Goal: Task Accomplishment & Management: Use online tool/utility

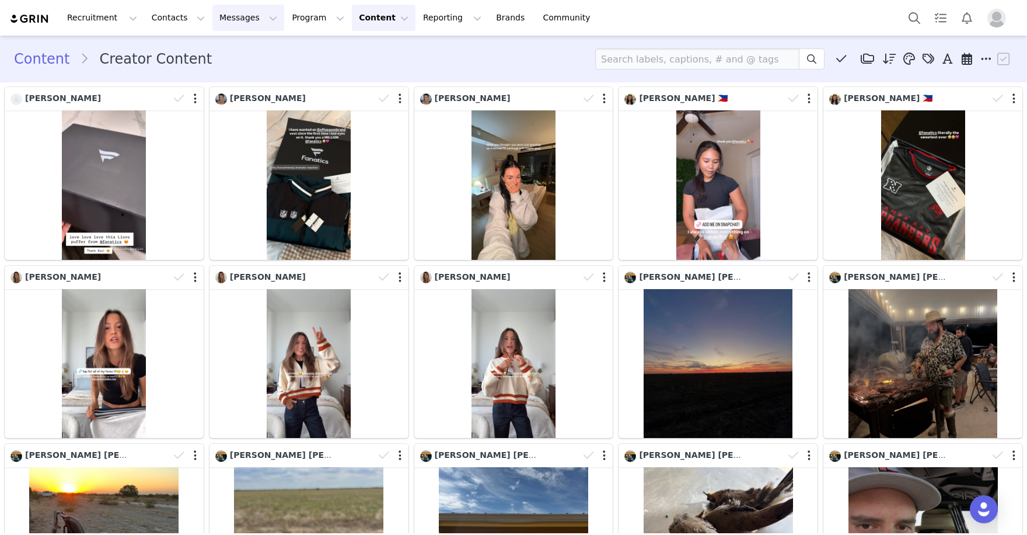
click at [267, 17] on button "Messages Messages" at bounding box center [248, 18] width 72 height 26
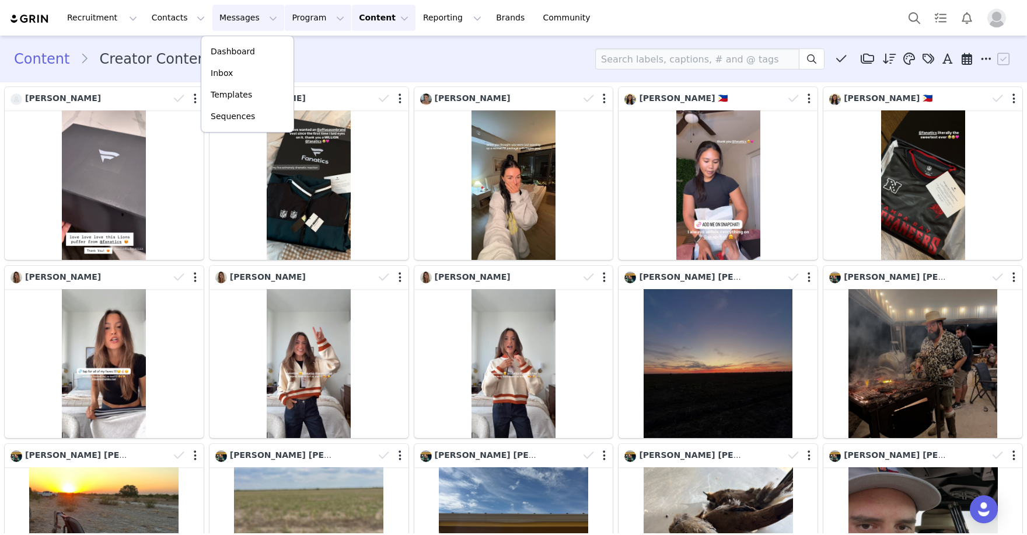
click at [288, 18] on button "Program Program" at bounding box center [318, 18] width 67 height 26
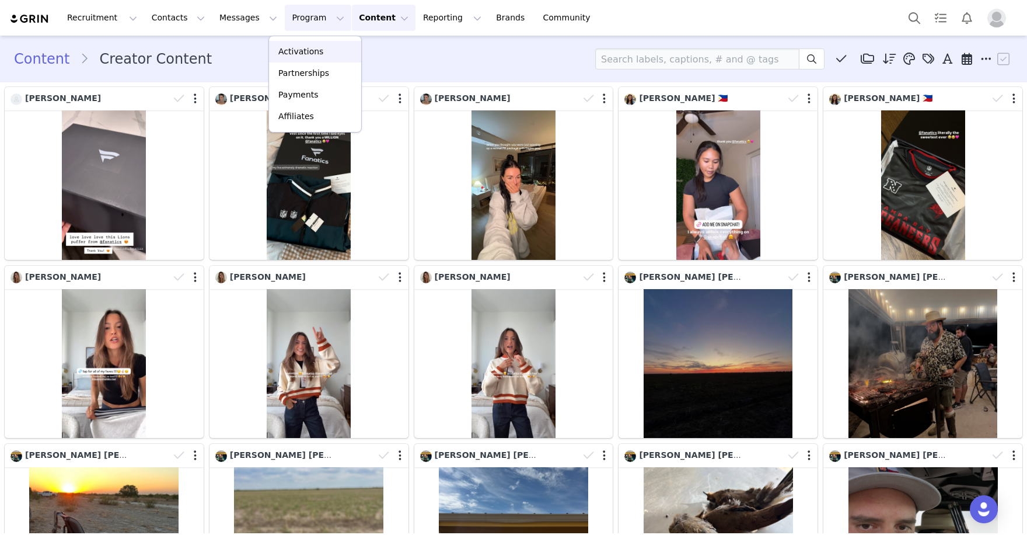
click at [290, 51] on p "Activations" at bounding box center [300, 52] width 45 height 12
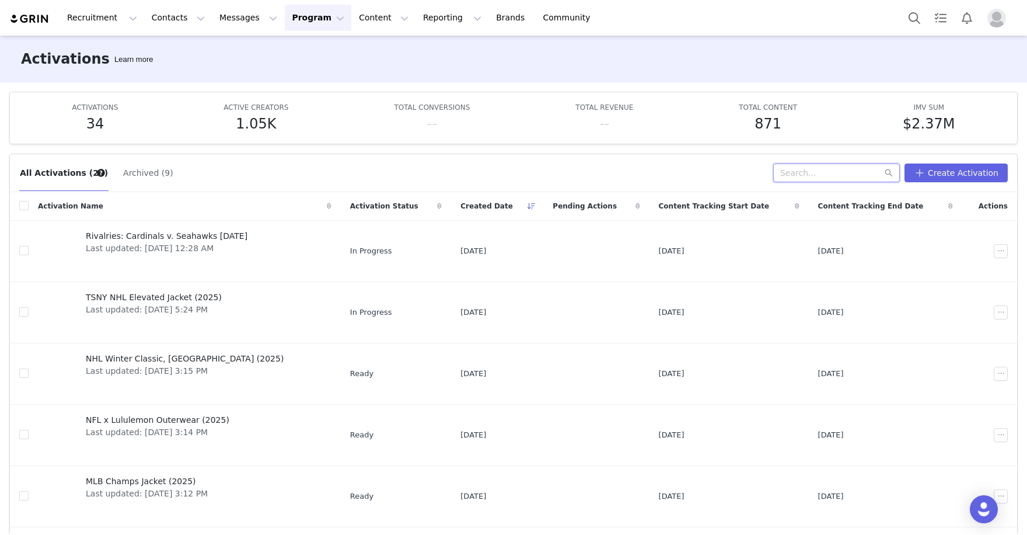
click at [789, 175] on input "text" at bounding box center [836, 172] width 127 height 19
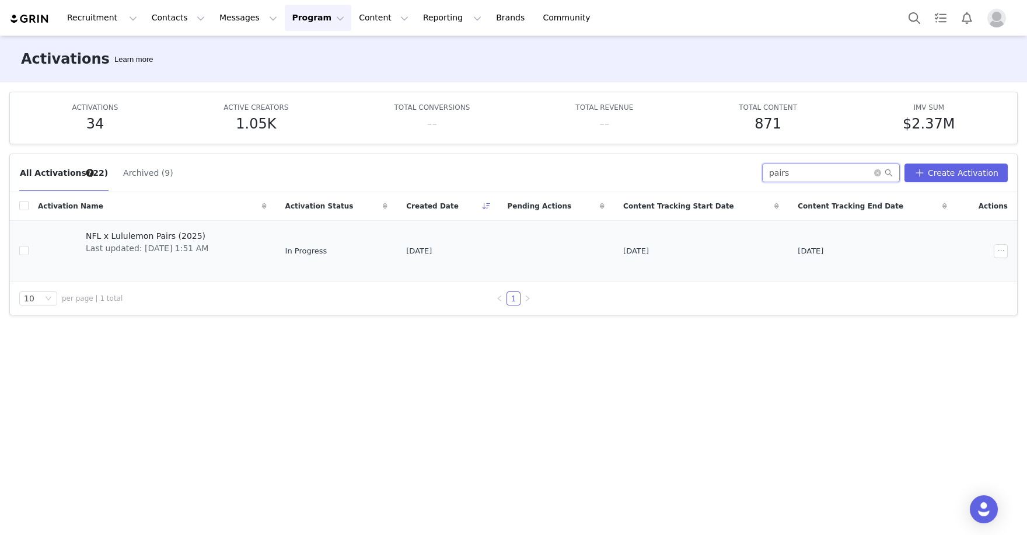
type input "pairs"
click at [184, 246] on span "Last updated: Oct 1, 2025 1:51 AM" at bounding box center [147, 248] width 123 height 12
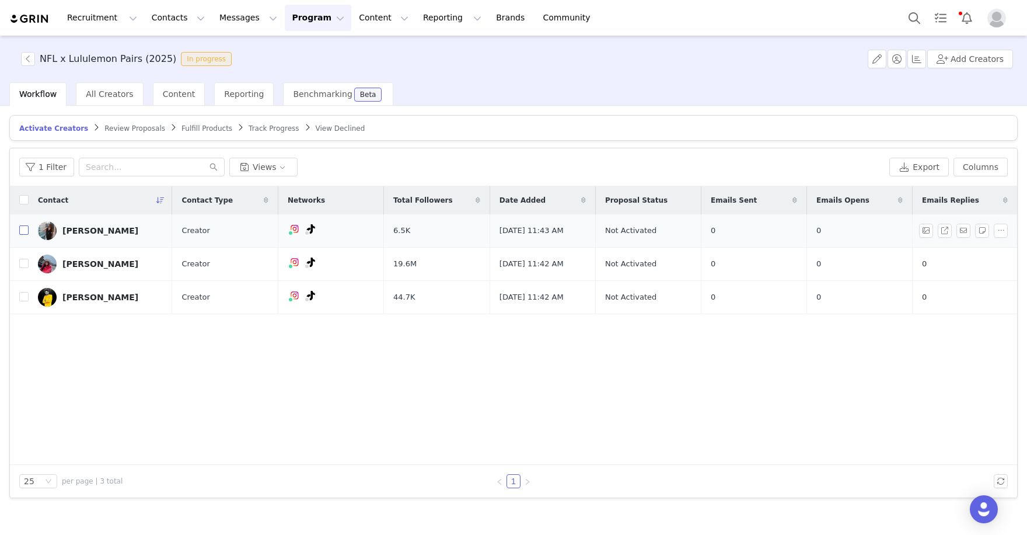
click at [23, 228] on input "checkbox" at bounding box center [23, 229] width 9 height 9
checkbox input "true"
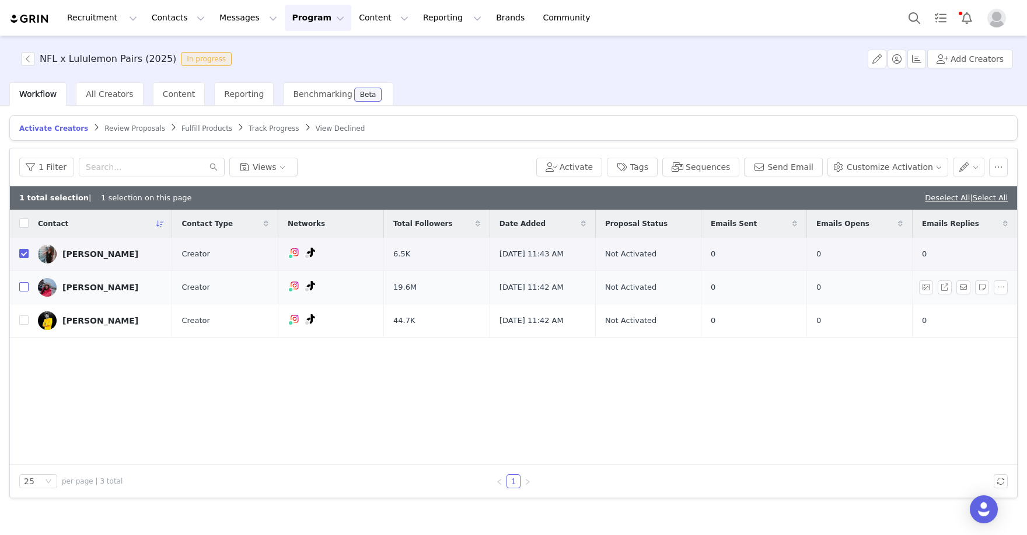
click at [25, 287] on input "checkbox" at bounding box center [23, 286] width 9 height 9
checkbox input "true"
click at [20, 320] on input "checkbox" at bounding box center [23, 319] width 9 height 9
checkbox input "true"
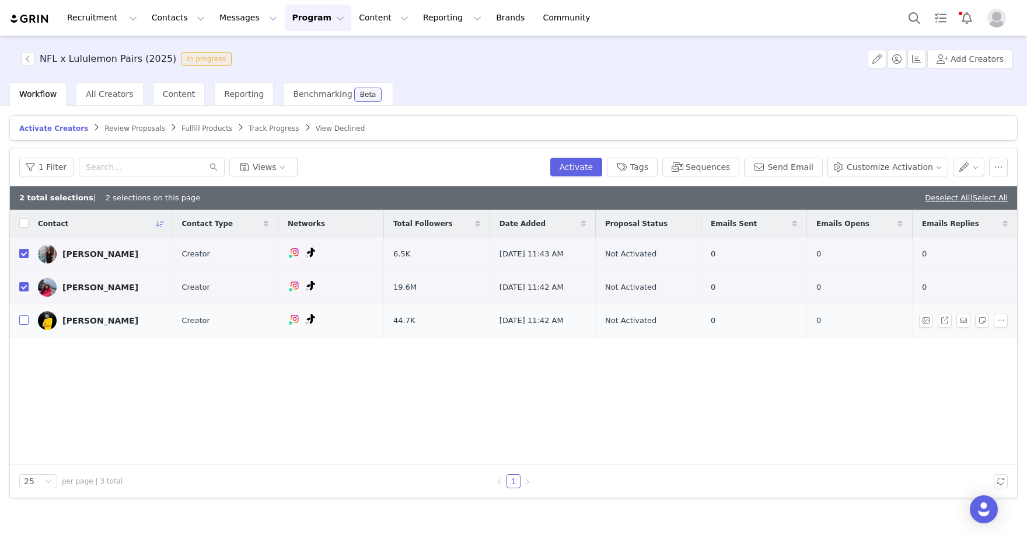
checkbox input "true"
click at [581, 169] on button "Activate" at bounding box center [576, 167] width 52 height 19
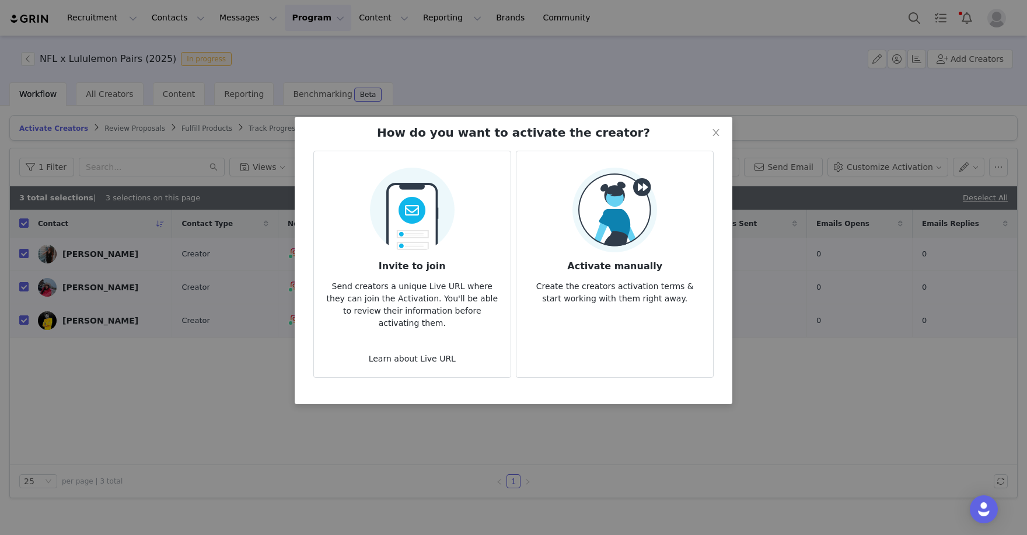
click at [563, 224] on div "Activate manually Create the creators activation terms & start working with the…" at bounding box center [615, 236] width 178 height 137
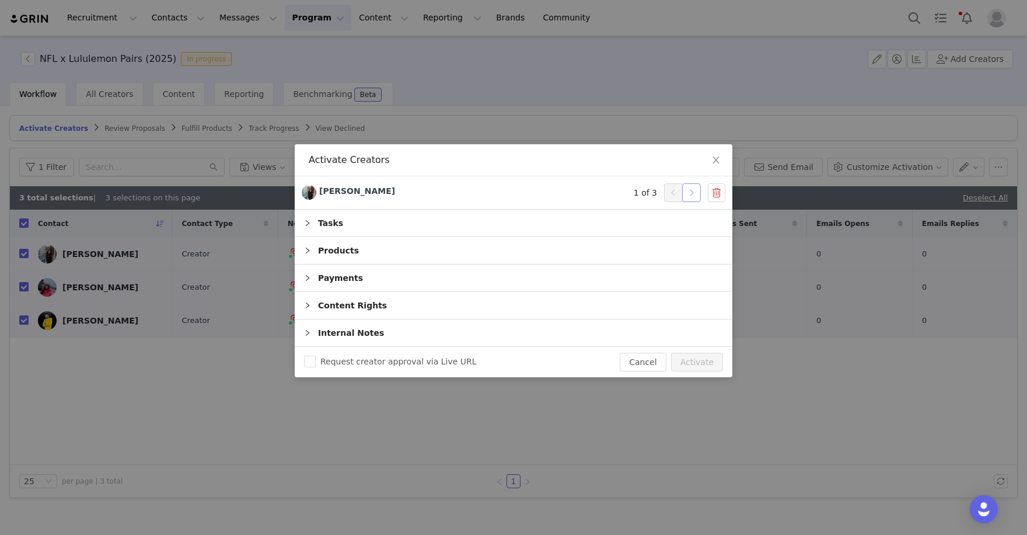
click at [692, 191] on button "button" at bounding box center [691, 192] width 19 height 19
click at [695, 356] on button "Activate" at bounding box center [697, 362] width 52 height 19
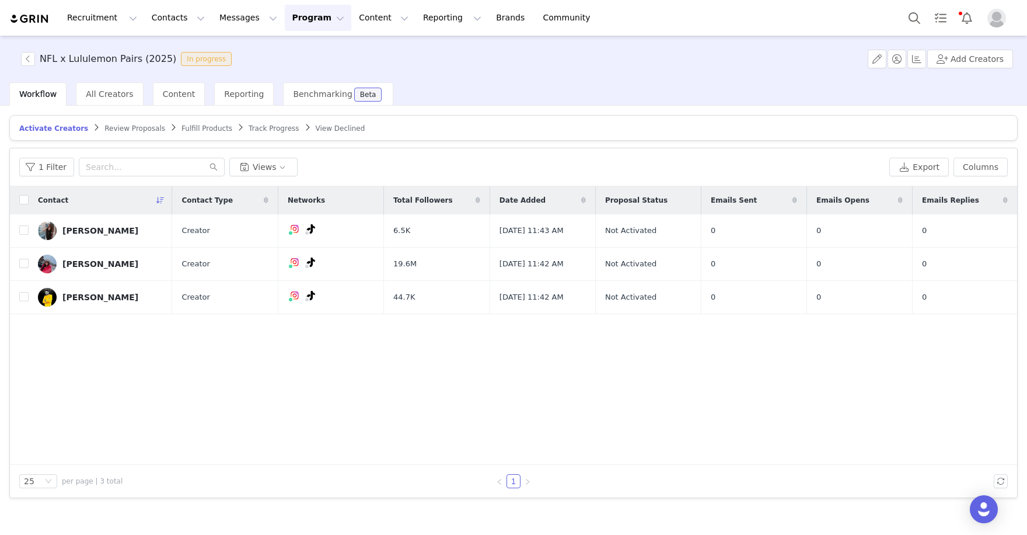
checkbox input "false"
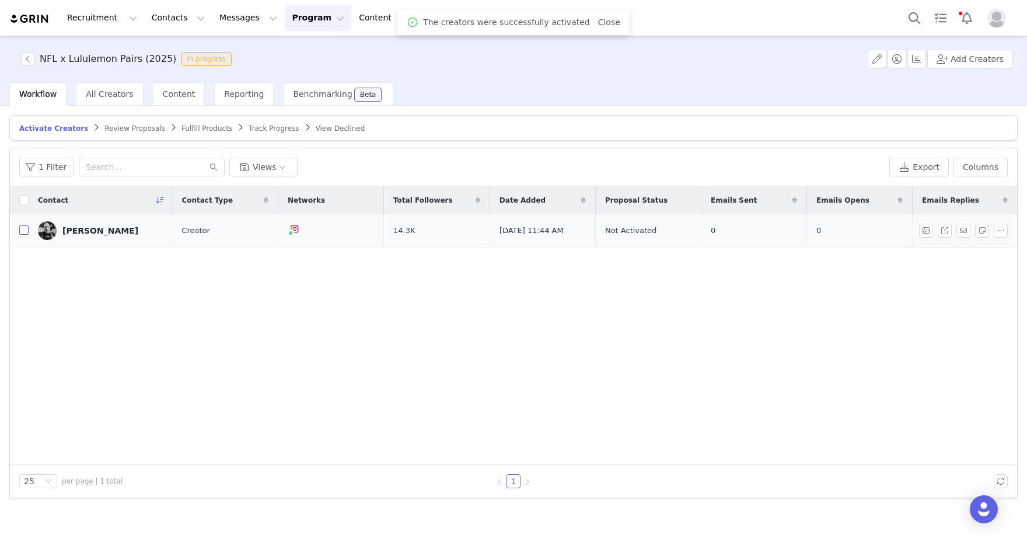
click at [26, 231] on input "checkbox" at bounding box center [23, 229] width 9 height 9
checkbox input "true"
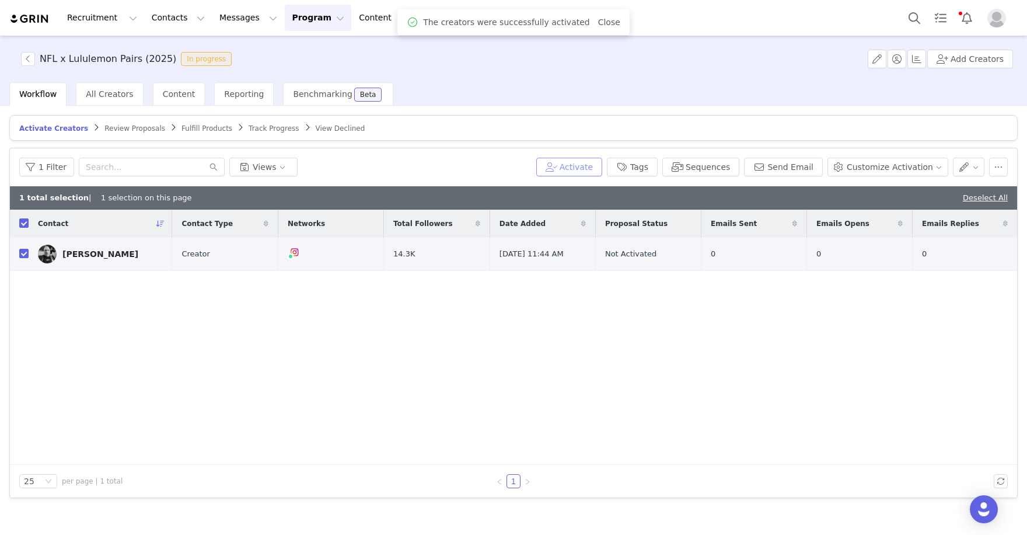
click at [579, 161] on button "Activate" at bounding box center [569, 167] width 66 height 19
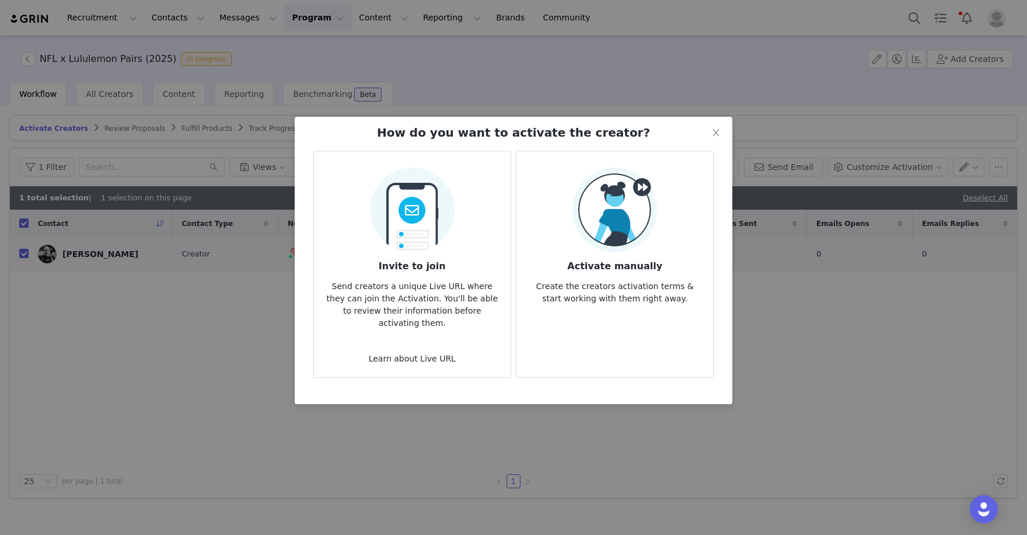
click at [592, 252] on img at bounding box center [615, 210] width 85 height 85
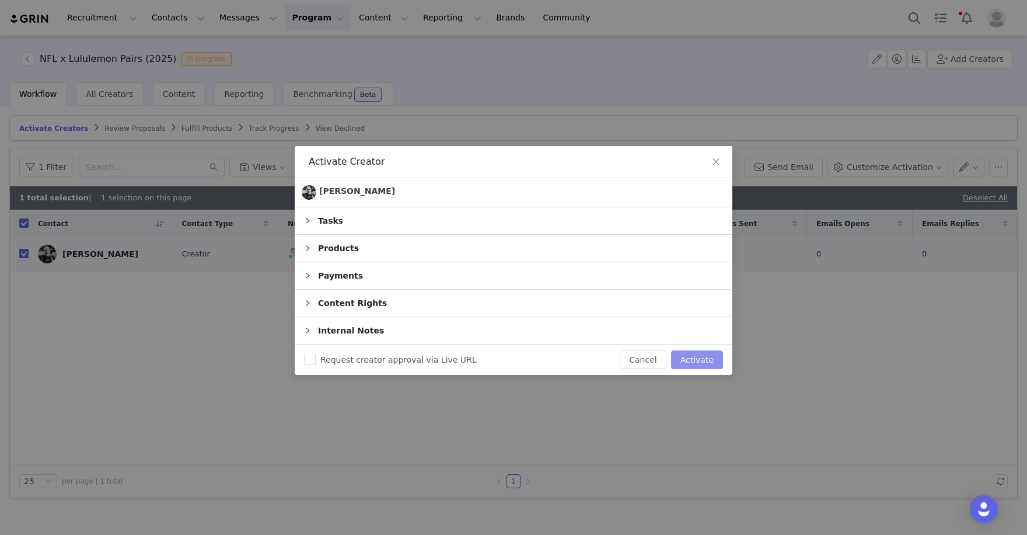
click at [693, 356] on button "Activate" at bounding box center [697, 359] width 52 height 19
checkbox input "false"
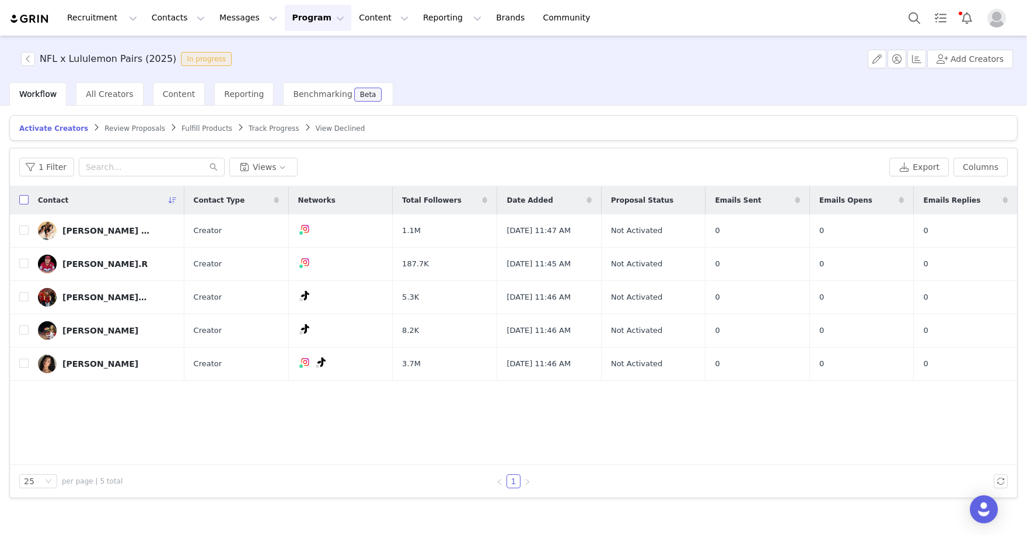
click at [25, 196] on input "checkbox" at bounding box center [23, 199] width 9 height 9
checkbox input "true"
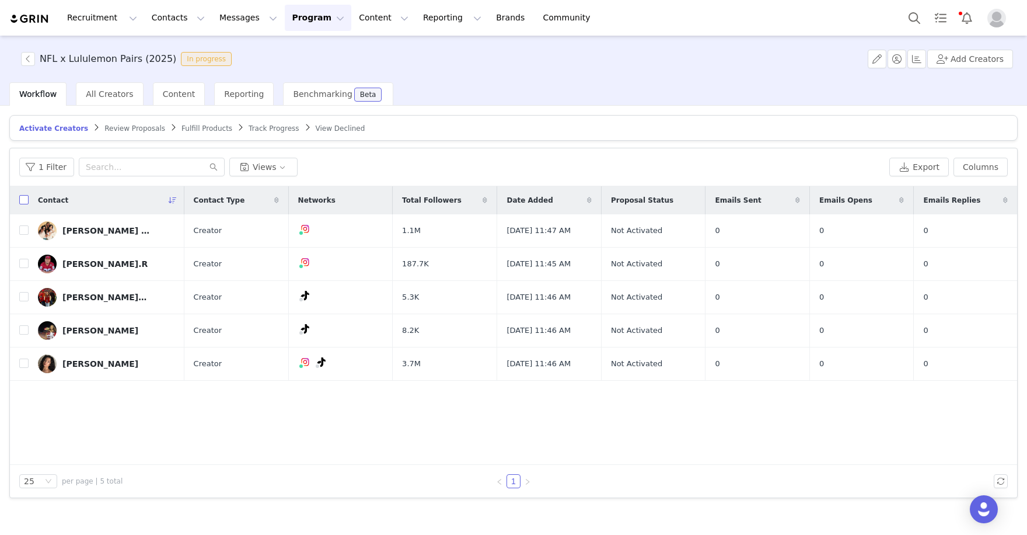
checkbox input "true"
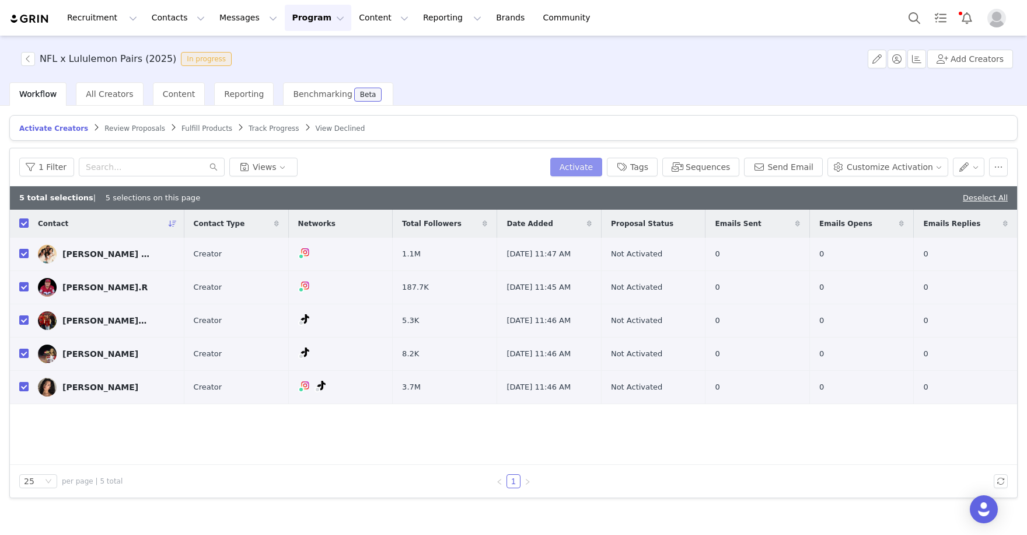
click at [583, 164] on button "Activate" at bounding box center [576, 167] width 52 height 19
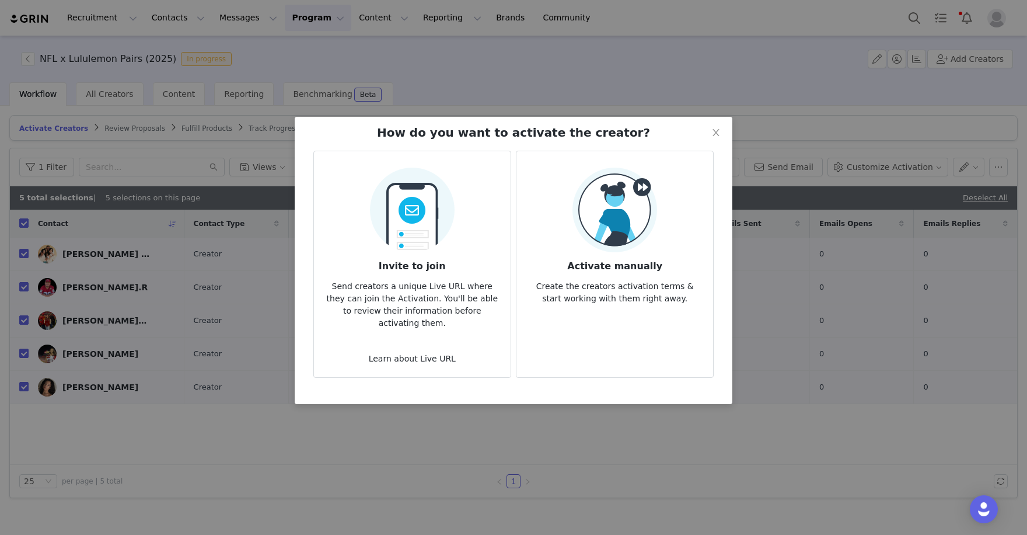
click at [601, 200] on img at bounding box center [615, 210] width 85 height 85
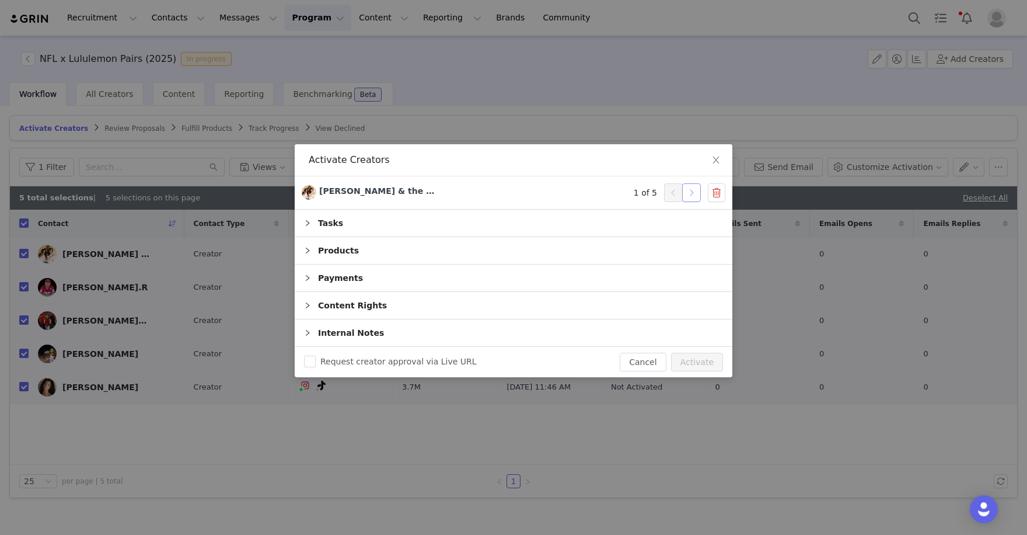
click at [688, 193] on button "button" at bounding box center [691, 192] width 19 height 19
click at [689, 359] on button "Activate" at bounding box center [697, 362] width 52 height 19
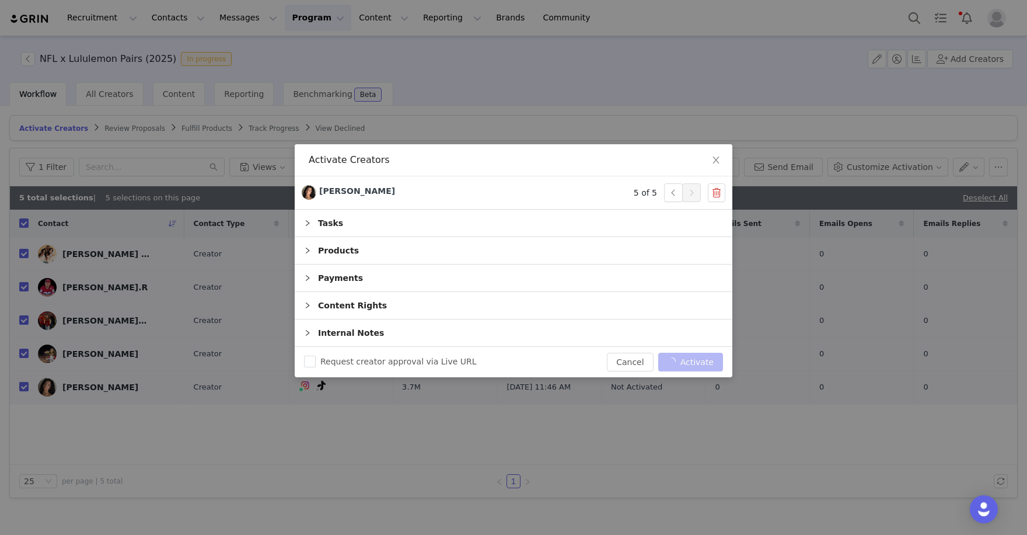
checkbox input "false"
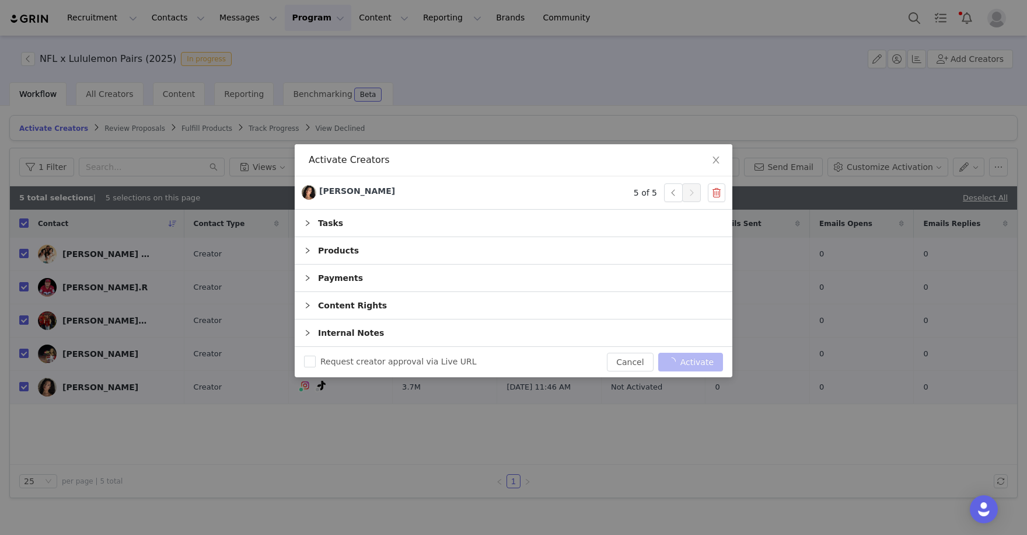
checkbox input "false"
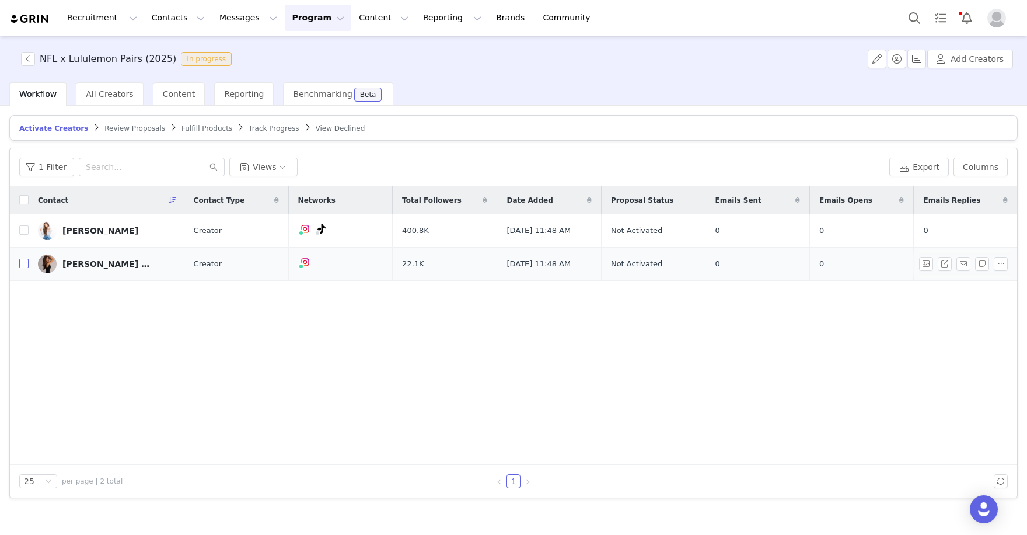
click at [25, 267] on input "checkbox" at bounding box center [23, 263] width 9 height 9
checkbox input "true"
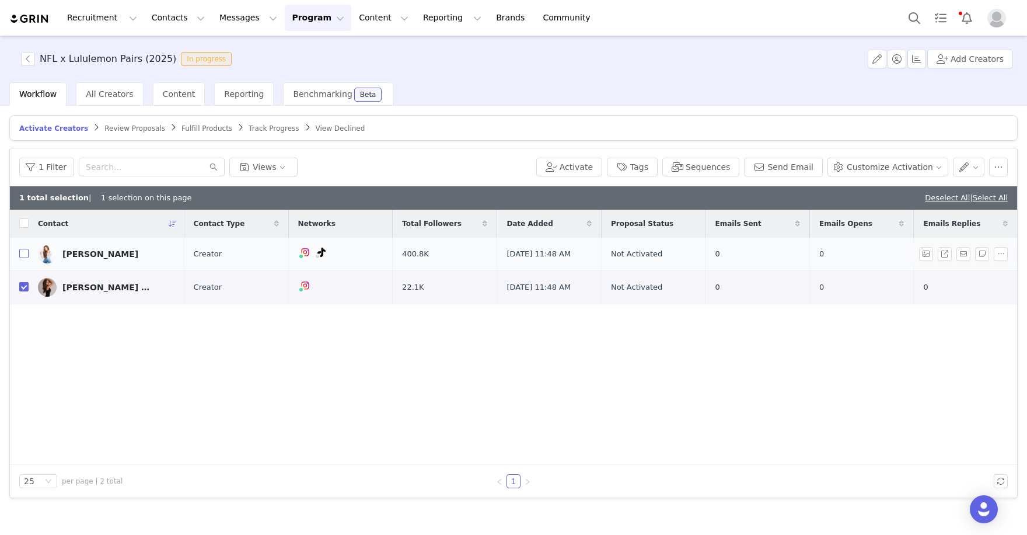
click at [26, 254] on input "checkbox" at bounding box center [23, 253] width 9 height 9
checkbox input "true"
click at [580, 168] on button "Activate" at bounding box center [576, 167] width 52 height 19
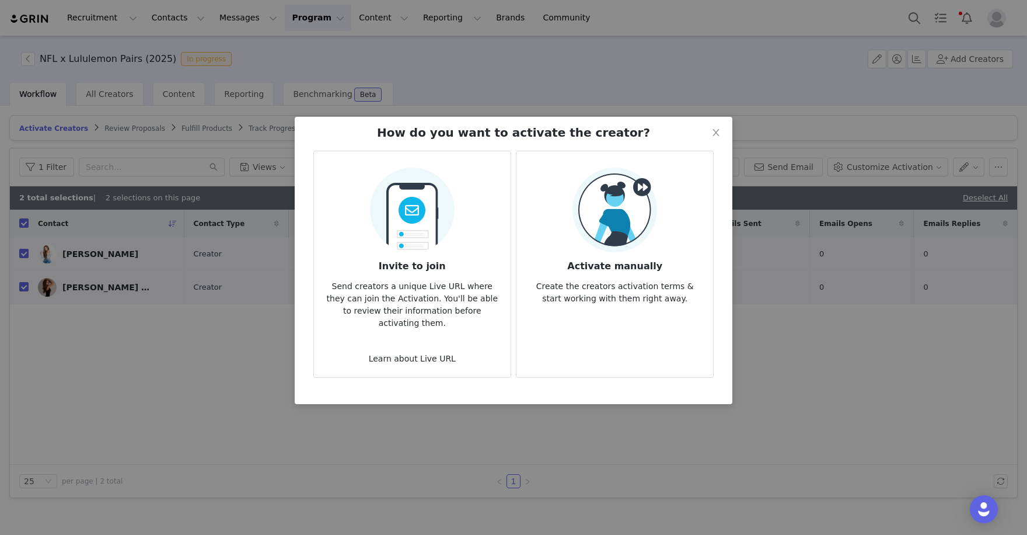
click at [592, 243] on img at bounding box center [615, 210] width 85 height 85
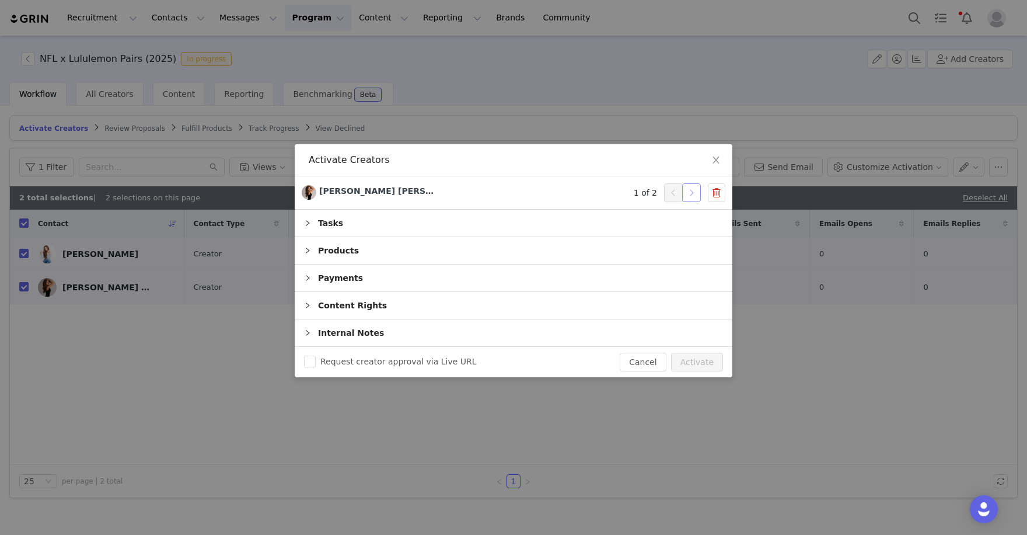
click at [691, 189] on button "button" at bounding box center [691, 192] width 19 height 19
click at [694, 357] on button "Activate" at bounding box center [697, 362] width 52 height 19
checkbox input "false"
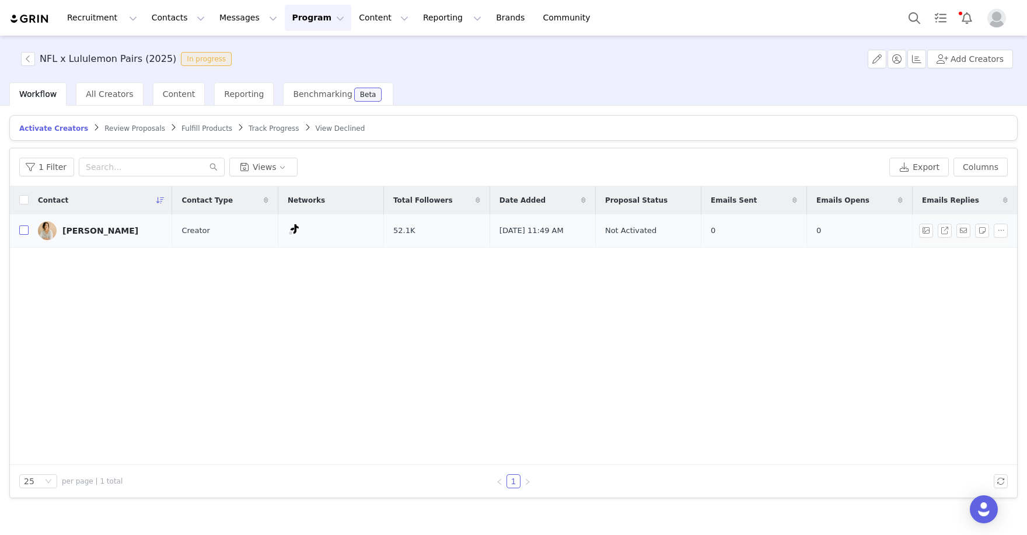
click at [25, 229] on input "checkbox" at bounding box center [23, 229] width 9 height 9
checkbox input "true"
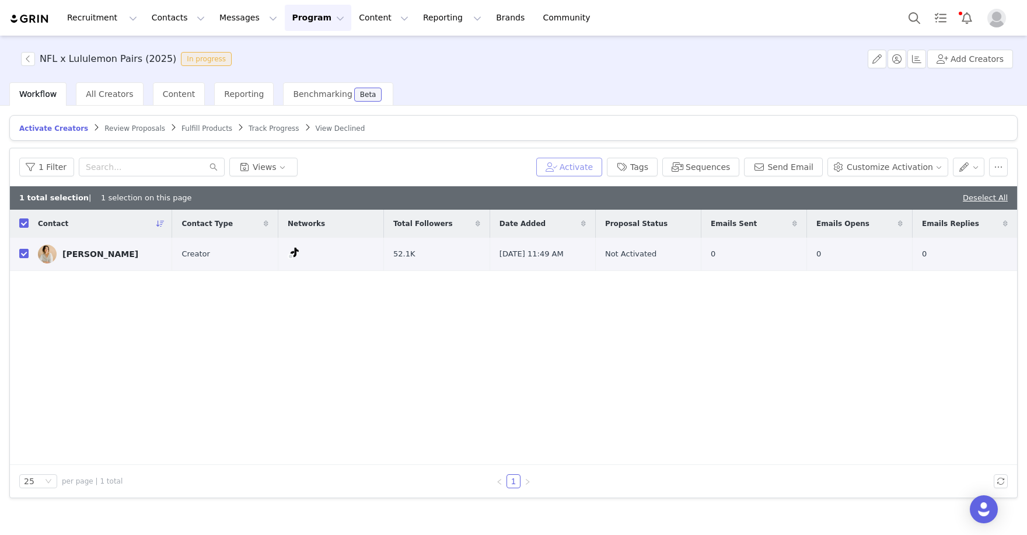
click at [599, 160] on button "Activate" at bounding box center [569, 167] width 66 height 19
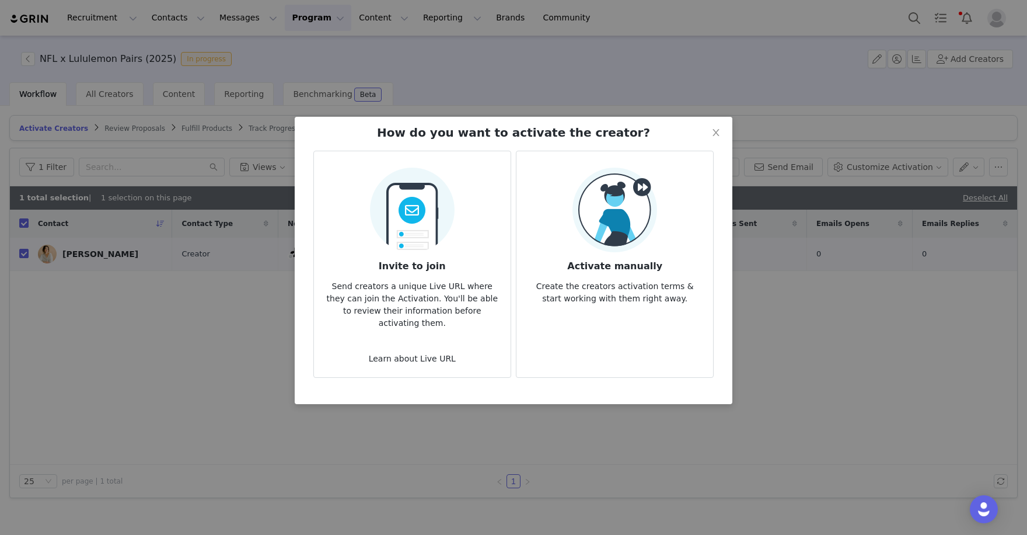
click at [586, 211] on img at bounding box center [615, 210] width 85 height 85
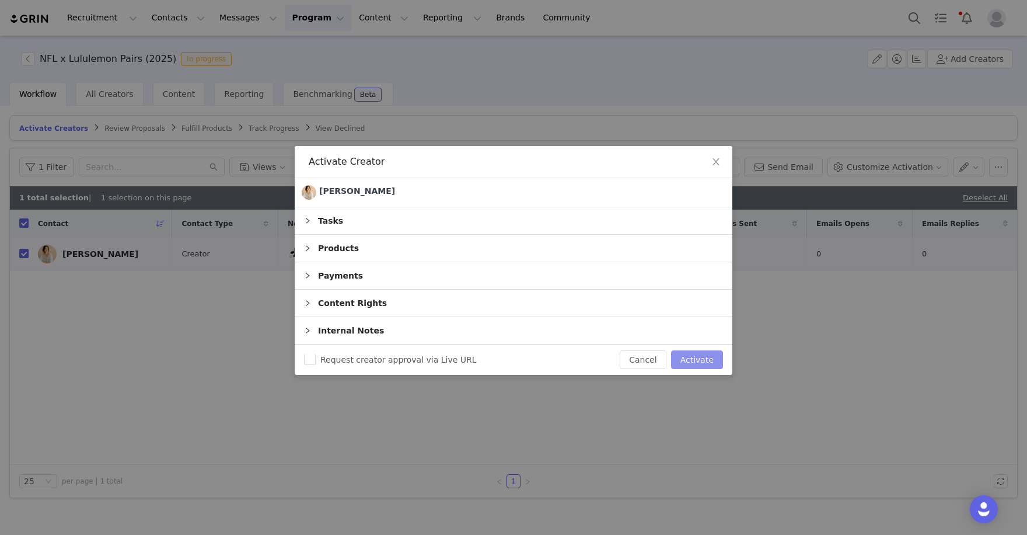
click at [703, 359] on button "Activate" at bounding box center [697, 359] width 52 height 19
checkbox input "false"
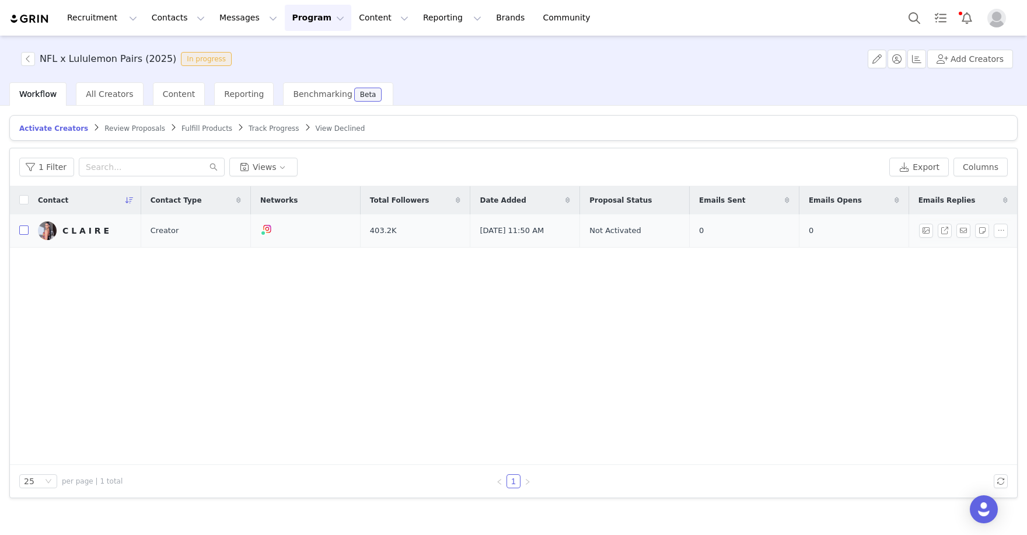
click at [26, 228] on input "checkbox" at bounding box center [23, 229] width 9 height 9
checkbox input "true"
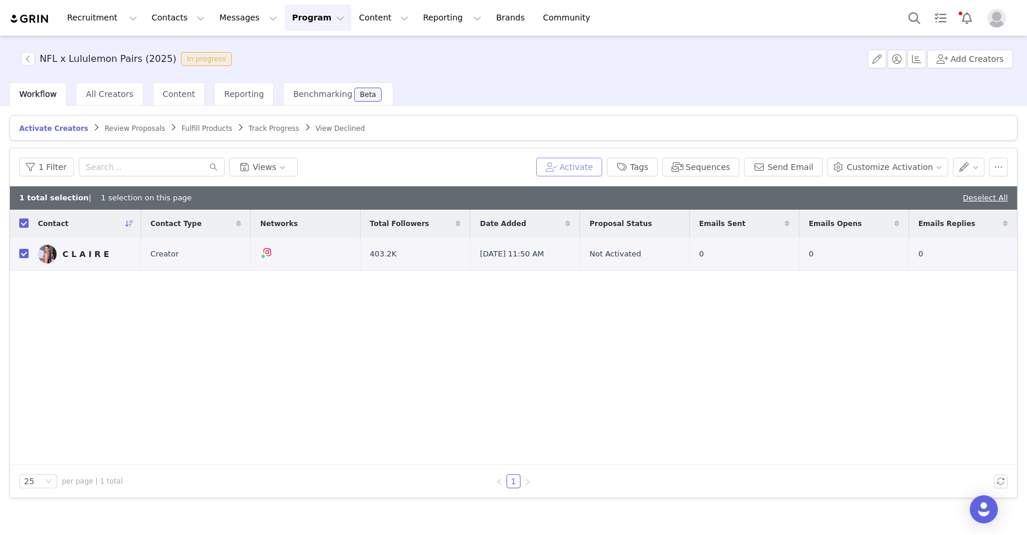
click at [566, 158] on button "Activate" at bounding box center [569, 167] width 66 height 19
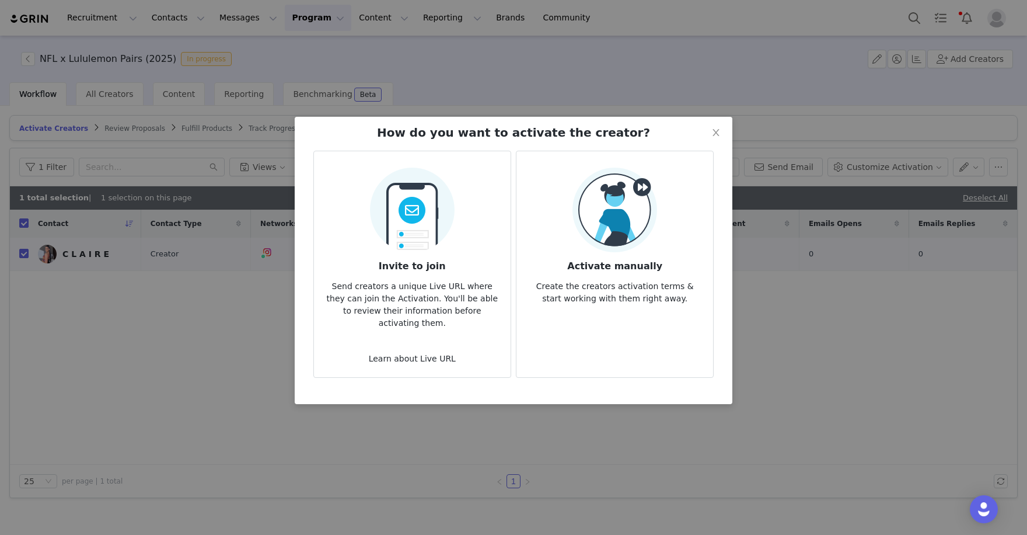
click at [605, 221] on img at bounding box center [615, 210] width 85 height 85
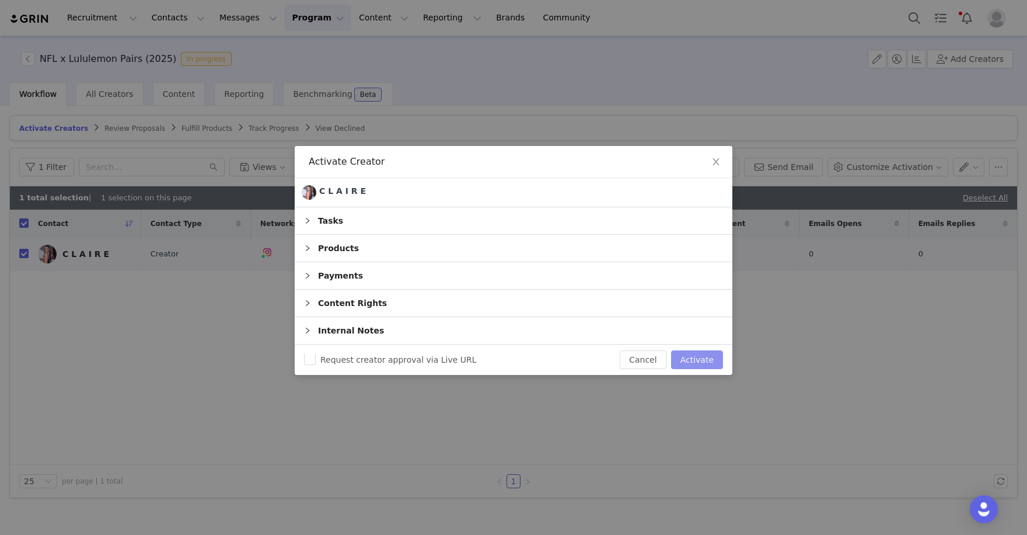
click at [703, 357] on button "Activate" at bounding box center [697, 359] width 52 height 19
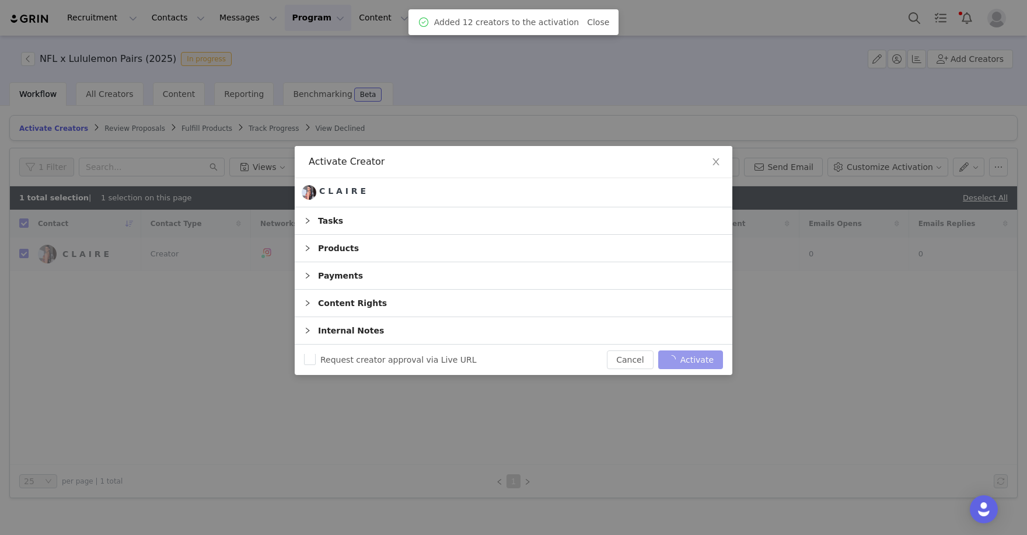
checkbox input "false"
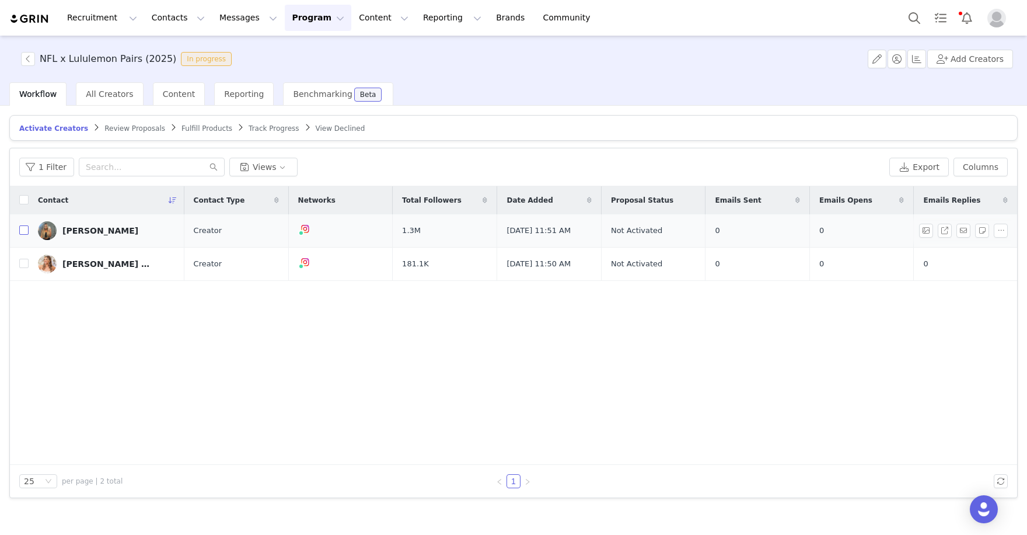
click at [26, 231] on input "checkbox" at bounding box center [23, 229] width 9 height 9
checkbox input "true"
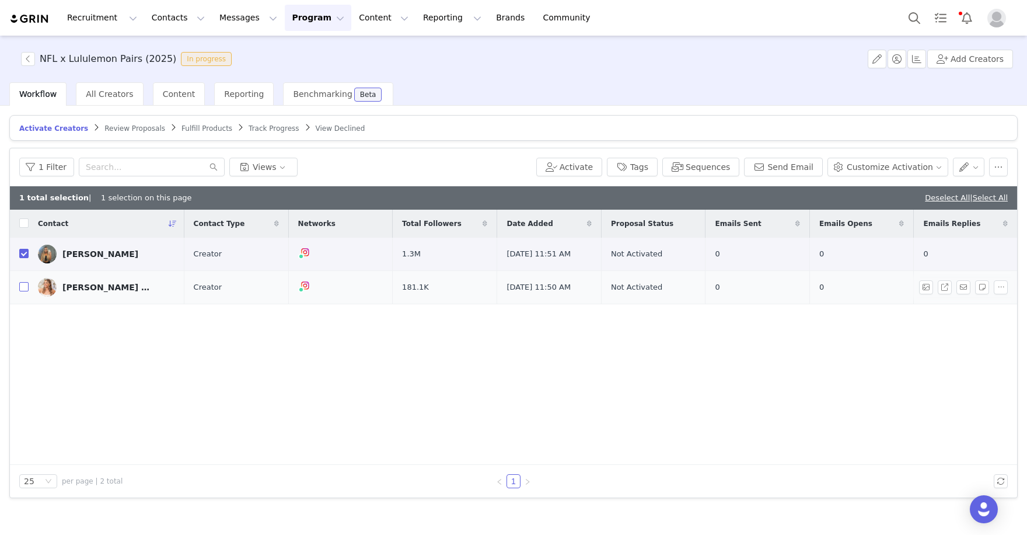
click at [26, 285] on input "checkbox" at bounding box center [23, 286] width 9 height 9
checkbox input "true"
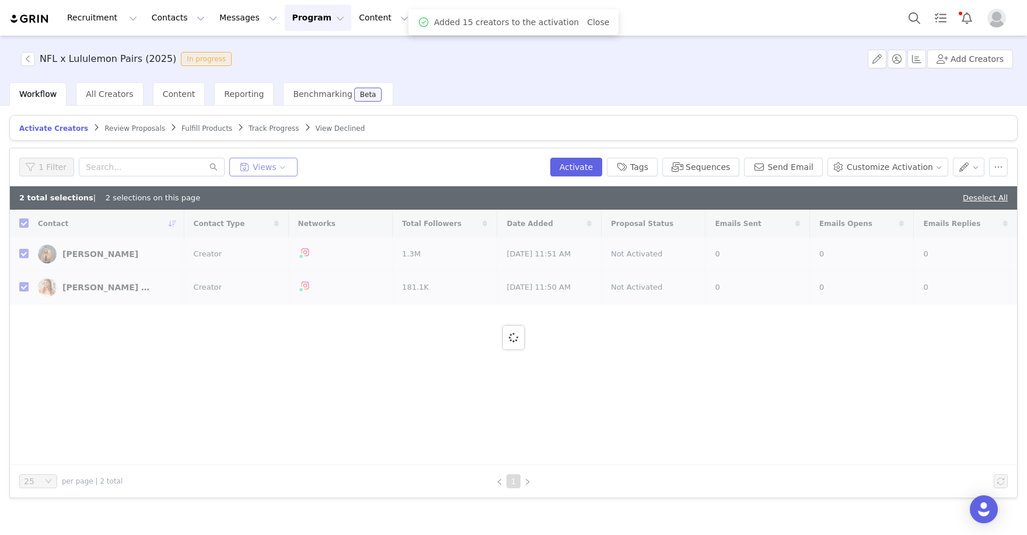
checkbox input "false"
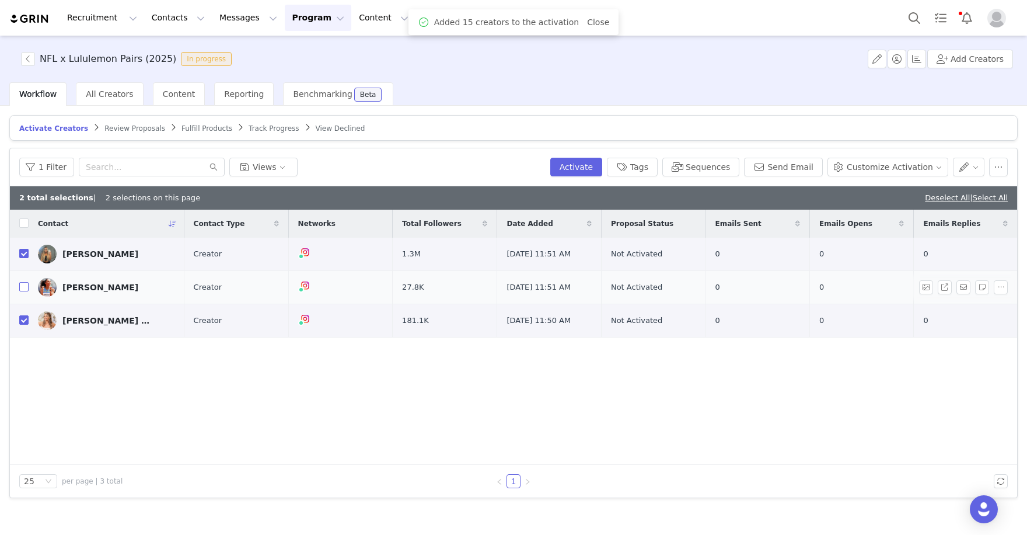
click at [21, 287] on input "checkbox" at bounding box center [23, 286] width 9 height 9
checkbox input "true"
click at [595, 172] on button "Activate" at bounding box center [576, 167] width 52 height 19
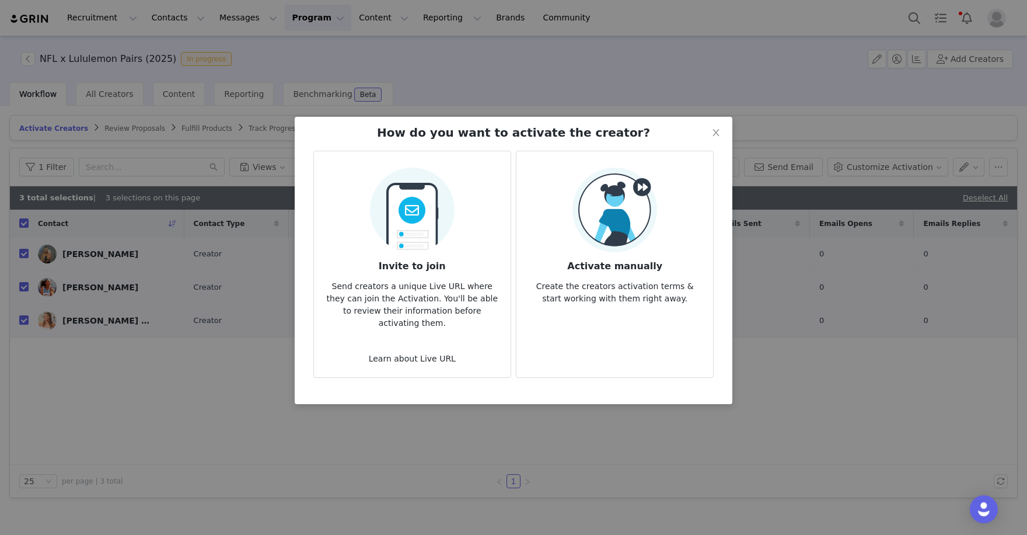
click at [613, 242] on img at bounding box center [615, 210] width 85 height 85
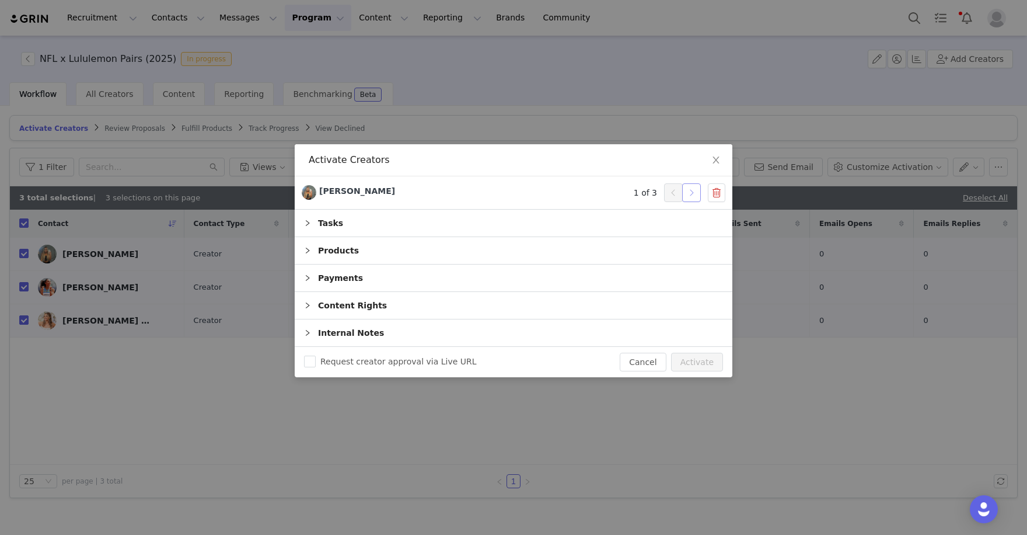
click at [695, 194] on button "button" at bounding box center [691, 192] width 19 height 19
click at [685, 361] on button "Activate" at bounding box center [697, 362] width 52 height 19
checkbox input "false"
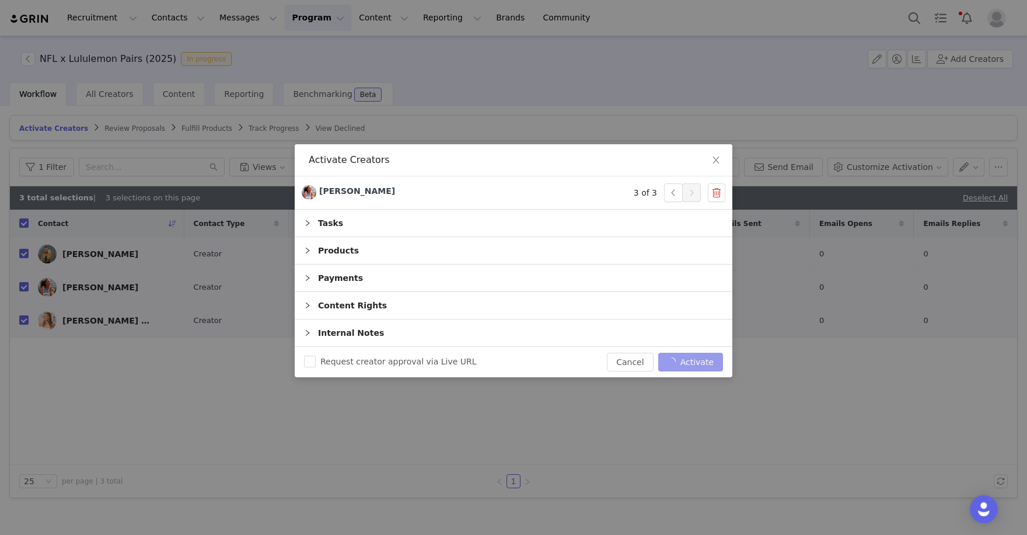
checkbox input "false"
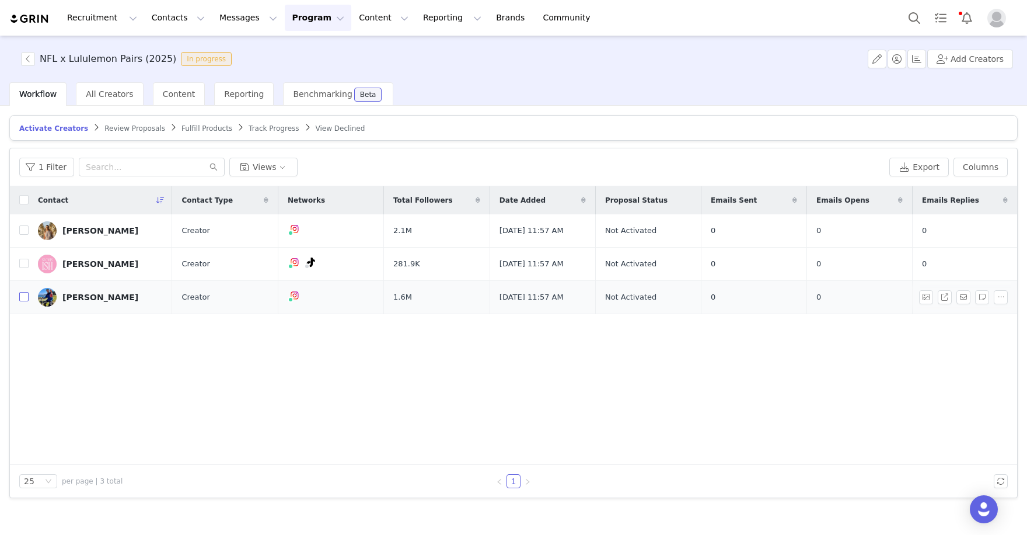
click at [25, 295] on input "checkbox" at bounding box center [23, 296] width 9 height 9
checkbox input "true"
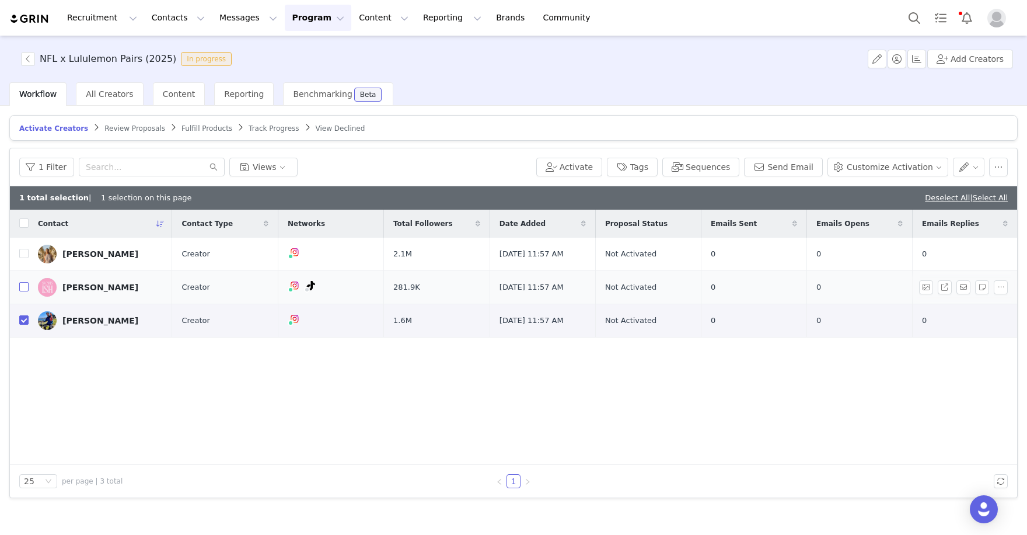
click at [26, 289] on input "checkbox" at bounding box center [23, 286] width 9 height 9
checkbox input "true"
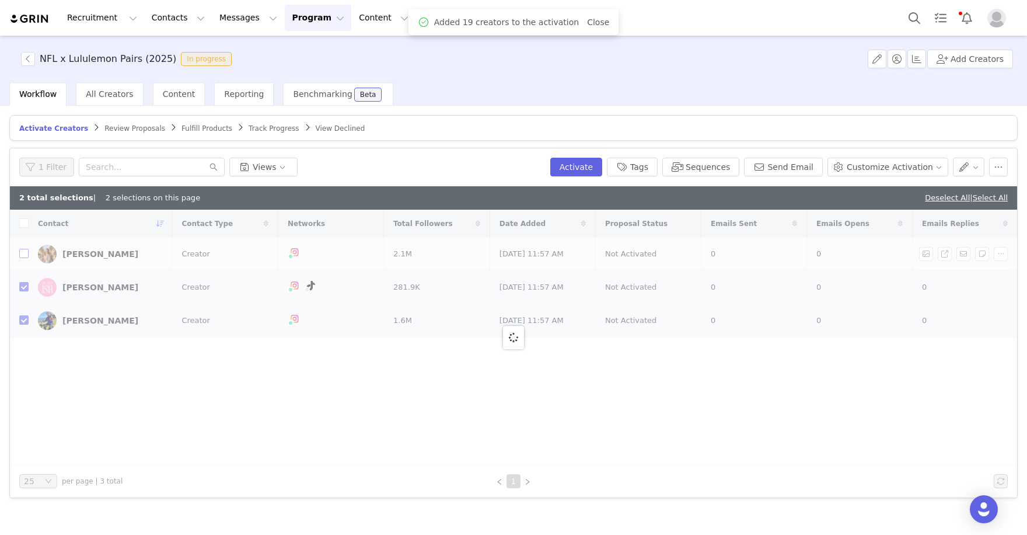
click at [25, 251] on div "Contact Contact Type Networks Total Followers Date Added Proposal Status Emails…" at bounding box center [513, 337] width 1007 height 255
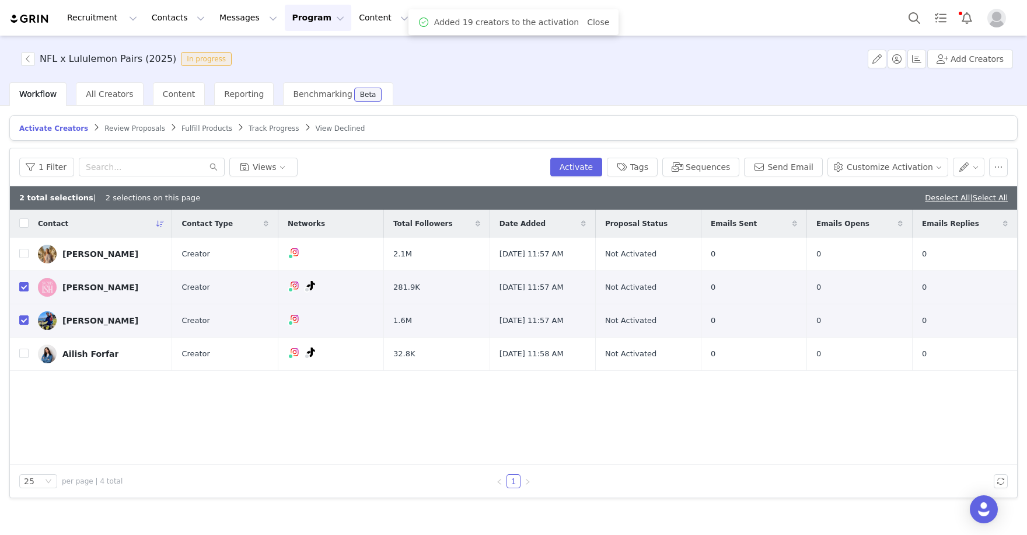
click at [26, 252] on input "checkbox" at bounding box center [23, 253] width 9 height 9
checkbox input "true"
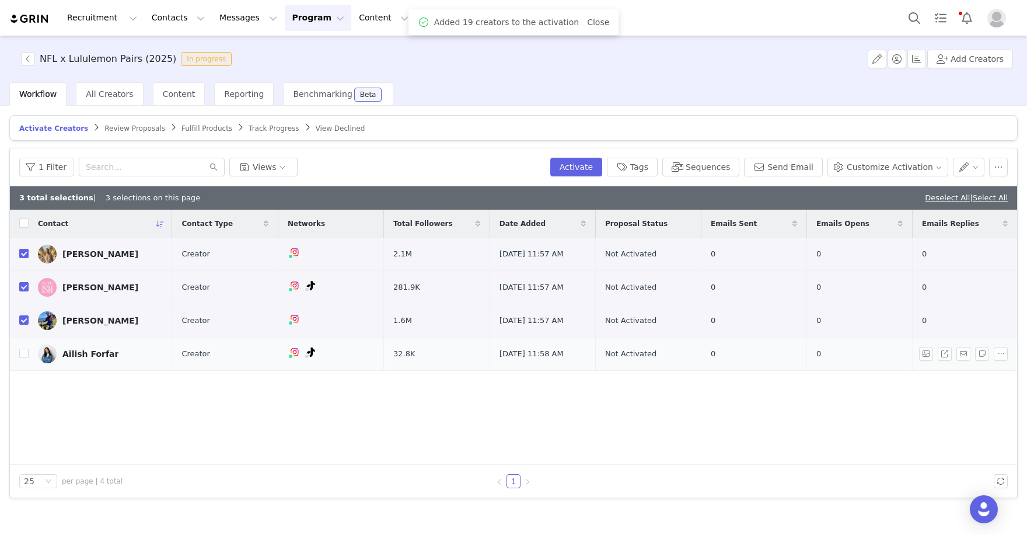
click at [29, 356] on td "Ailish Forfar" at bounding box center [101, 353] width 144 height 33
click at [24, 354] on input "checkbox" at bounding box center [23, 352] width 9 height 9
checkbox input "true"
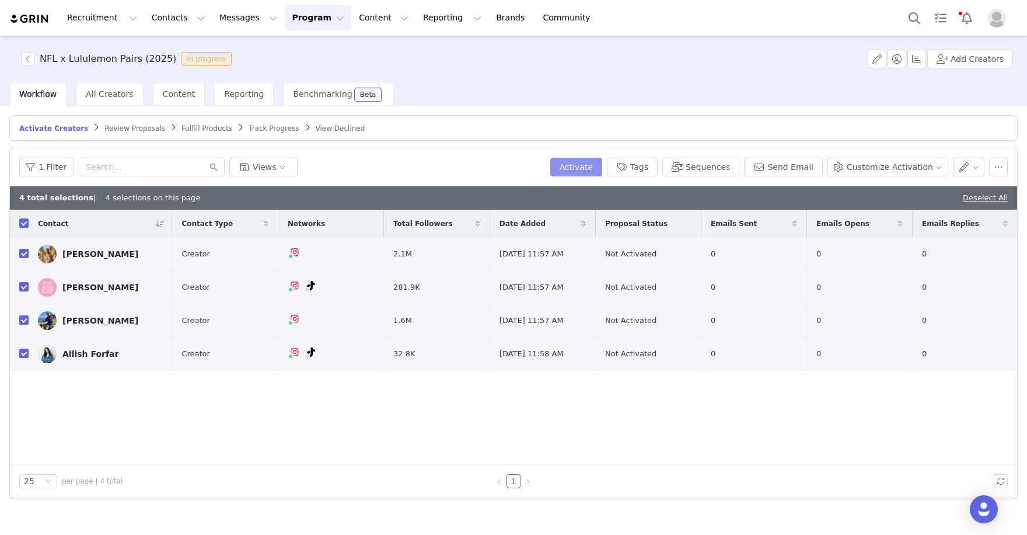
click at [602, 168] on button "Activate" at bounding box center [576, 167] width 52 height 19
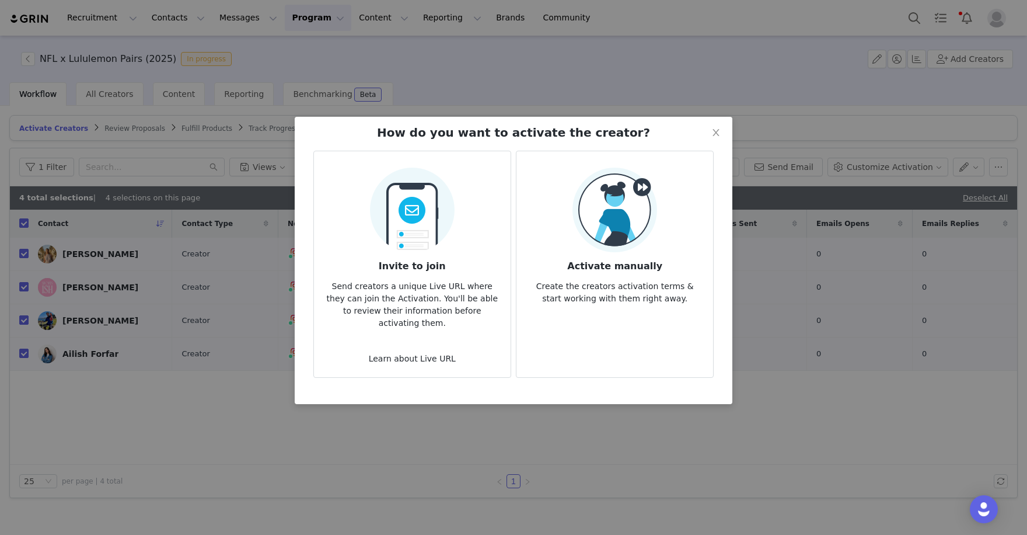
click at [613, 220] on img at bounding box center [615, 210] width 85 height 85
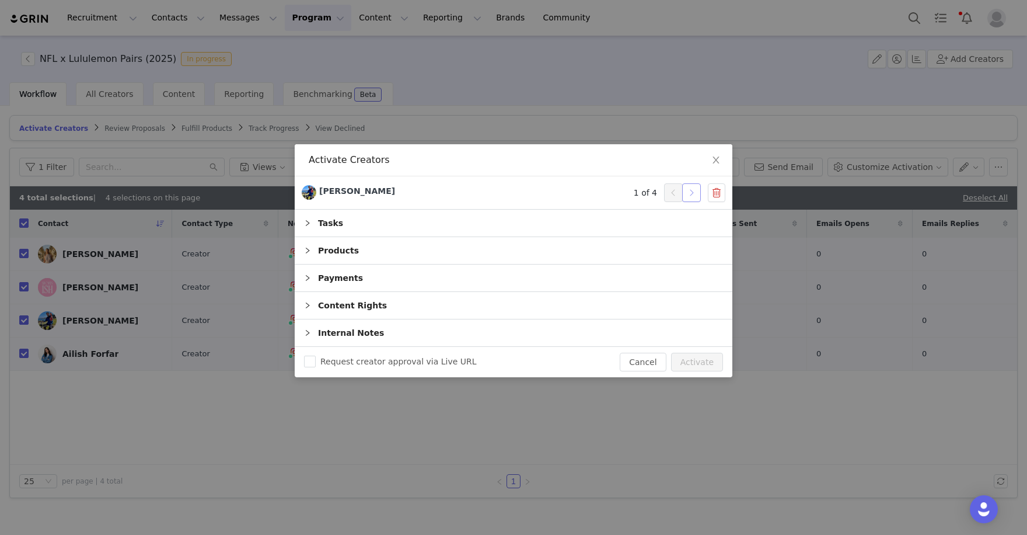
click at [694, 191] on button "button" at bounding box center [691, 192] width 19 height 19
click at [710, 353] on button "Activate" at bounding box center [697, 362] width 52 height 19
checkbox input "false"
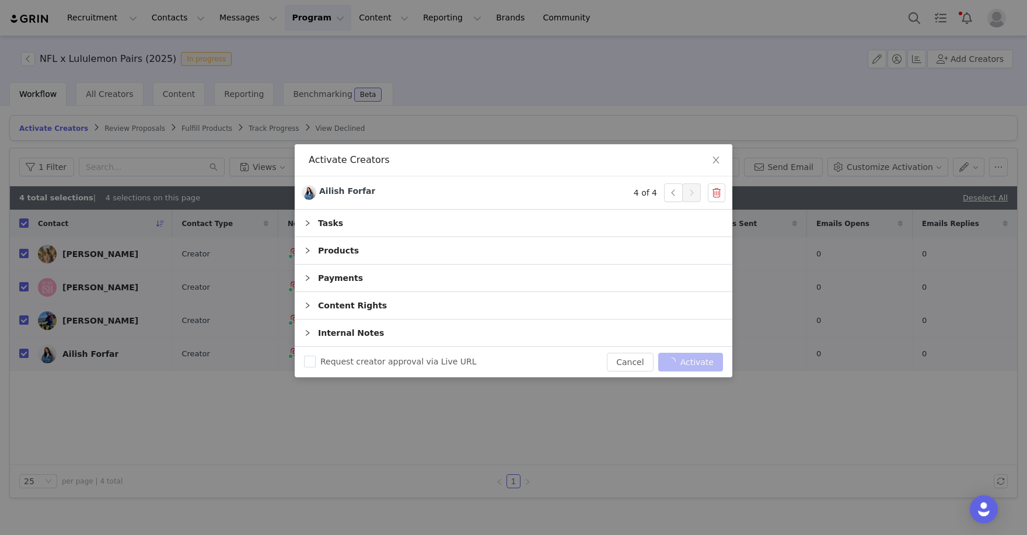
checkbox input "false"
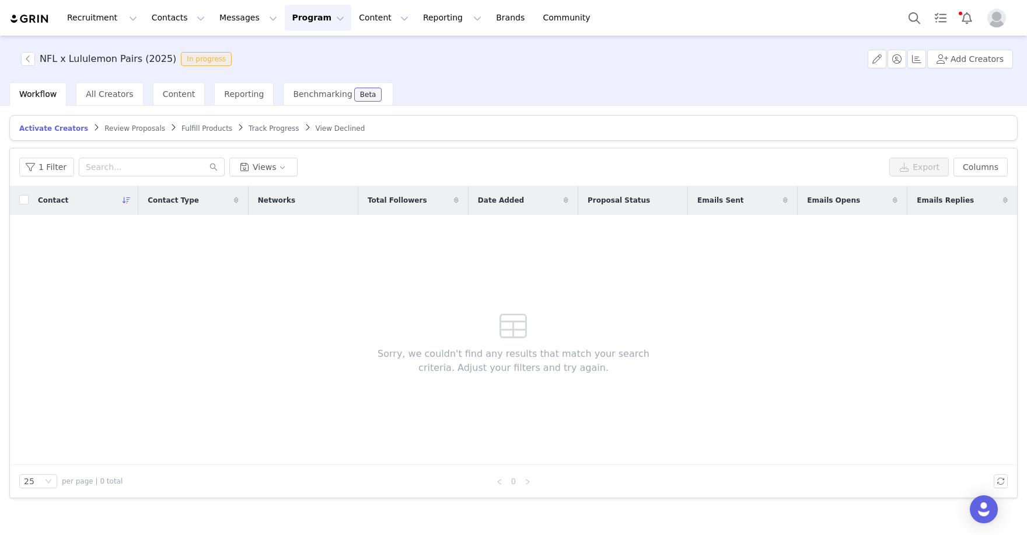
click at [943, 1] on div "Recruitment Recruitment Creator Search Curated Lists Landing Pages Web Extensio…" at bounding box center [513, 18] width 1027 height 36
click at [184, 91] on span "Content" at bounding box center [179, 93] width 33 height 9
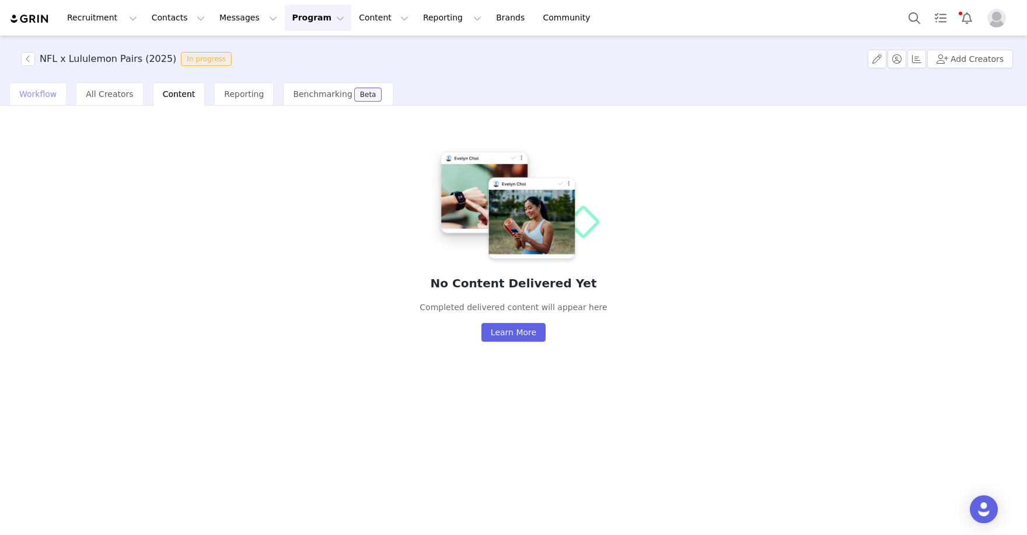
click at [46, 89] on span "Workflow" at bounding box center [37, 93] width 37 height 9
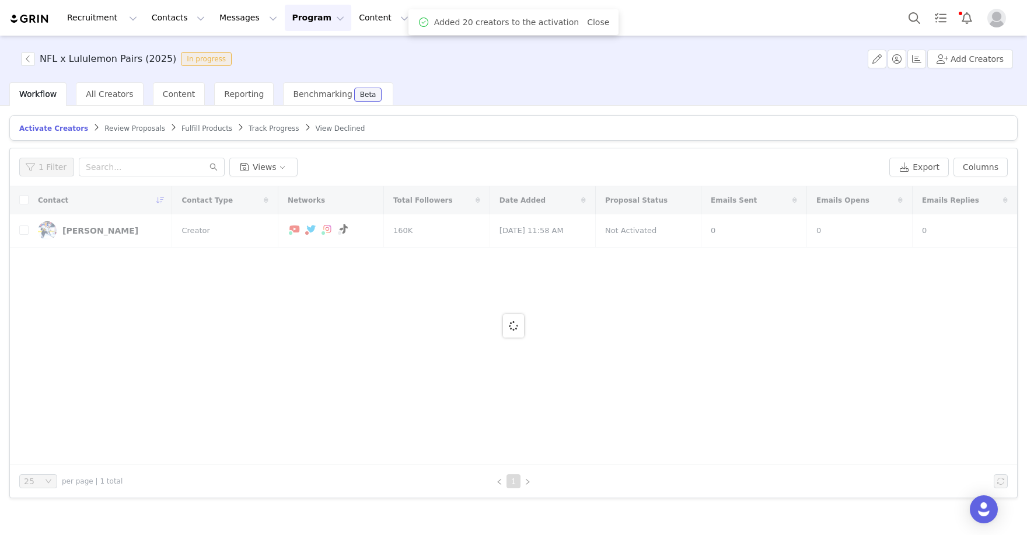
click at [24, 229] on div at bounding box center [513, 325] width 1007 height 278
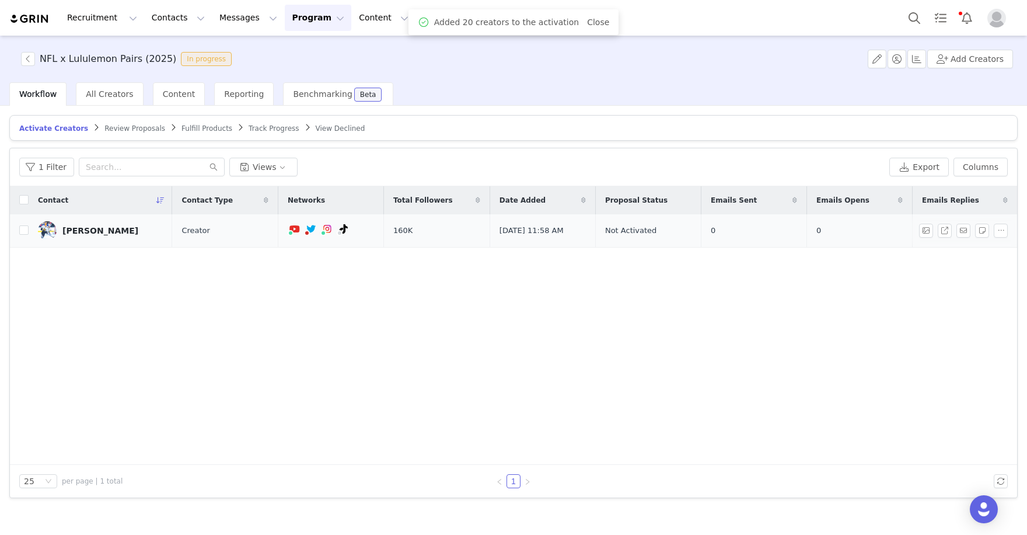
click at [18, 229] on td at bounding box center [19, 230] width 19 height 33
click at [29, 229] on td "Pete Lenes" at bounding box center [101, 230] width 144 height 33
click at [22, 231] on input "checkbox" at bounding box center [23, 229] width 9 height 9
checkbox input "true"
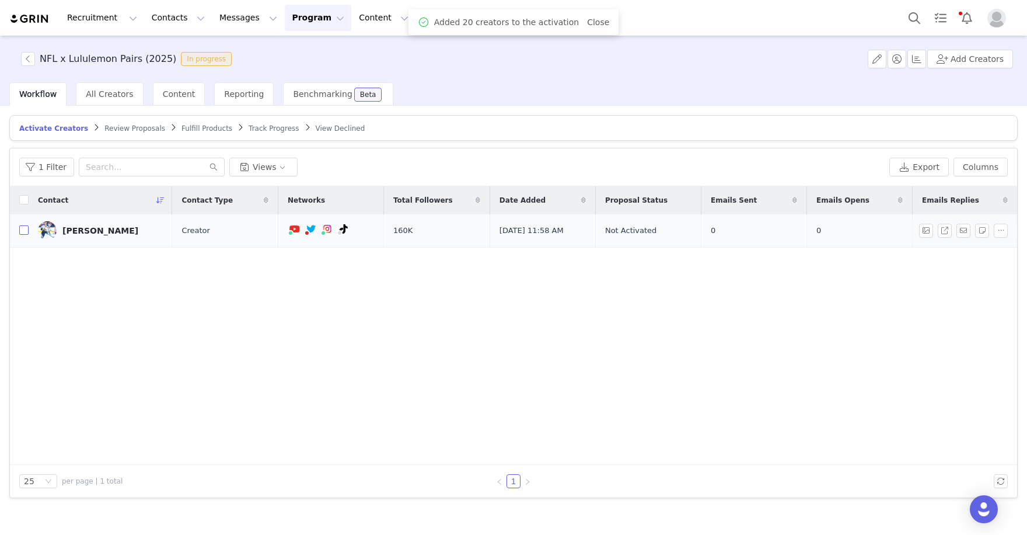
checkbox input "true"
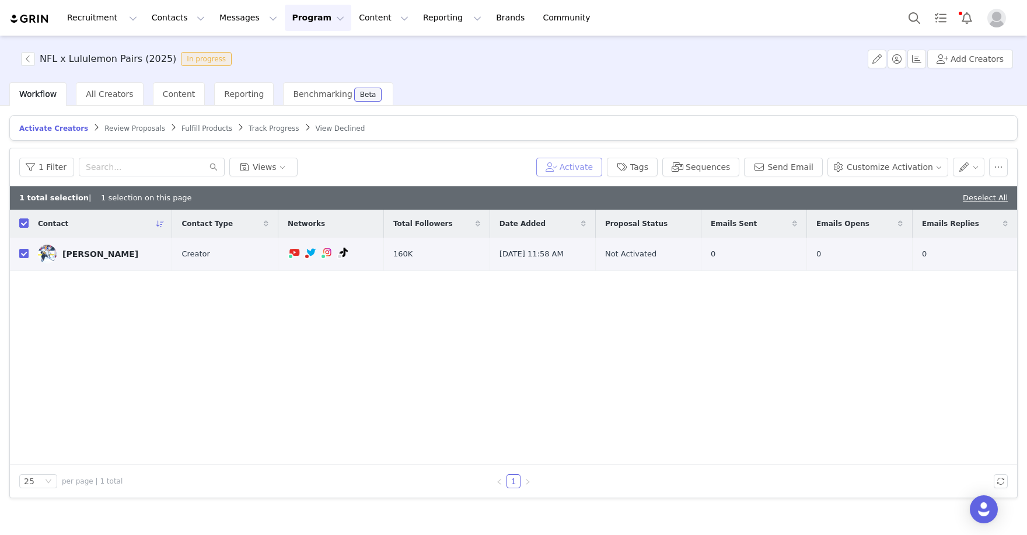
click at [577, 166] on button "Activate" at bounding box center [569, 167] width 66 height 19
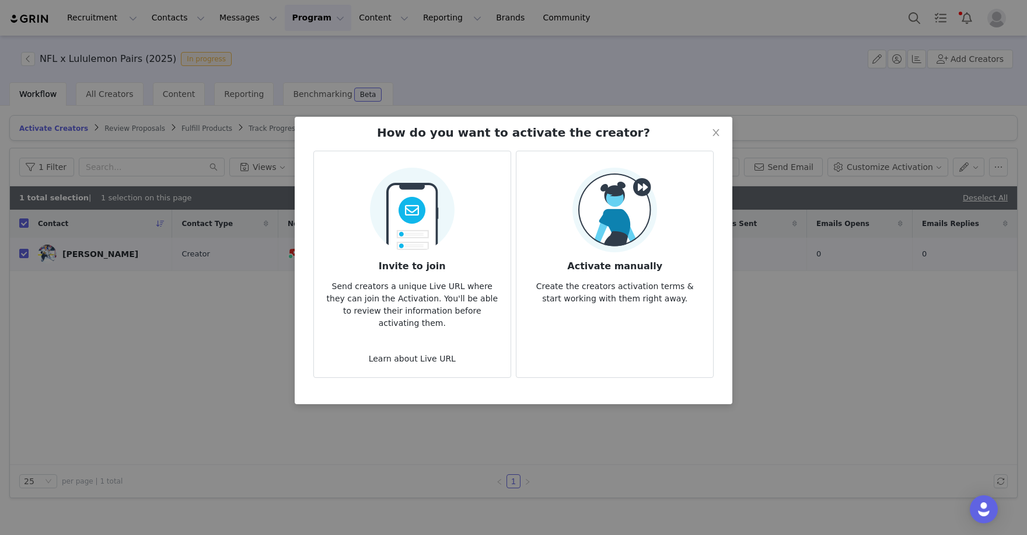
click at [597, 240] on img at bounding box center [615, 210] width 85 height 85
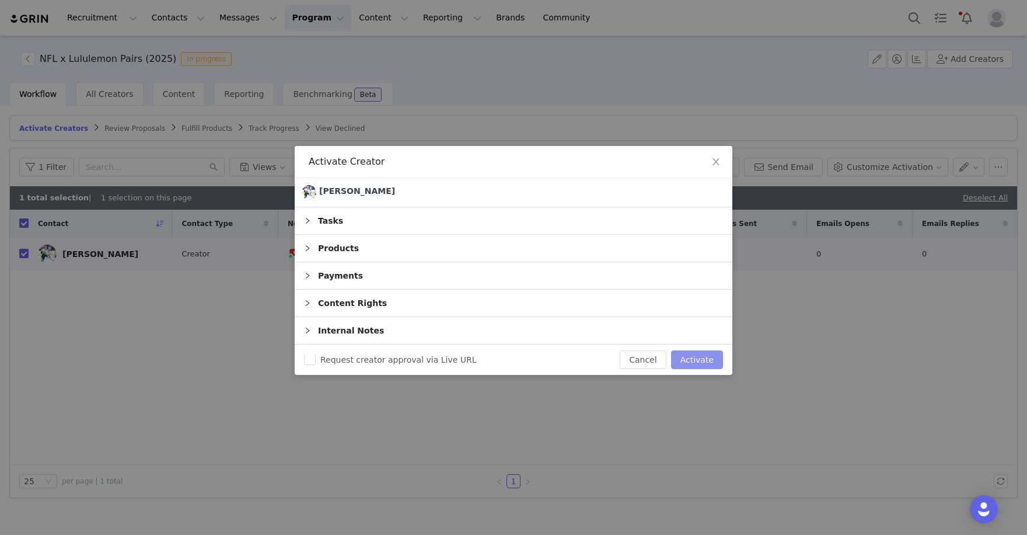
click at [694, 357] on button "Activate" at bounding box center [697, 359] width 52 height 19
checkbox input "false"
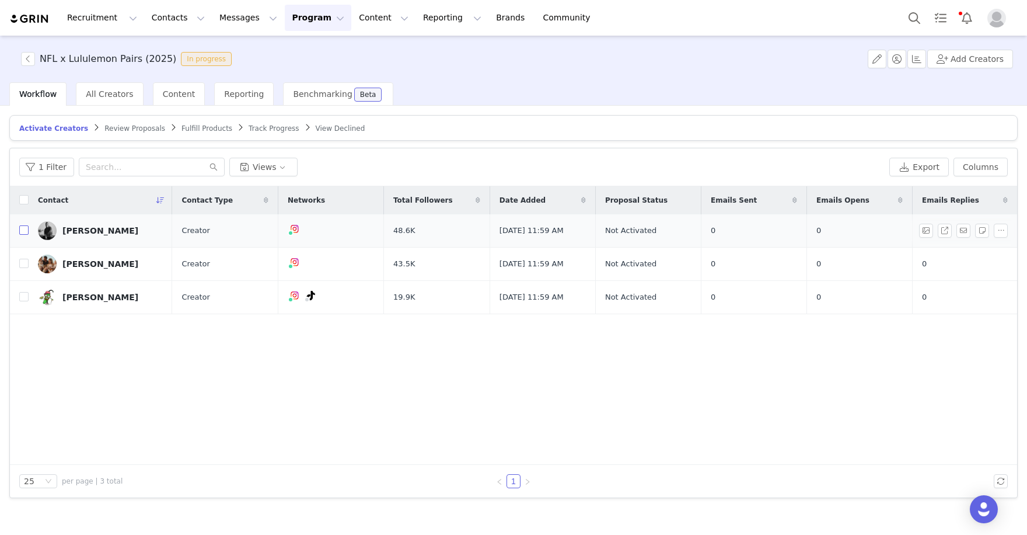
click at [25, 232] on input "checkbox" at bounding box center [23, 229] width 9 height 9
checkbox input "true"
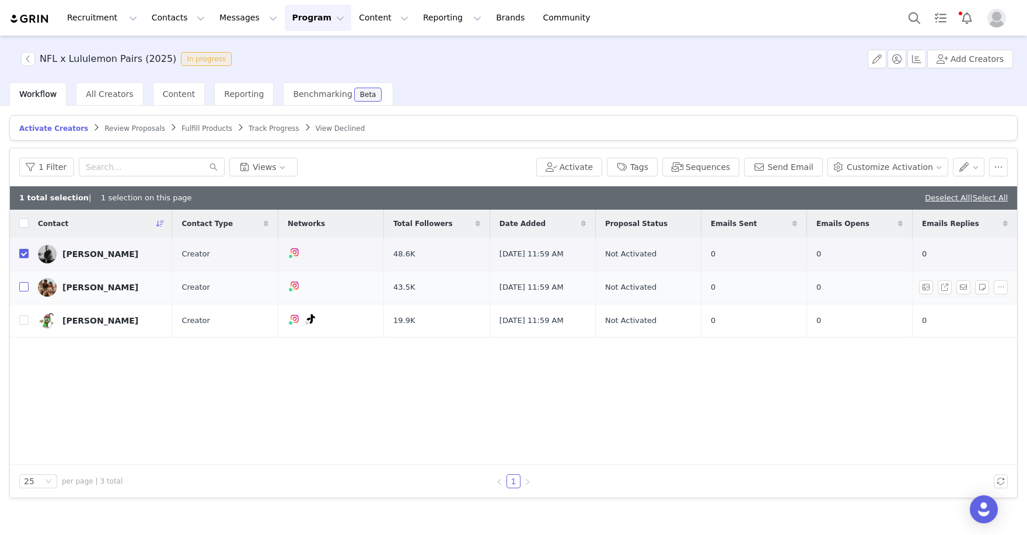
click at [22, 281] on label at bounding box center [23, 287] width 9 height 12
click at [22, 282] on input "checkbox" at bounding box center [23, 286] width 9 height 9
checkbox input "true"
click at [22, 325] on label at bounding box center [23, 321] width 9 height 12
click at [22, 325] on input "checkbox" at bounding box center [23, 319] width 9 height 9
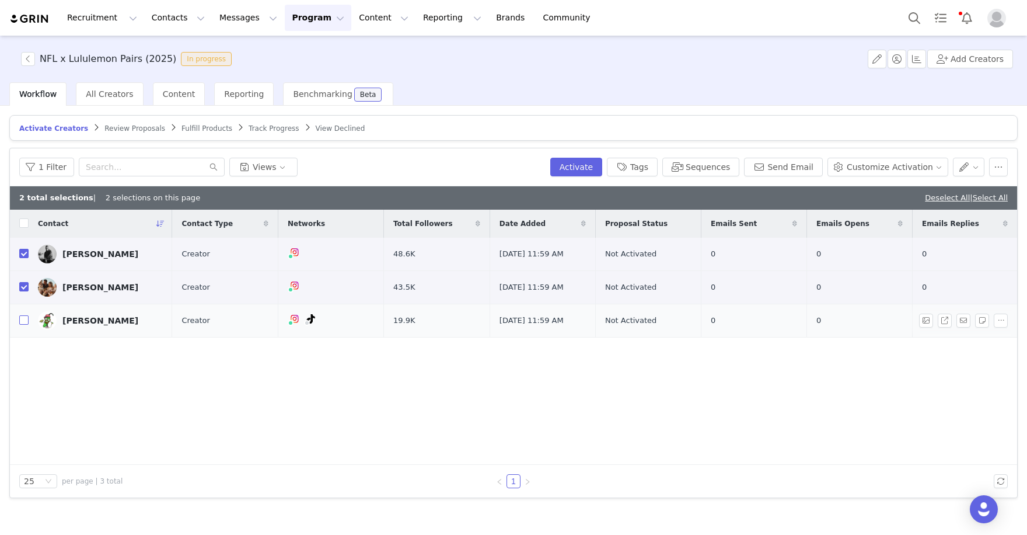
checkbox input "true"
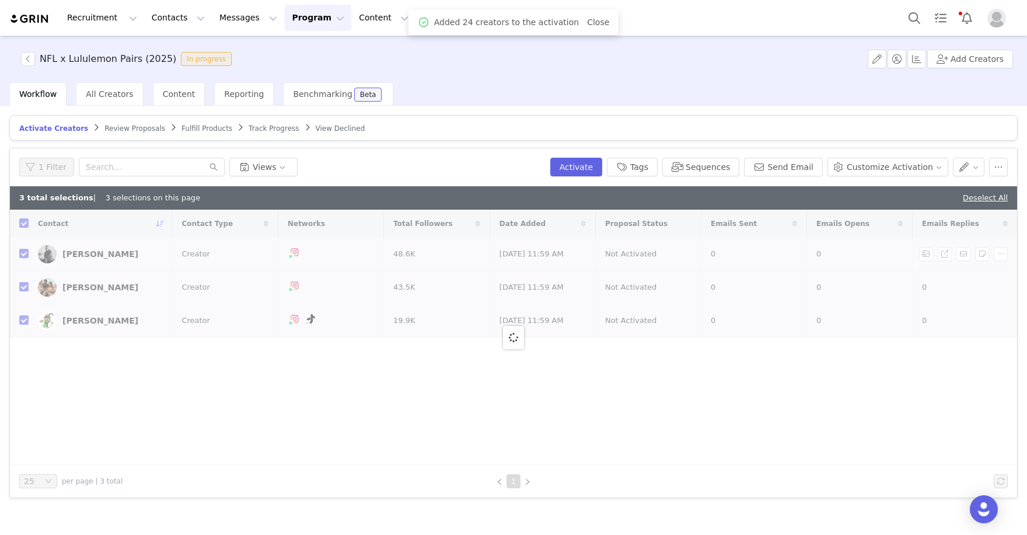
checkbox input "false"
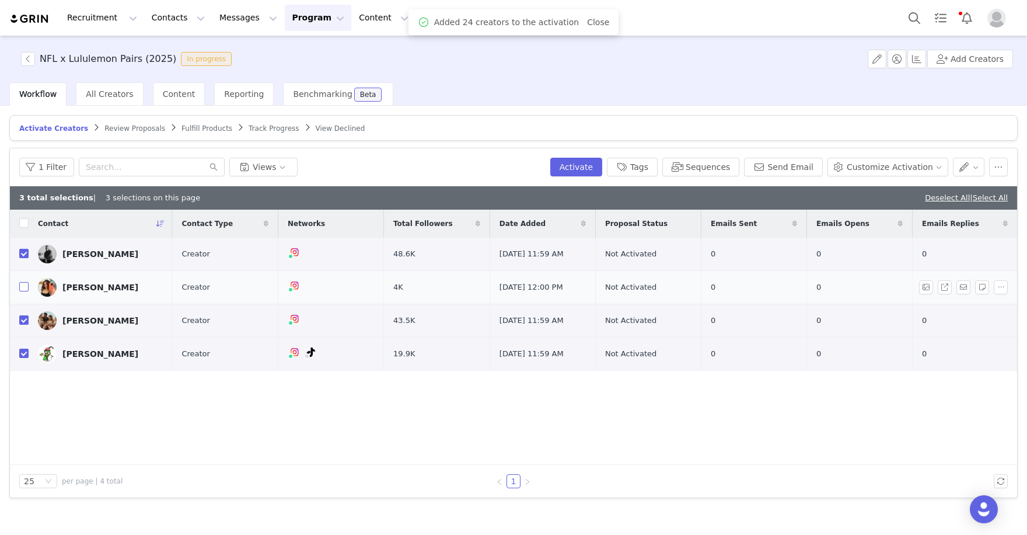
click at [20, 287] on input "checkbox" at bounding box center [23, 286] width 9 height 9
checkbox input "true"
click at [588, 169] on button "Activate" at bounding box center [576, 167] width 52 height 19
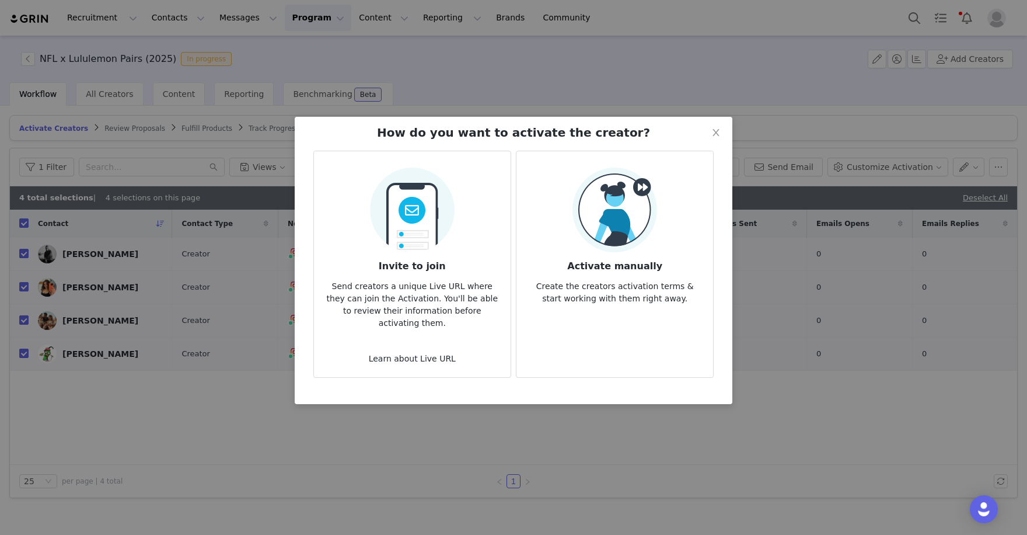
click at [575, 253] on h3 "Activate manually" at bounding box center [615, 262] width 178 height 21
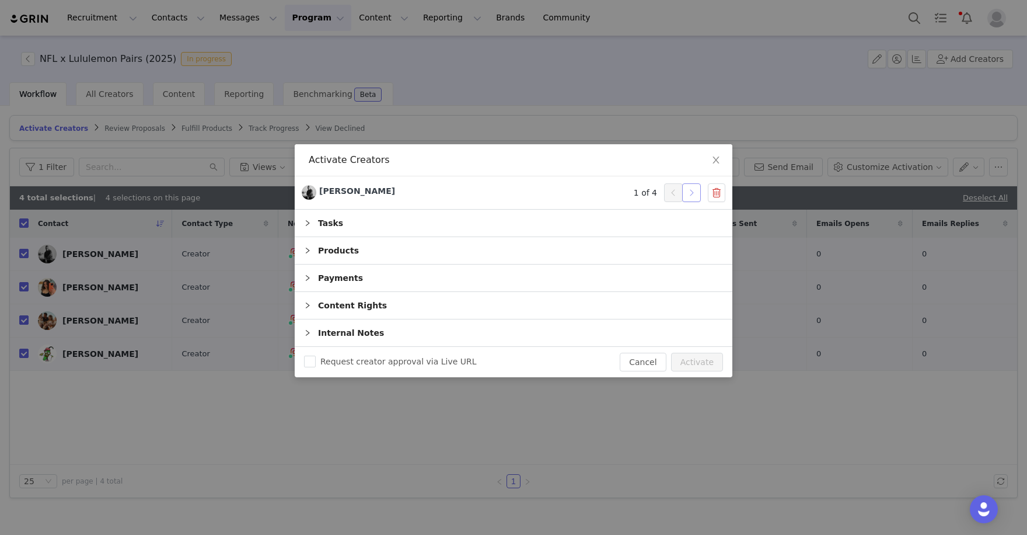
click at [692, 193] on button "button" at bounding box center [691, 192] width 19 height 19
click at [702, 356] on button "Activate" at bounding box center [697, 362] width 52 height 19
checkbox input "false"
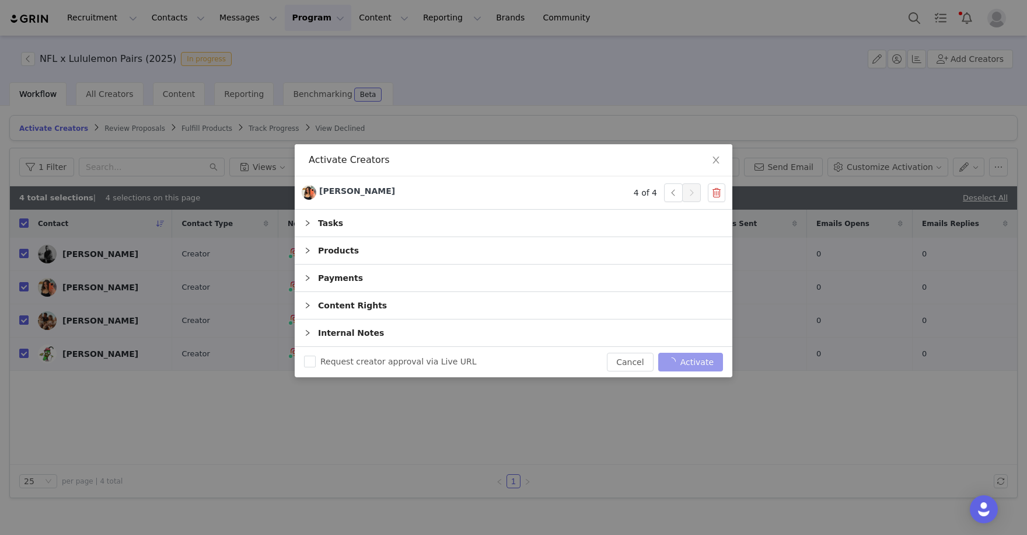
checkbox input "false"
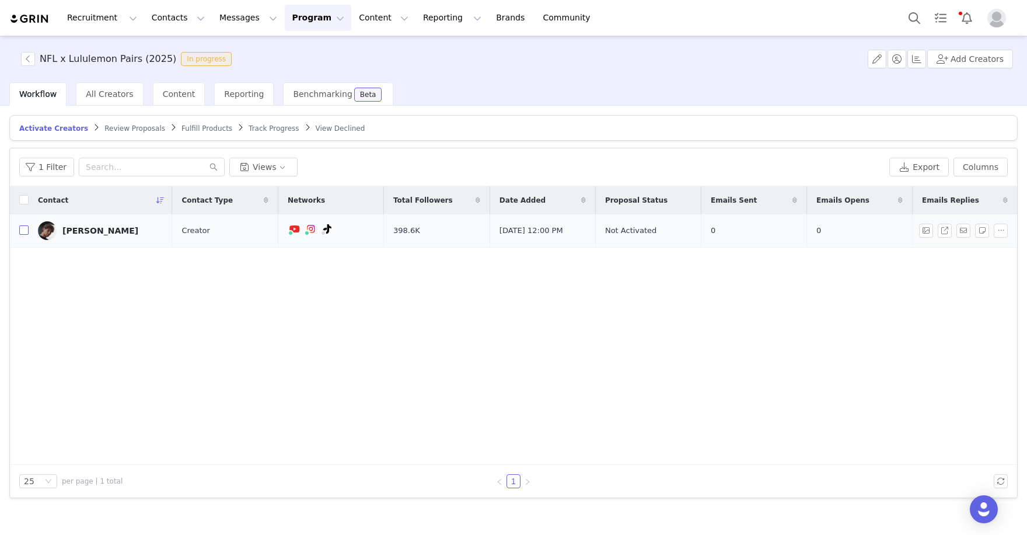
click at [25, 231] on input "checkbox" at bounding box center [23, 229] width 9 height 9
checkbox input "true"
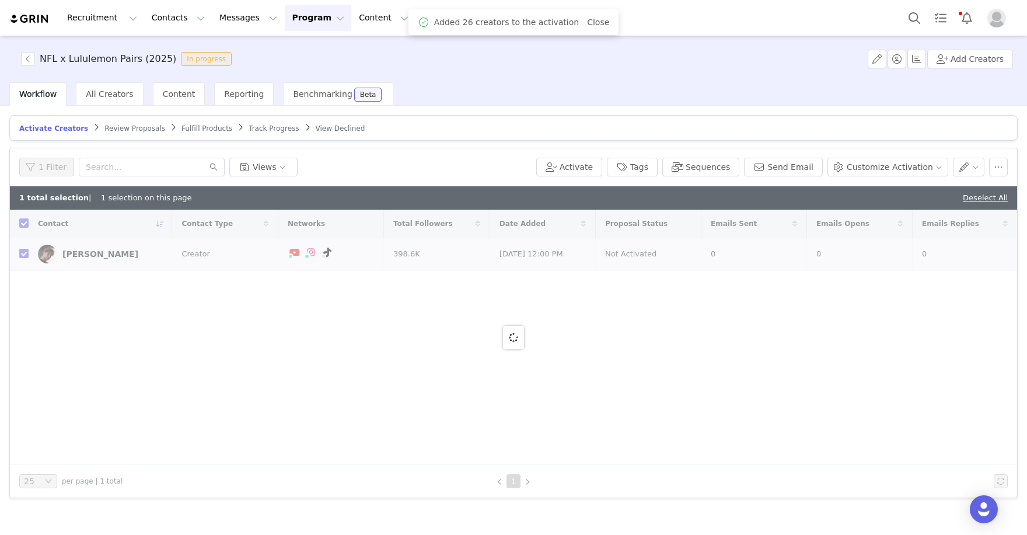
checkbox input "false"
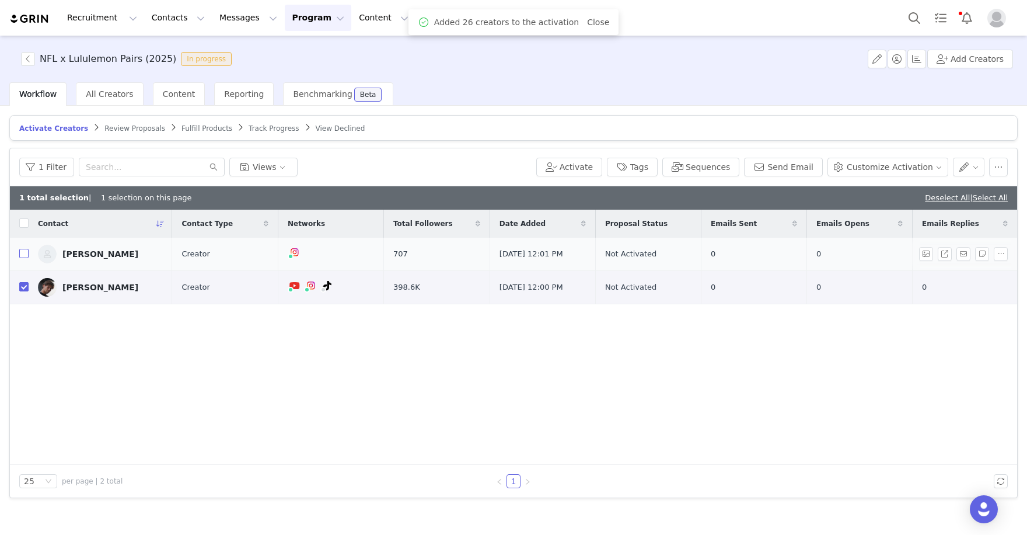
click at [26, 255] on input "checkbox" at bounding box center [23, 253] width 9 height 9
checkbox input "true"
click at [590, 163] on button "Activate" at bounding box center [576, 167] width 52 height 19
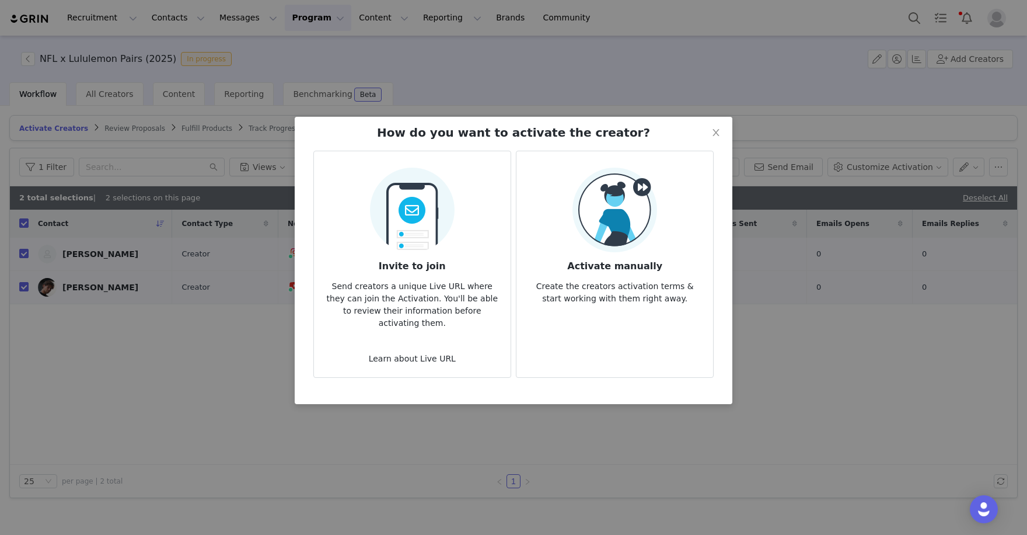
click at [622, 219] on img at bounding box center [615, 210] width 85 height 85
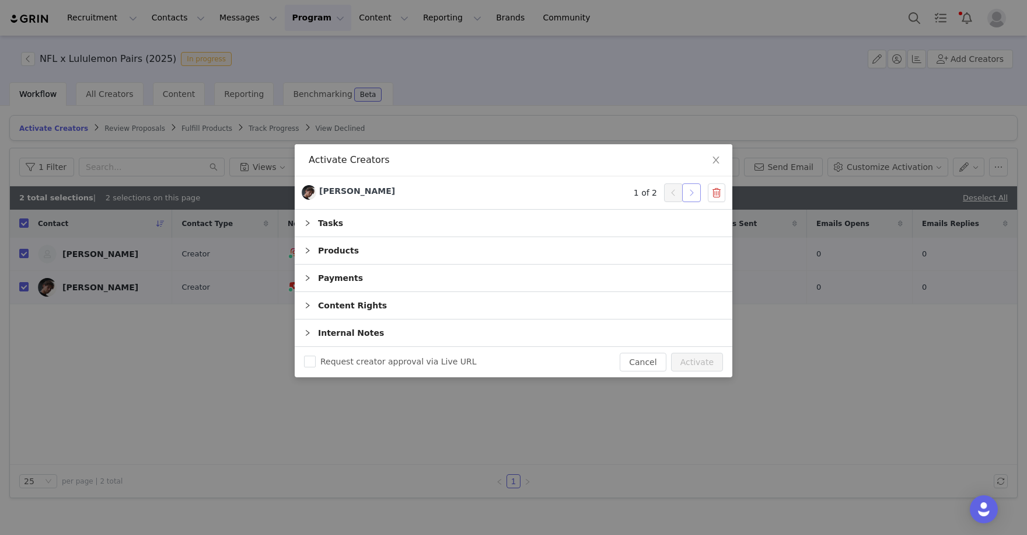
click at [690, 195] on button "button" at bounding box center [691, 192] width 19 height 19
click at [702, 368] on button "Activate" at bounding box center [697, 362] width 52 height 19
checkbox input "false"
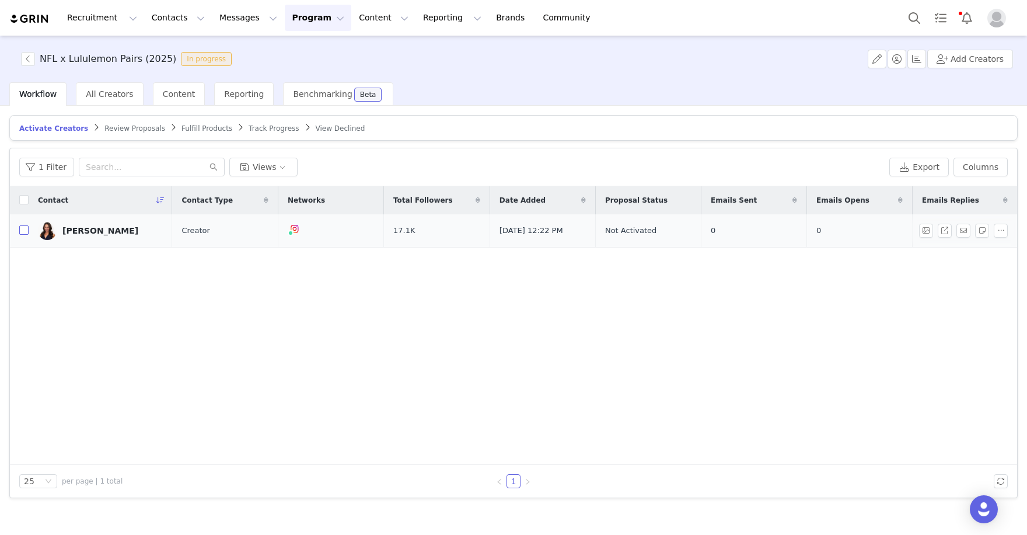
click at [22, 229] on input "checkbox" at bounding box center [23, 229] width 9 height 9
checkbox input "true"
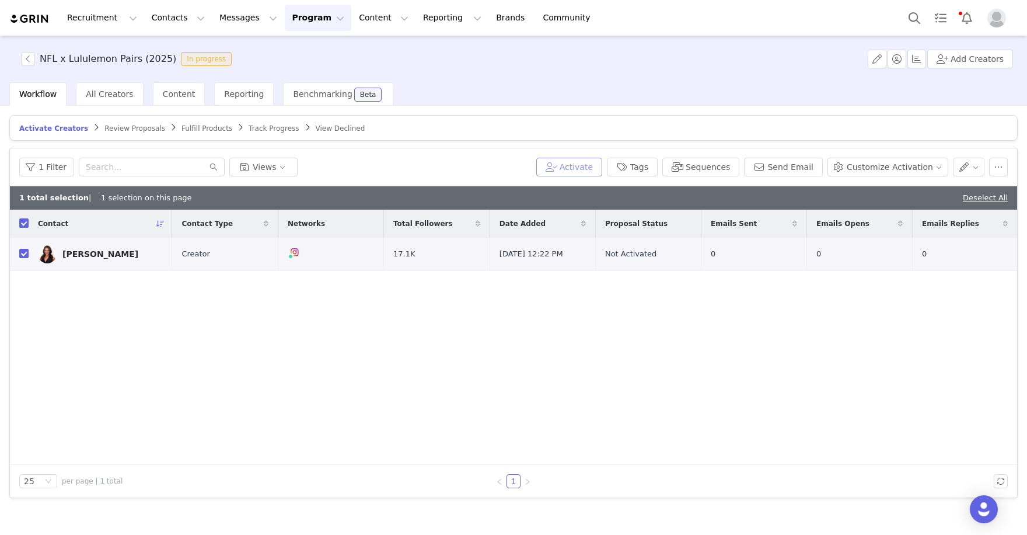
click at [587, 166] on button "Activate" at bounding box center [569, 167] width 66 height 19
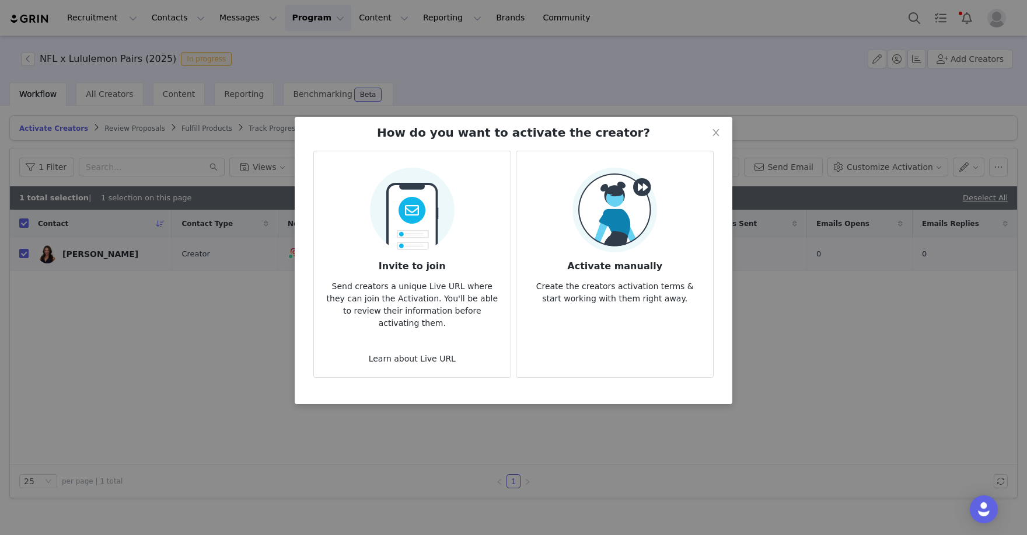
click at [618, 236] on img at bounding box center [615, 210] width 85 height 85
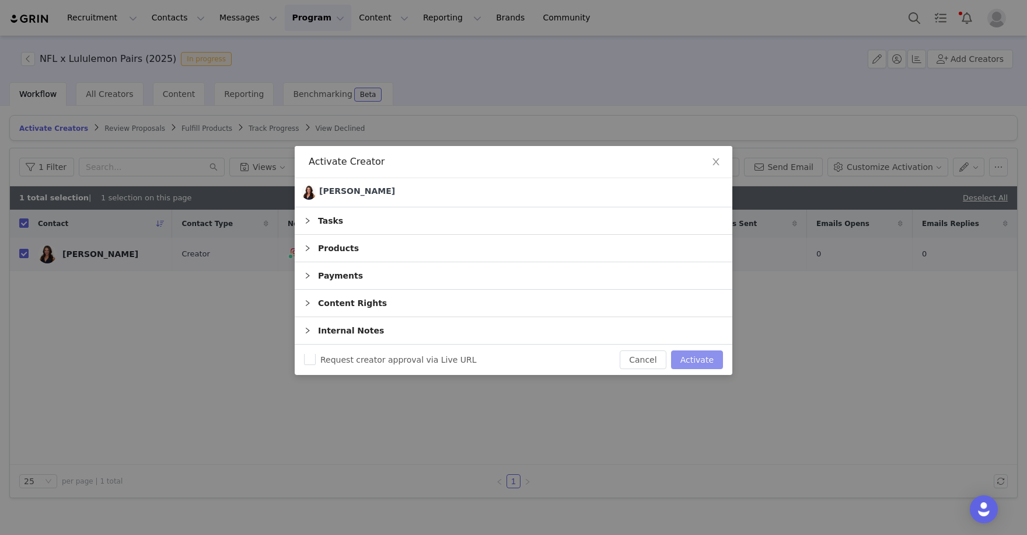
click at [706, 360] on button "Activate" at bounding box center [697, 359] width 52 height 19
checkbox input "false"
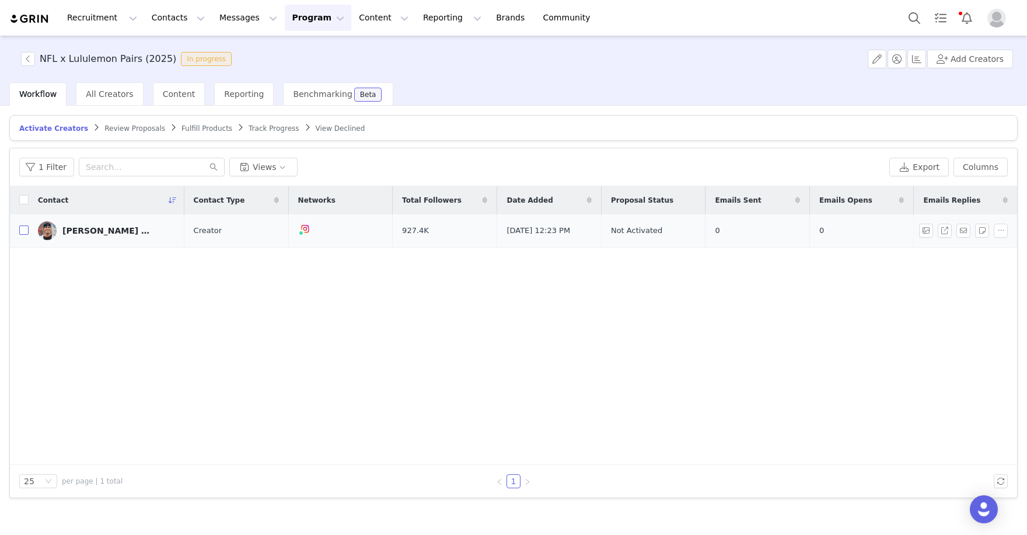
click at [27, 232] on input "checkbox" at bounding box center [23, 229] width 9 height 9
checkbox input "true"
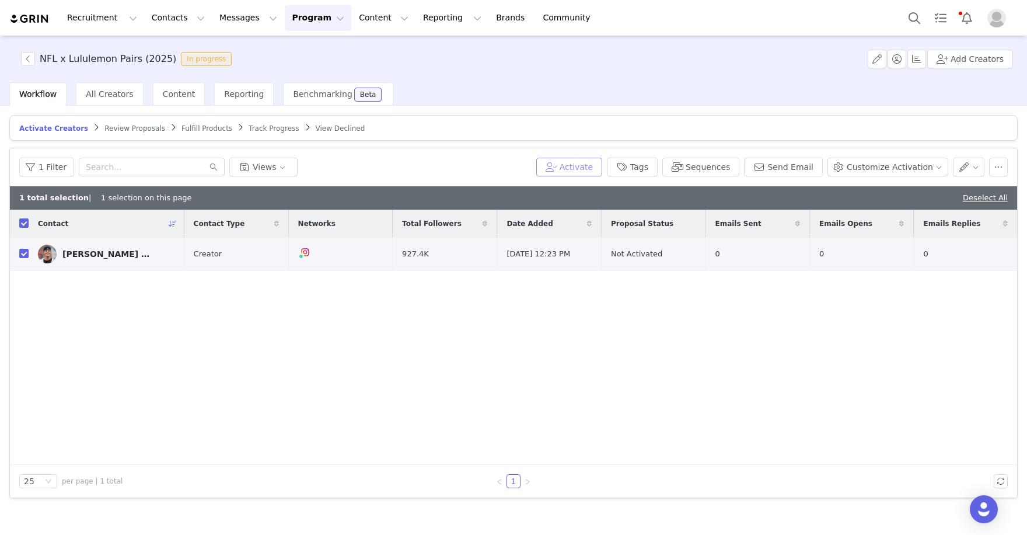
click at [602, 159] on button "Activate" at bounding box center [569, 167] width 66 height 19
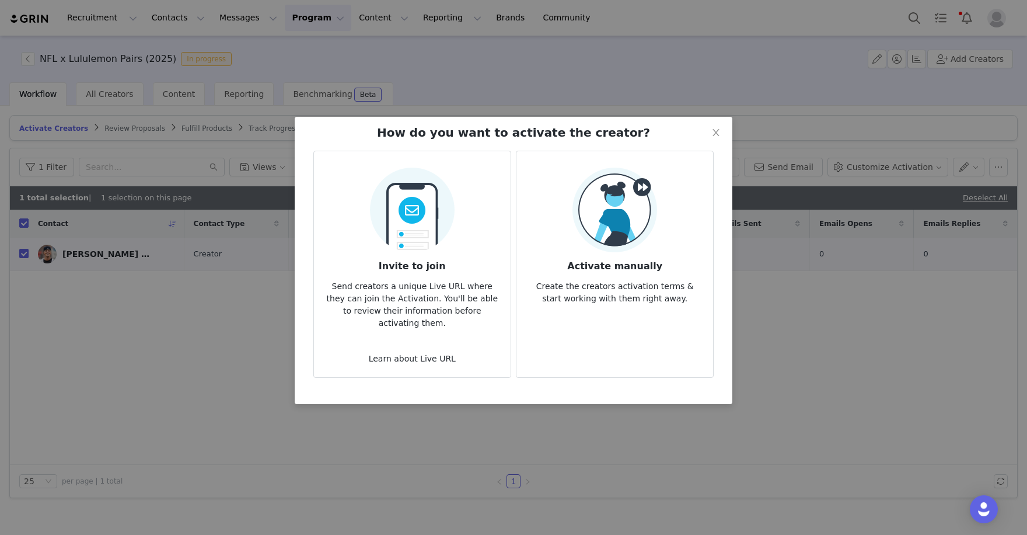
click at [629, 256] on h3 "Activate manually" at bounding box center [615, 262] width 178 height 21
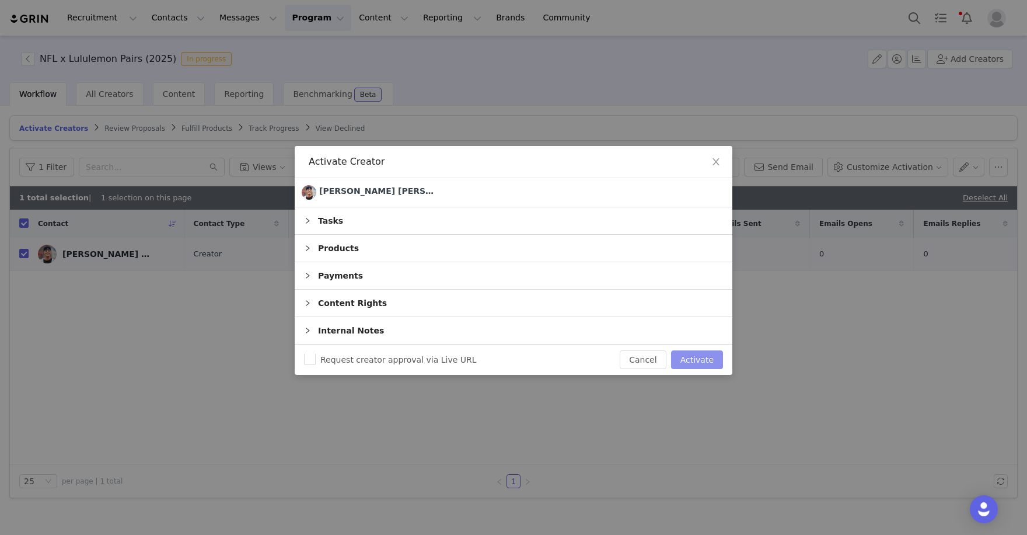
click at [695, 352] on button "Activate" at bounding box center [697, 359] width 52 height 19
checkbox input "false"
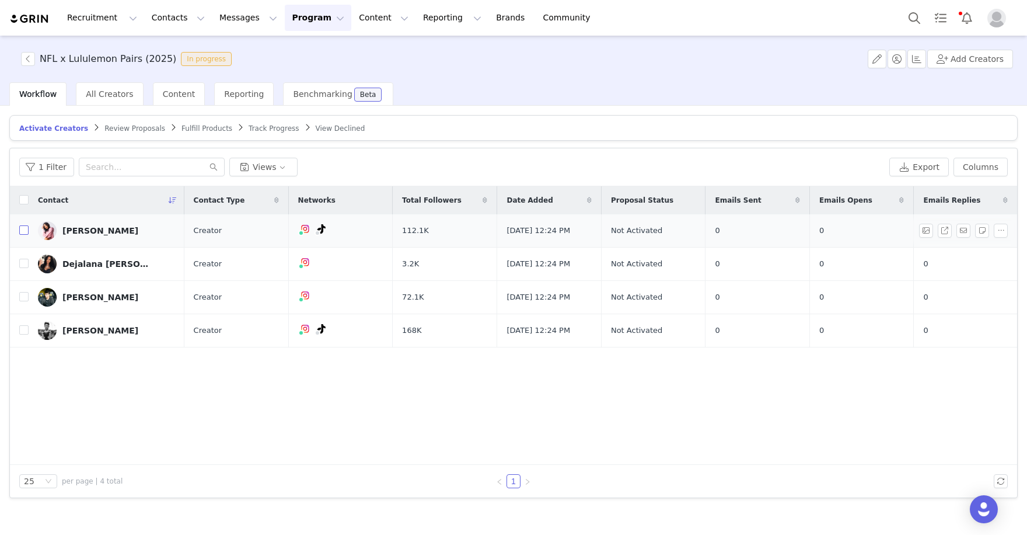
click at [22, 230] on input "checkbox" at bounding box center [23, 229] width 9 height 9
checkbox input "true"
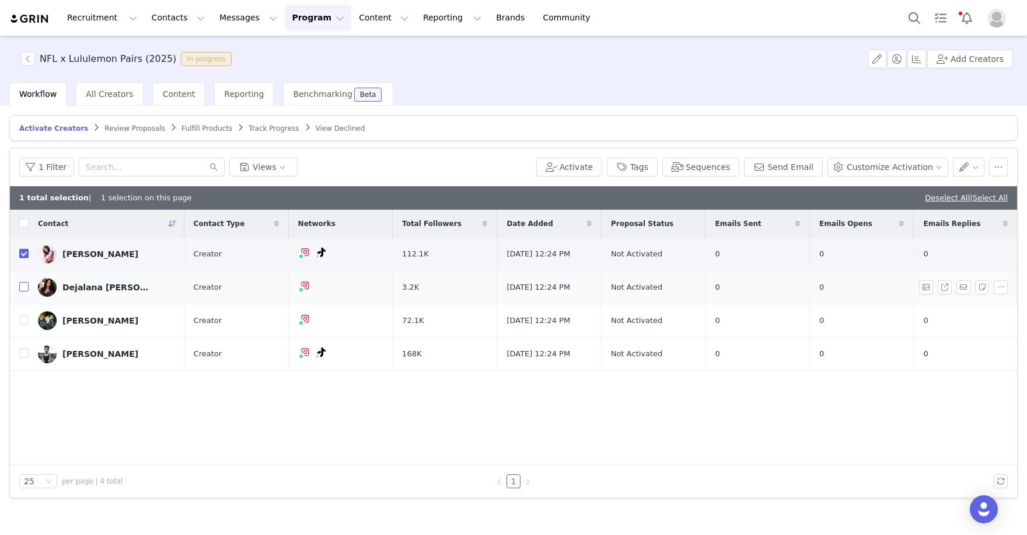
click at [24, 282] on input "checkbox" at bounding box center [23, 286] width 9 height 9
checkbox input "true"
click at [23, 320] on input "checkbox" at bounding box center [23, 319] width 9 height 9
checkbox input "true"
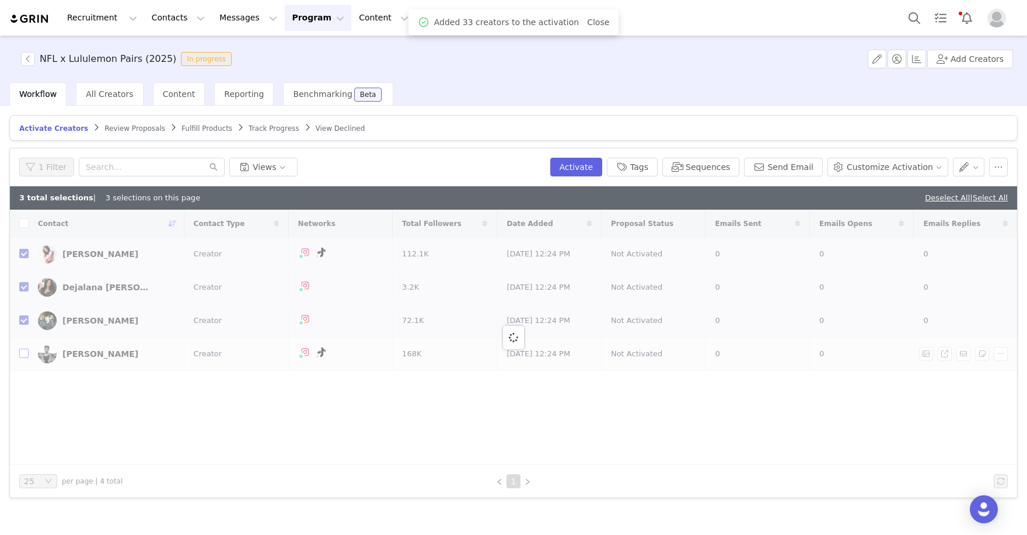
click at [23, 357] on div at bounding box center [513, 337] width 1007 height 255
checkbox input "false"
checkbox input "true"
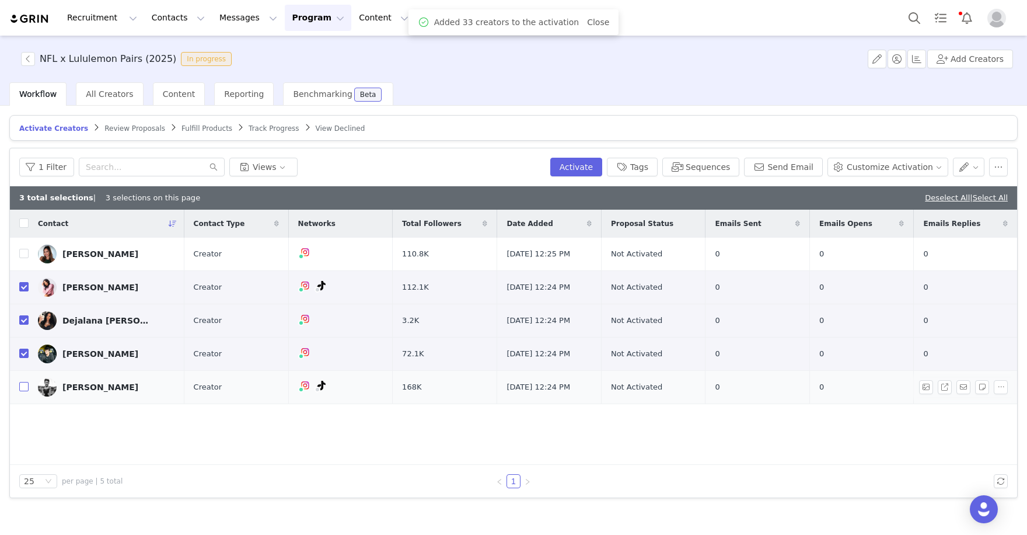
click at [21, 389] on input "checkbox" at bounding box center [23, 386] width 9 height 9
checkbox input "true"
click at [23, 254] on input "checkbox" at bounding box center [23, 253] width 9 height 9
checkbox input "true"
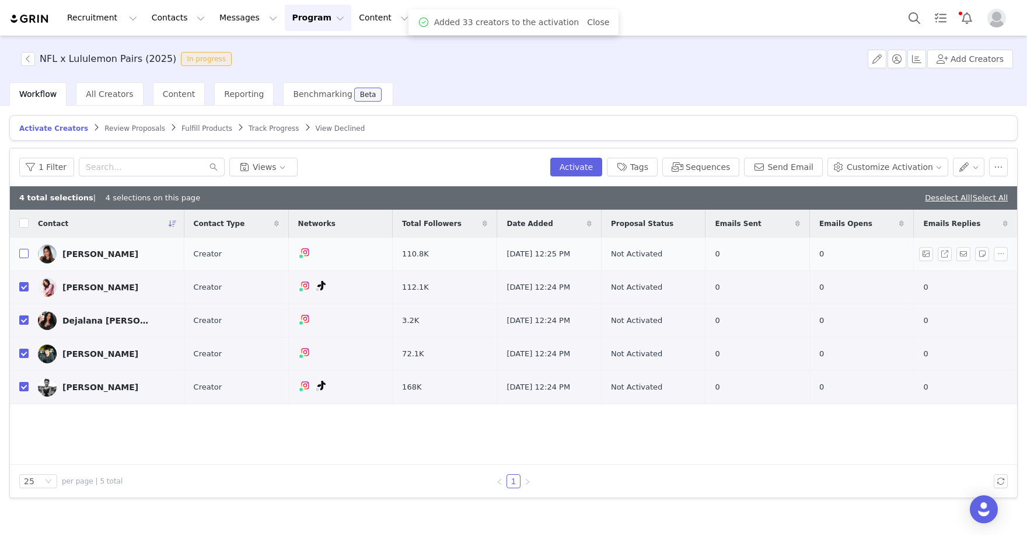
checkbox input "true"
click at [578, 161] on button "Activate" at bounding box center [576, 167] width 52 height 19
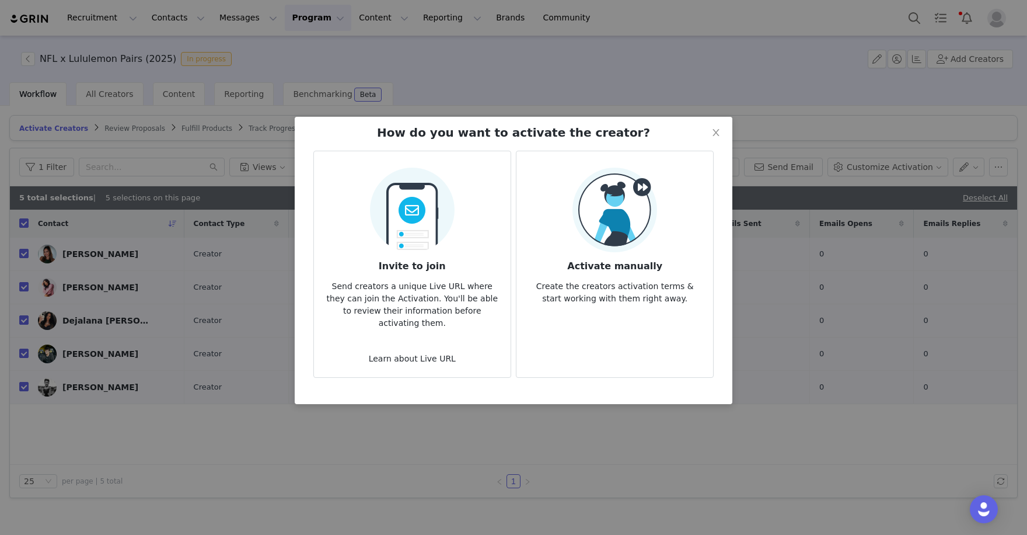
click at [658, 228] on div "Activate manually Create the creators activation terms & start working with the…" at bounding box center [615, 236] width 178 height 137
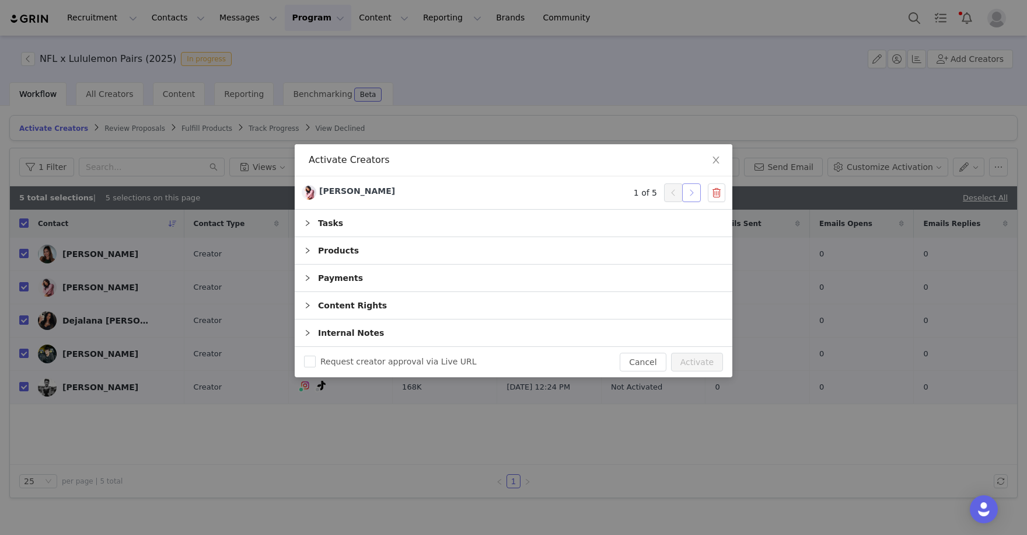
click at [692, 189] on button "button" at bounding box center [691, 192] width 19 height 19
click at [699, 353] on button "Activate" at bounding box center [697, 362] width 52 height 19
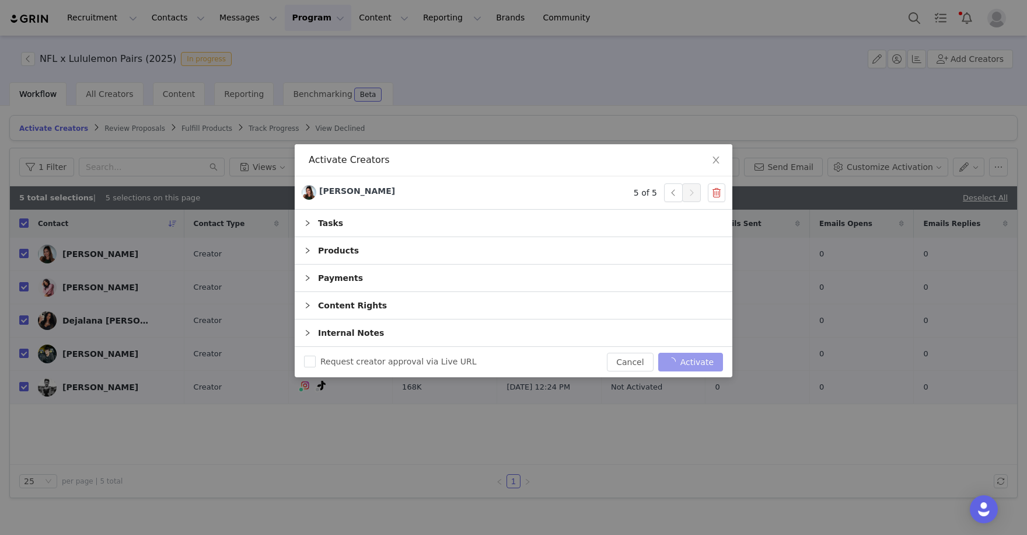
checkbox input "false"
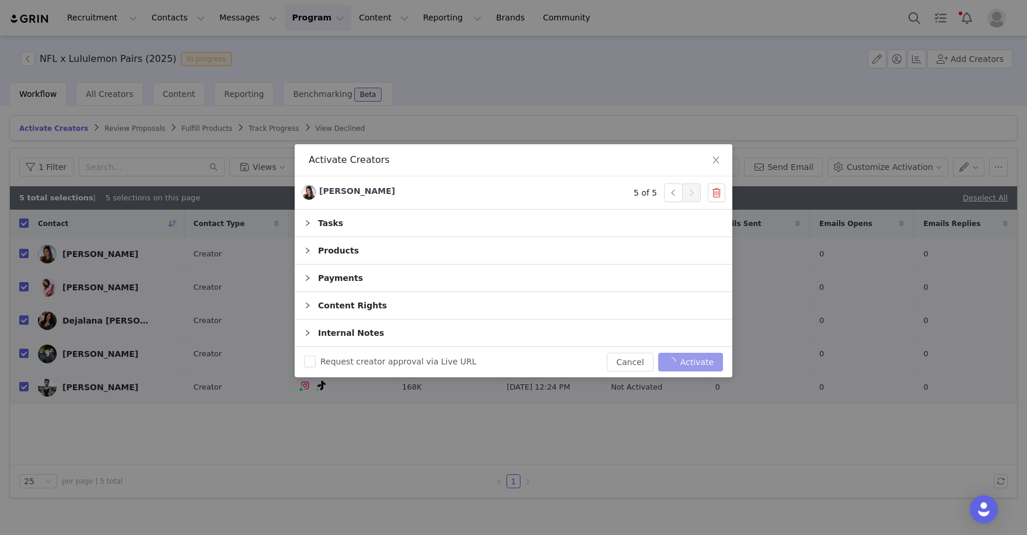
checkbox input "false"
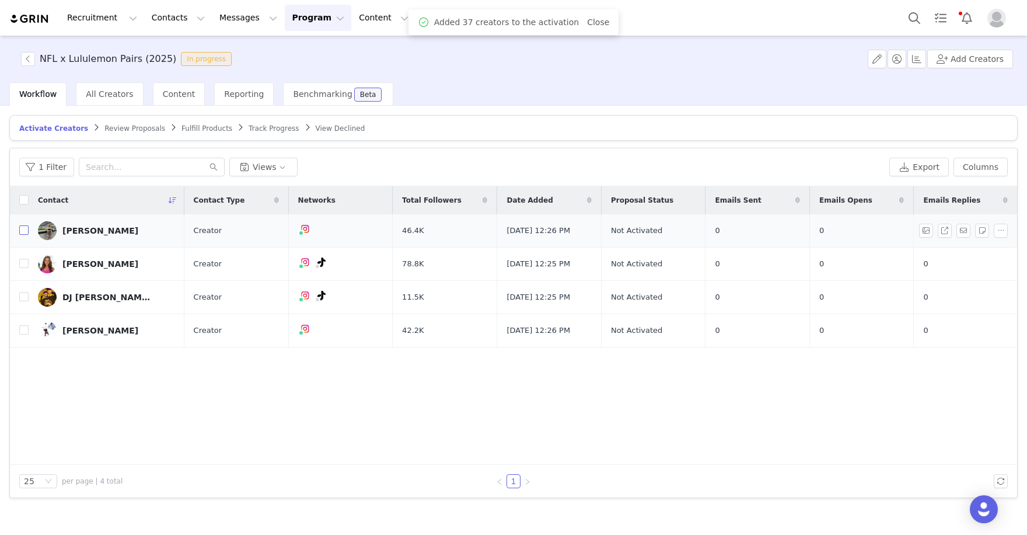
click at [22, 229] on input "checkbox" at bounding box center [23, 229] width 9 height 9
checkbox input "true"
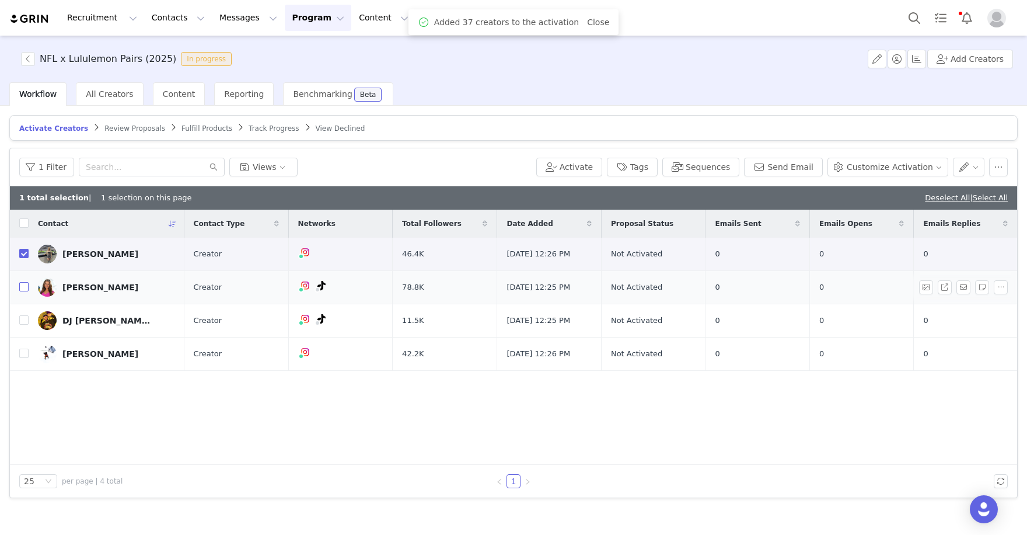
click at [22, 285] on input "checkbox" at bounding box center [23, 286] width 9 height 9
checkbox input "true"
click at [23, 321] on input "checkbox" at bounding box center [23, 319] width 9 height 9
checkbox input "true"
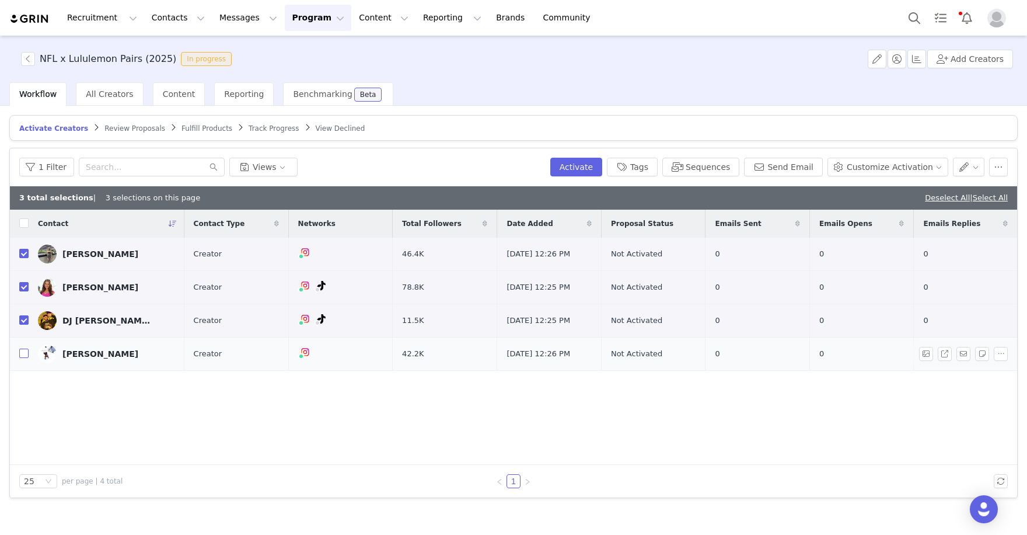
click at [23, 356] on input "checkbox" at bounding box center [23, 352] width 9 height 9
checkbox input "true"
click at [602, 160] on button "Activate" at bounding box center [576, 167] width 52 height 19
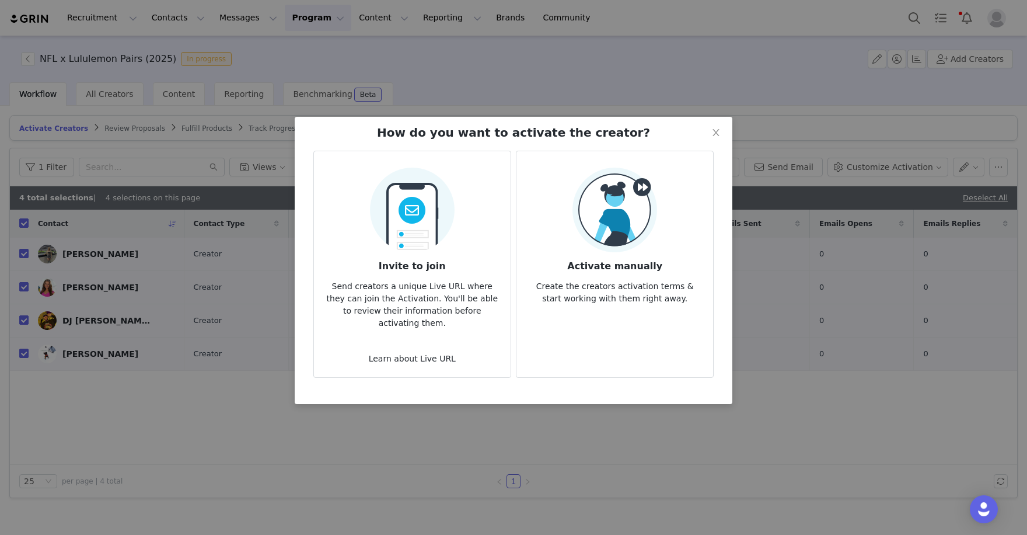
click at [611, 250] on img at bounding box center [615, 210] width 85 height 85
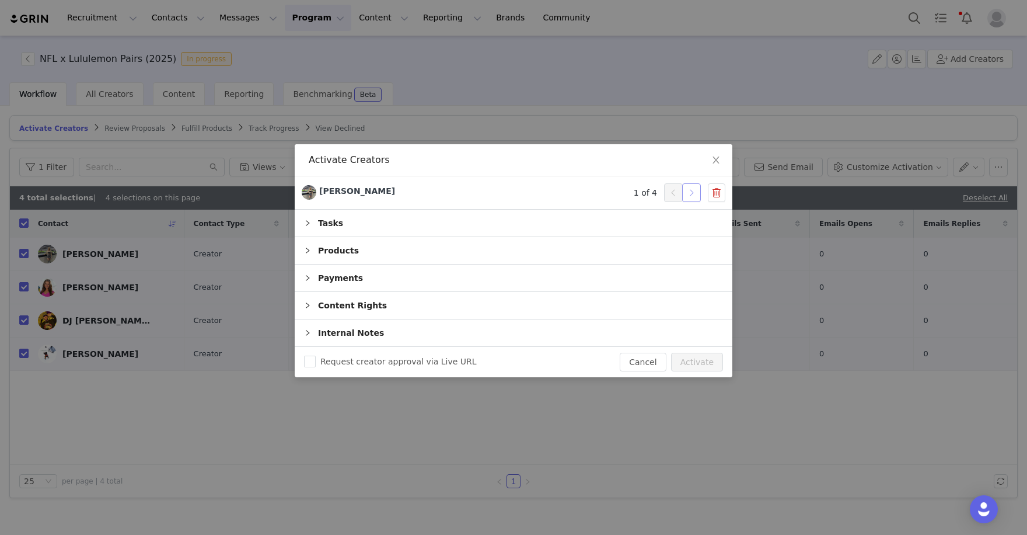
click at [692, 196] on button "button" at bounding box center [691, 192] width 19 height 19
click at [699, 355] on button "Activate" at bounding box center [697, 362] width 52 height 19
checkbox input "false"
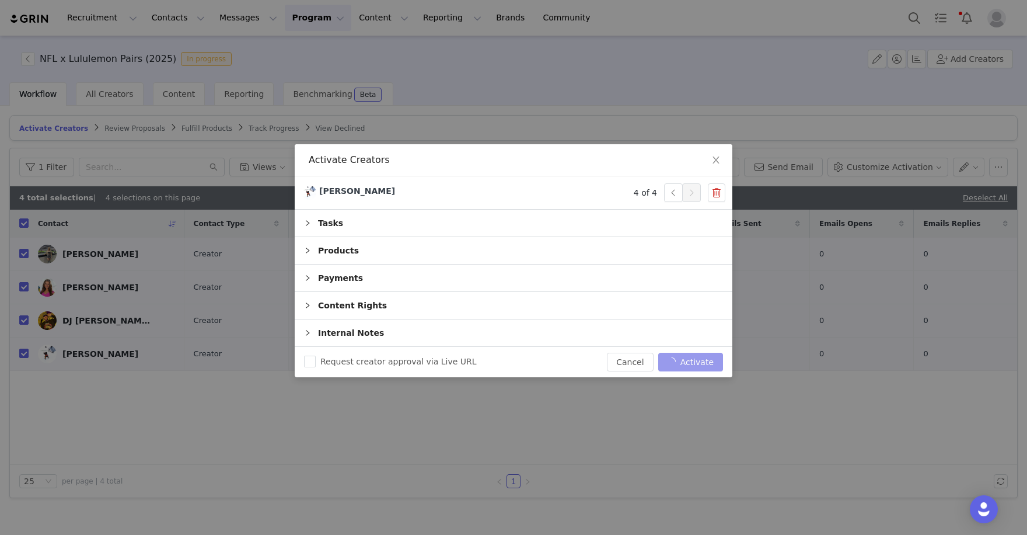
checkbox input "false"
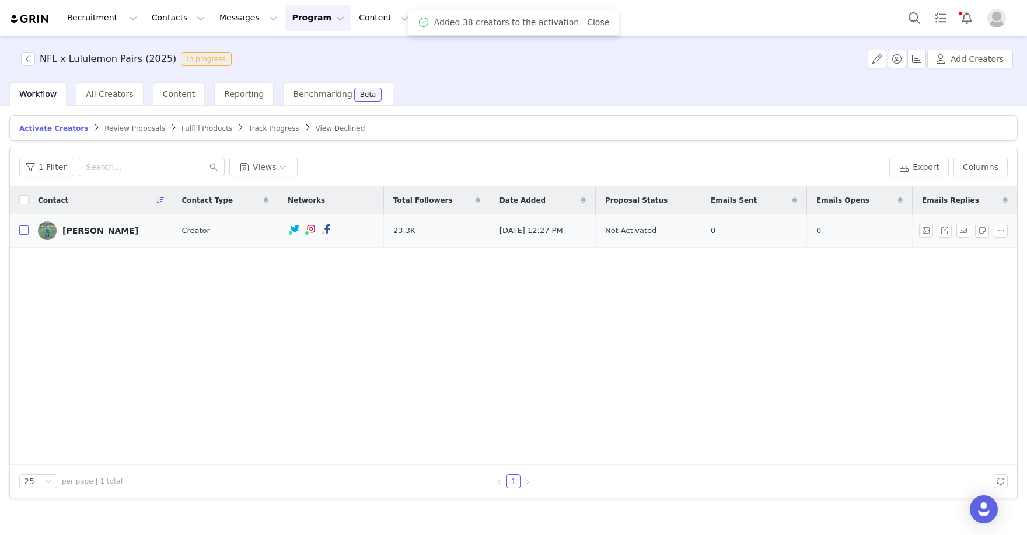
click at [24, 234] on input "checkbox" at bounding box center [23, 229] width 9 height 9
checkbox input "true"
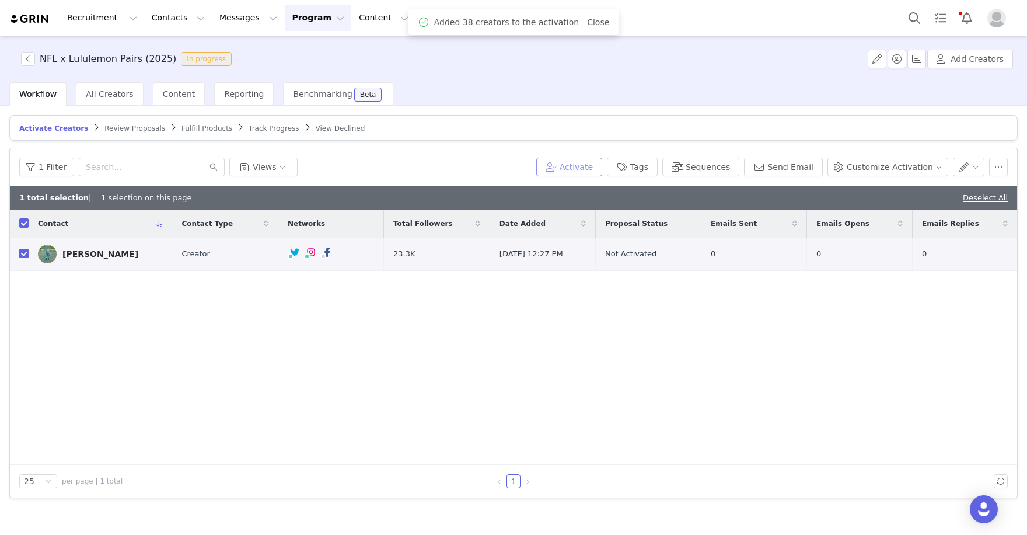
click at [582, 165] on button "Activate" at bounding box center [569, 167] width 66 height 19
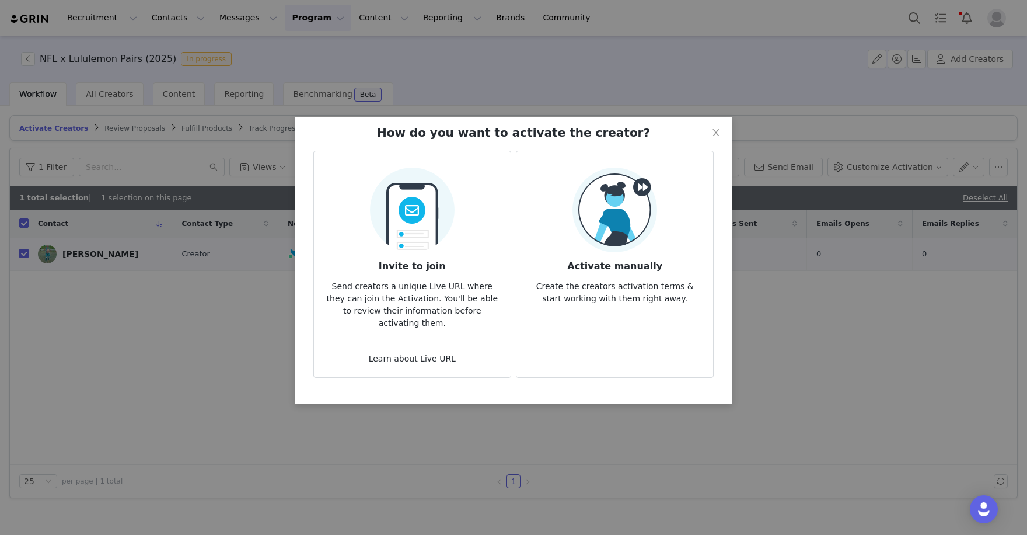
click at [620, 243] on img at bounding box center [615, 210] width 85 height 85
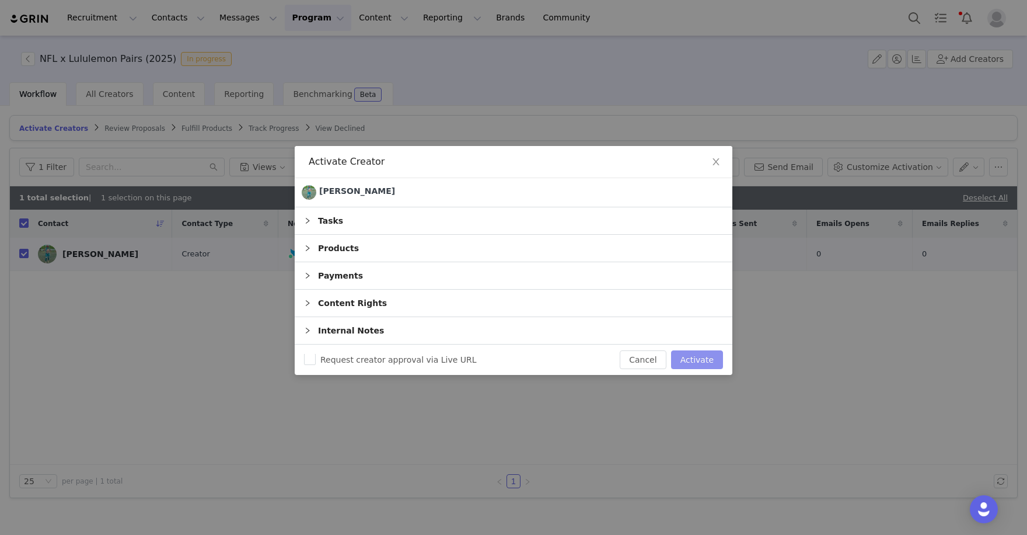
click at [691, 364] on button "Activate" at bounding box center [697, 359] width 52 height 19
checkbox input "false"
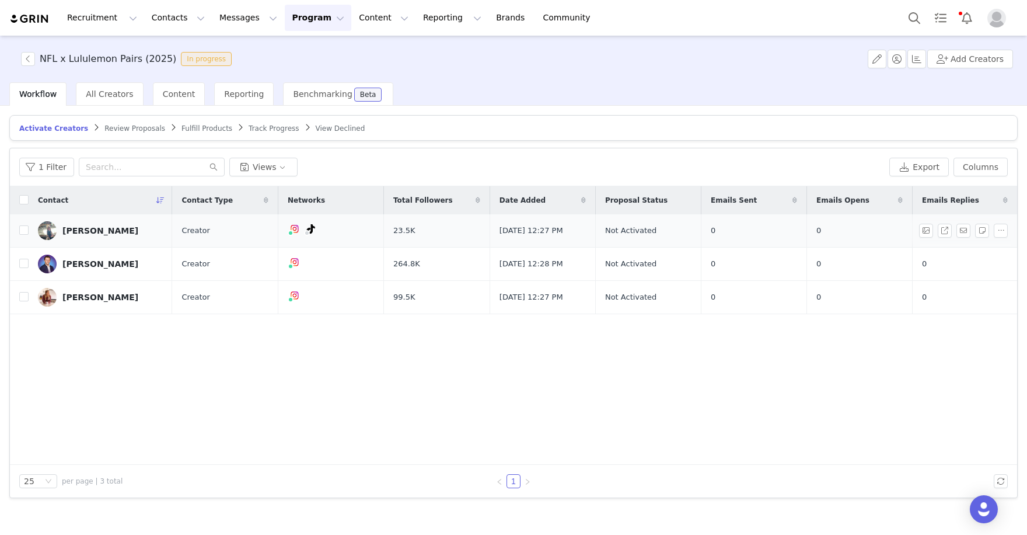
drag, startPoint x: 17, startPoint y: 232, endPoint x: 18, endPoint y: 242, distance: 9.4
click at [18, 232] on td at bounding box center [19, 230] width 19 height 33
click at [23, 228] on input "checkbox" at bounding box center [23, 229] width 9 height 9
checkbox input "true"
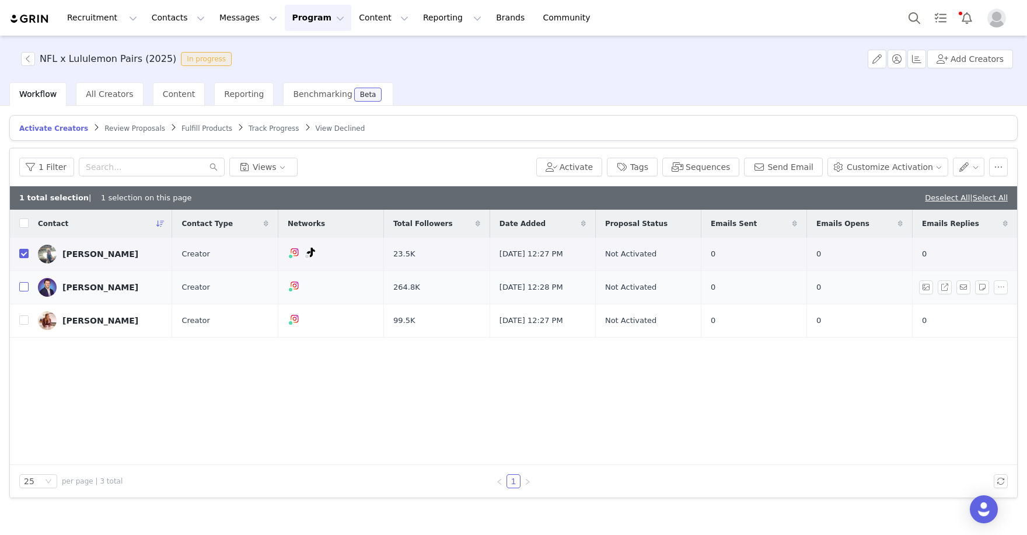
click at [20, 288] on input "checkbox" at bounding box center [23, 286] width 9 height 9
checkbox input "true"
click at [22, 325] on input "checkbox" at bounding box center [23, 319] width 9 height 9
checkbox input "true"
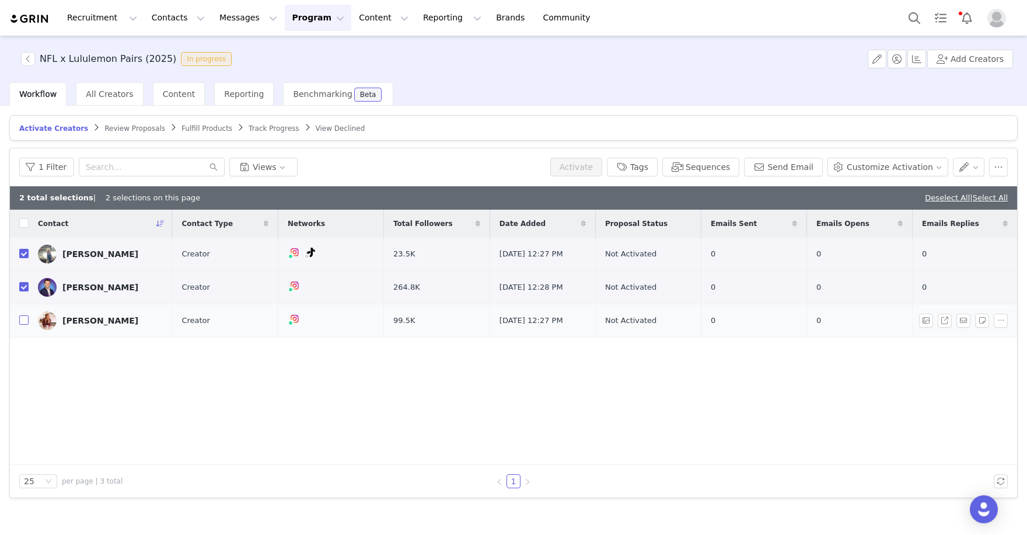
checkbox input "true"
click at [594, 168] on button "Activate" at bounding box center [576, 167] width 52 height 19
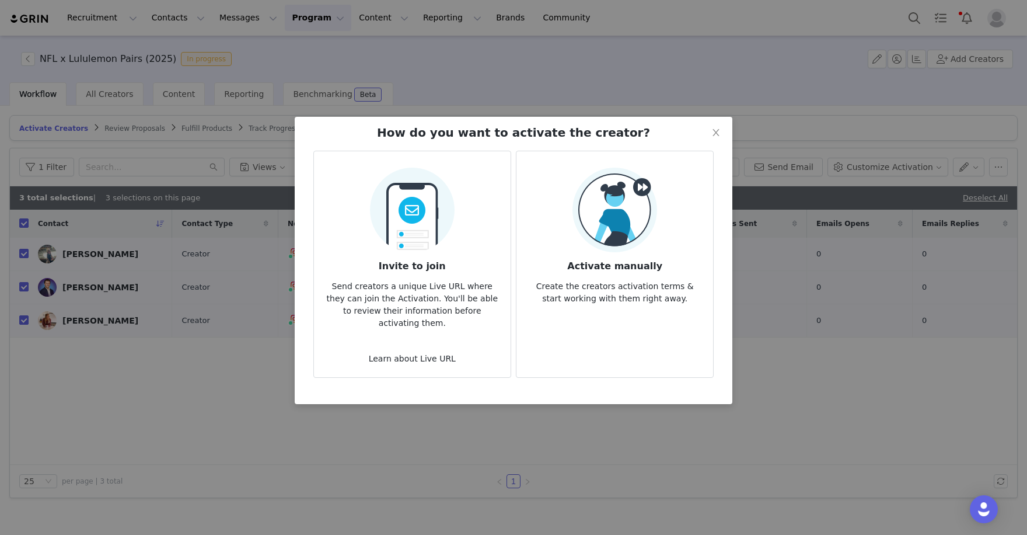
click at [630, 225] on img at bounding box center [615, 210] width 85 height 85
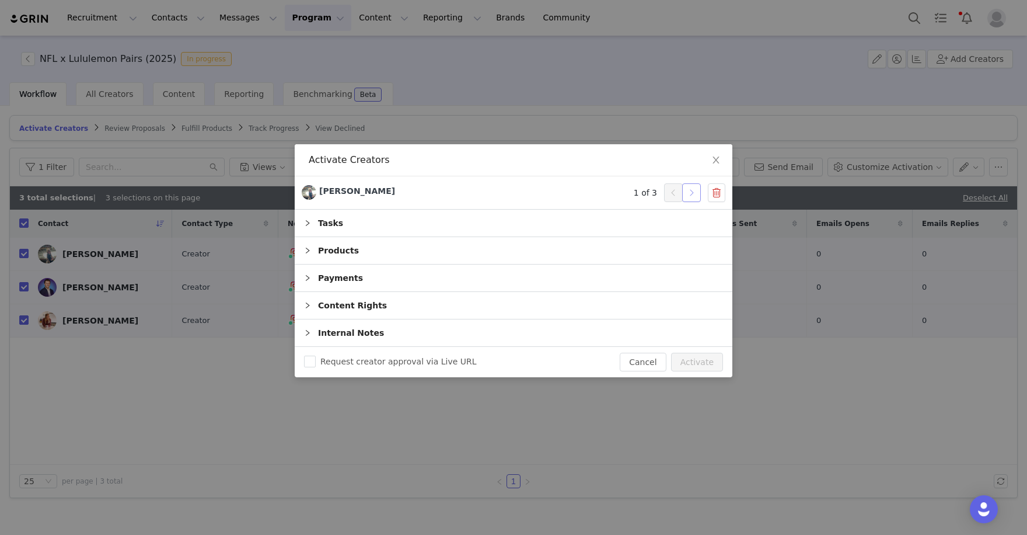
click at [694, 201] on button "button" at bounding box center [691, 192] width 19 height 19
click at [702, 358] on button "Activate" at bounding box center [697, 362] width 52 height 19
checkbox input "false"
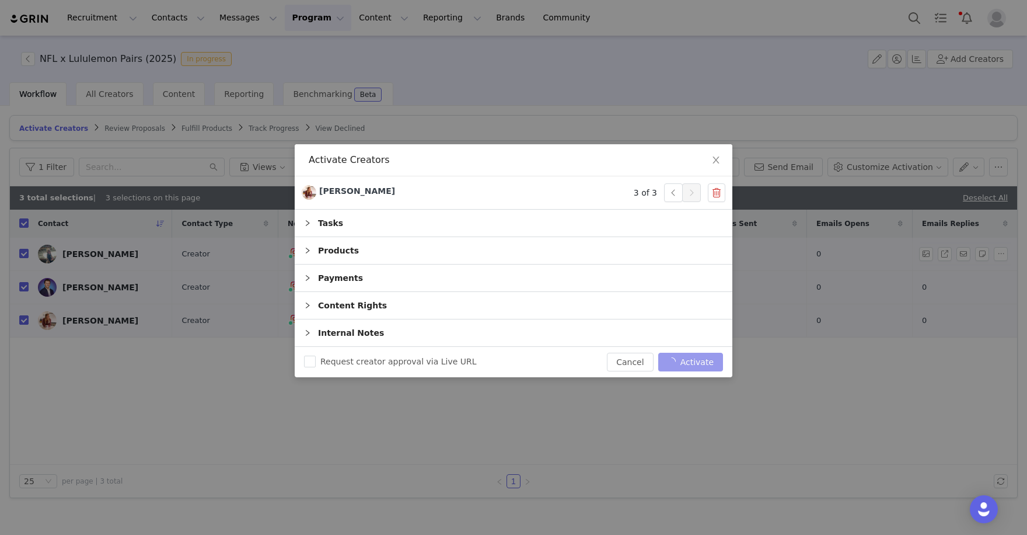
checkbox input "false"
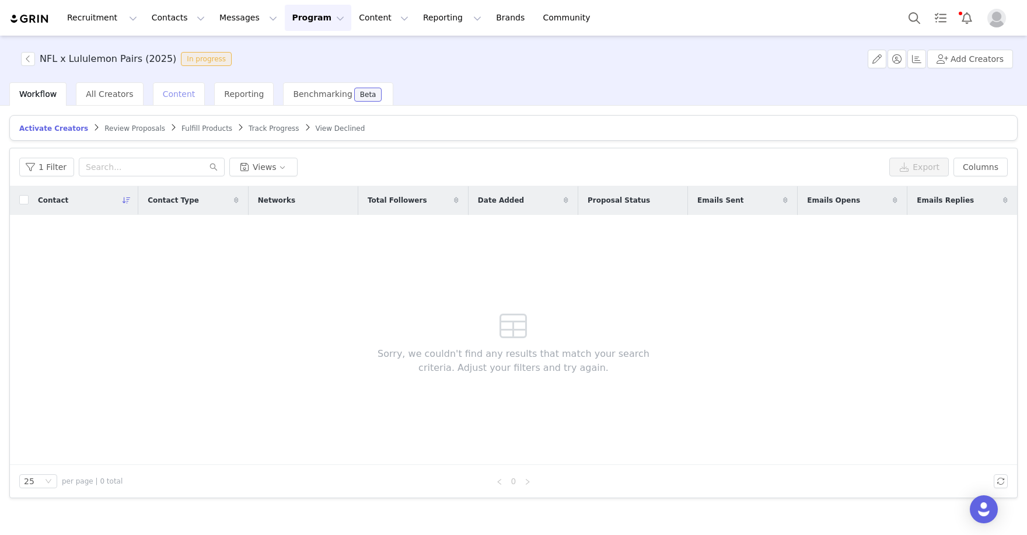
click at [179, 90] on span "Content" at bounding box center [179, 93] width 33 height 9
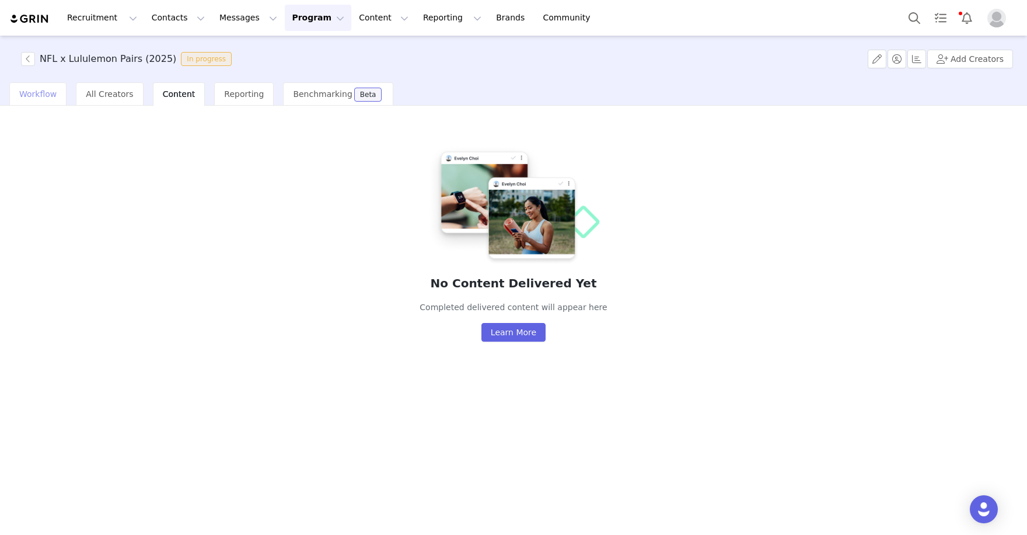
click at [36, 91] on span "Workflow" at bounding box center [37, 93] width 37 height 9
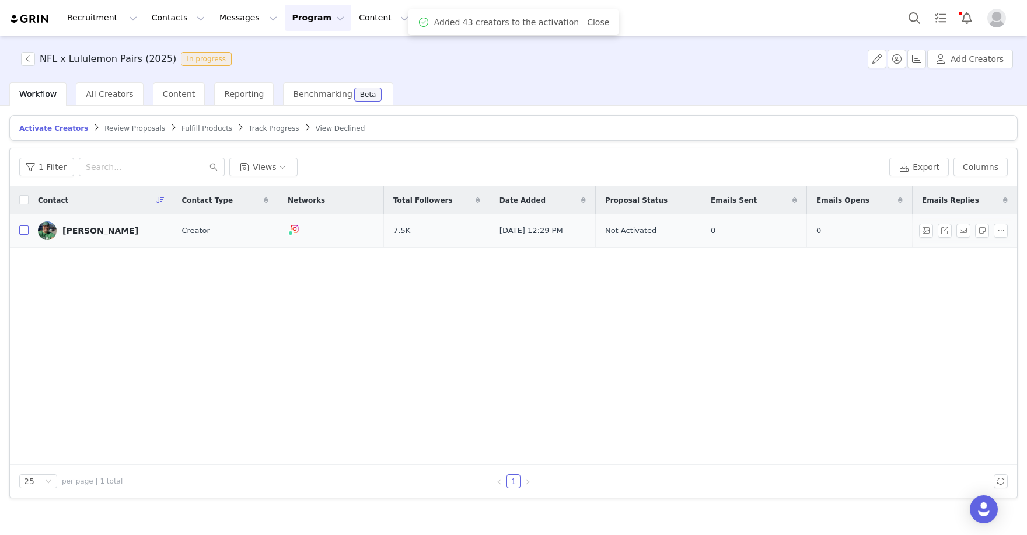
click at [21, 232] on input "checkbox" at bounding box center [23, 229] width 9 height 9
checkbox input "true"
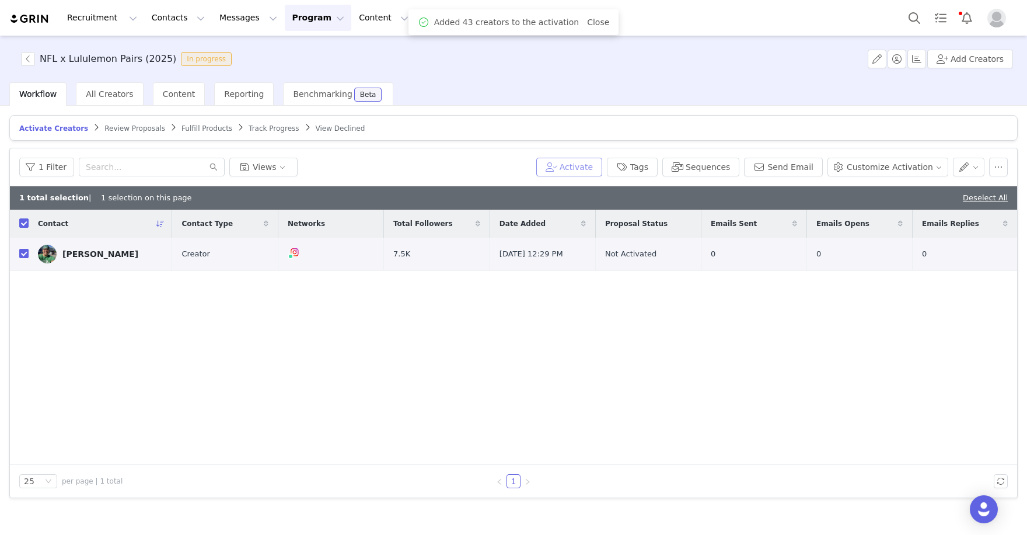
click at [597, 164] on button "Activate" at bounding box center [569, 167] width 66 height 19
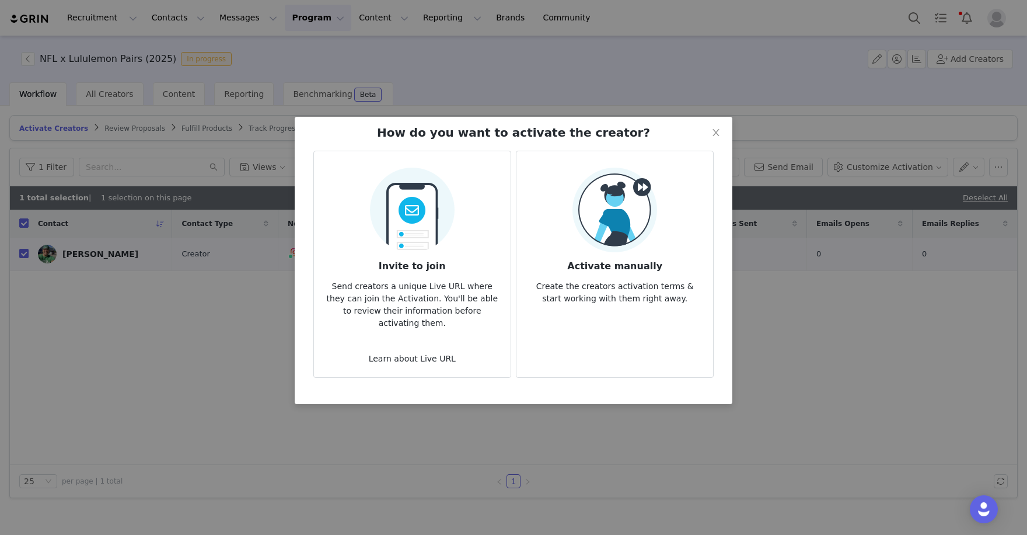
click at [620, 231] on img at bounding box center [615, 210] width 85 height 85
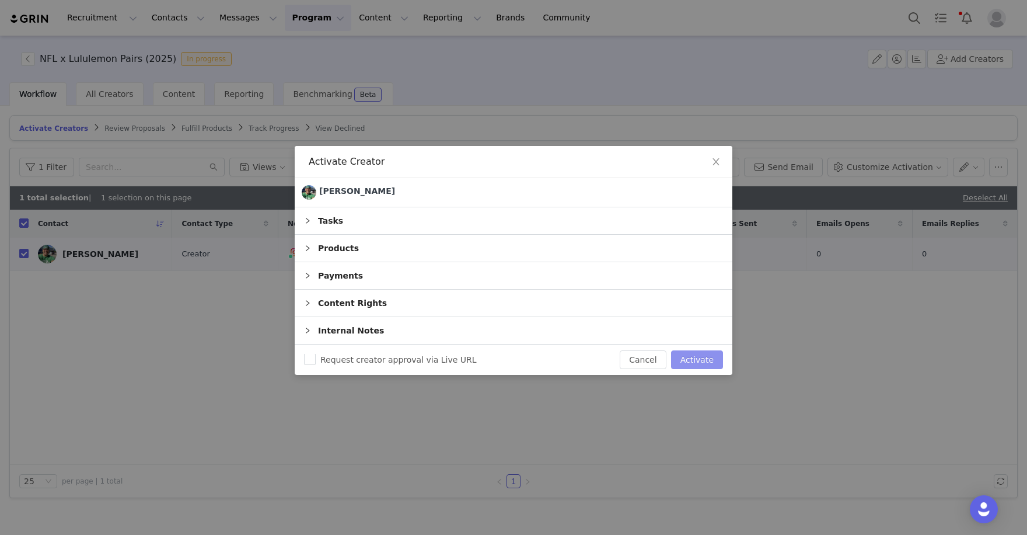
click at [689, 360] on button "Activate" at bounding box center [697, 359] width 52 height 19
checkbox input "false"
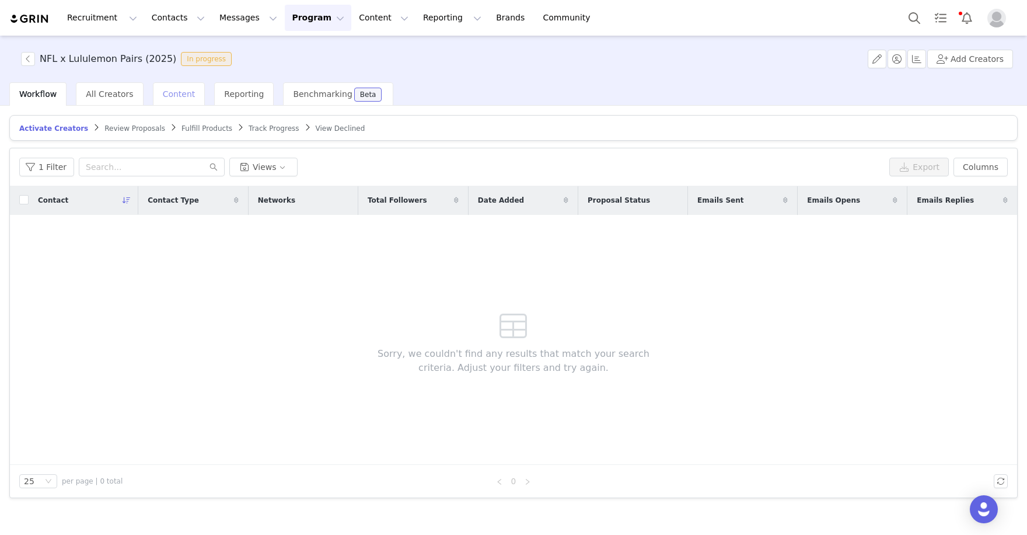
click at [164, 95] on span "Content" at bounding box center [179, 93] width 33 height 9
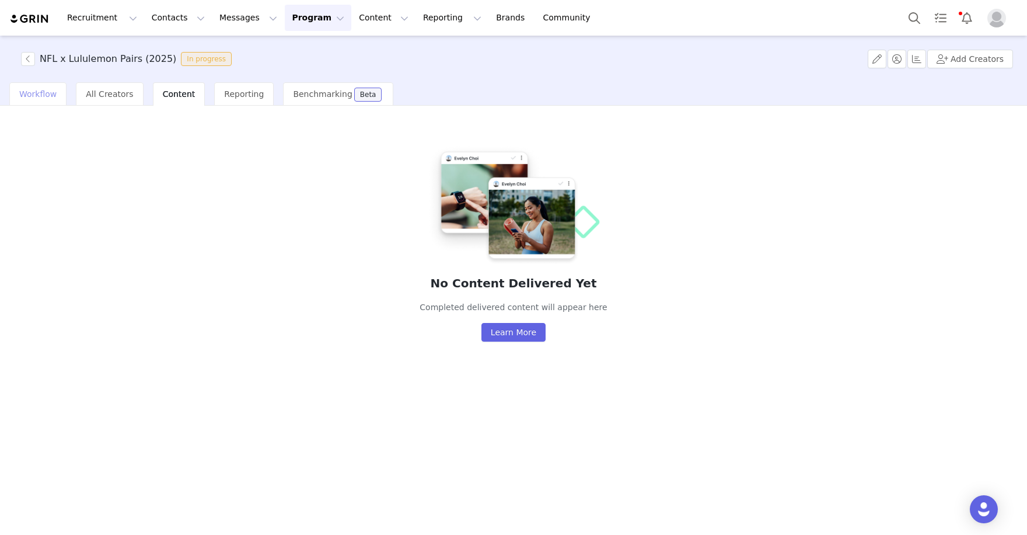
click at [42, 90] on span "Workflow" at bounding box center [37, 93] width 37 height 9
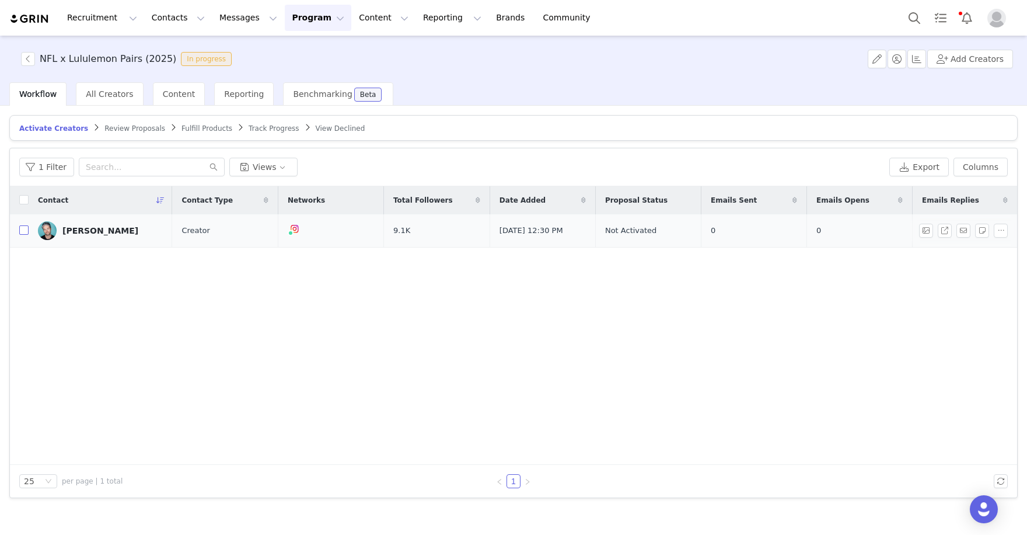
click at [26, 230] on div "Contact Contact Type Networks Total Followers Date Added Proposal Status Emails…" at bounding box center [513, 325] width 1007 height 278
click at [26, 225] on input "checkbox" at bounding box center [23, 229] width 9 height 9
checkbox input "true"
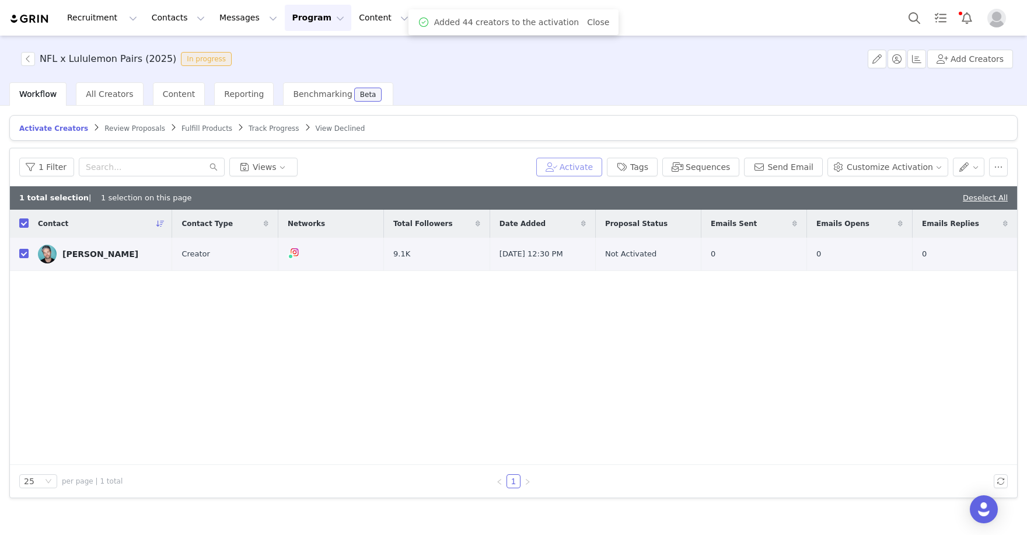
click at [578, 163] on button "Activate" at bounding box center [569, 167] width 66 height 19
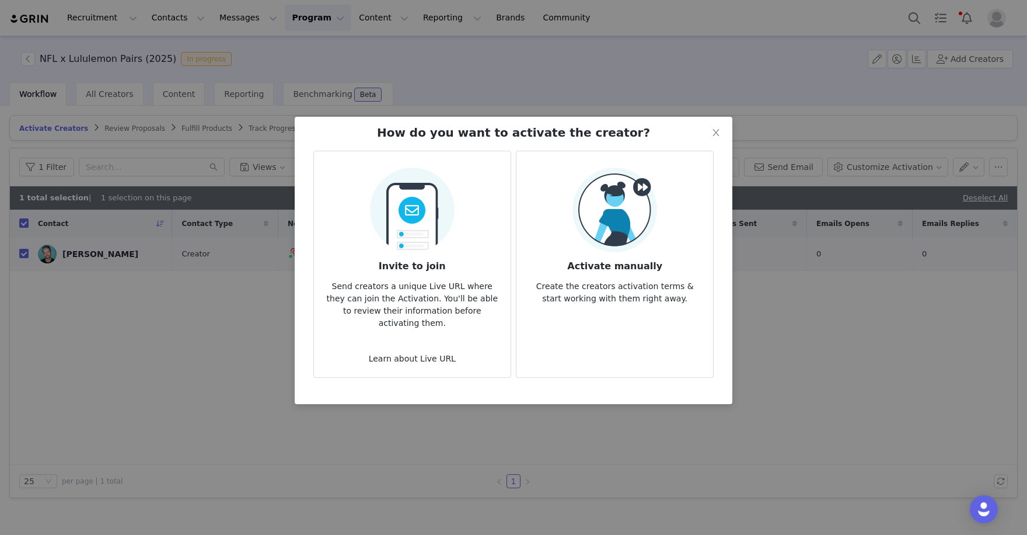
click at [598, 240] on img at bounding box center [615, 210] width 85 height 85
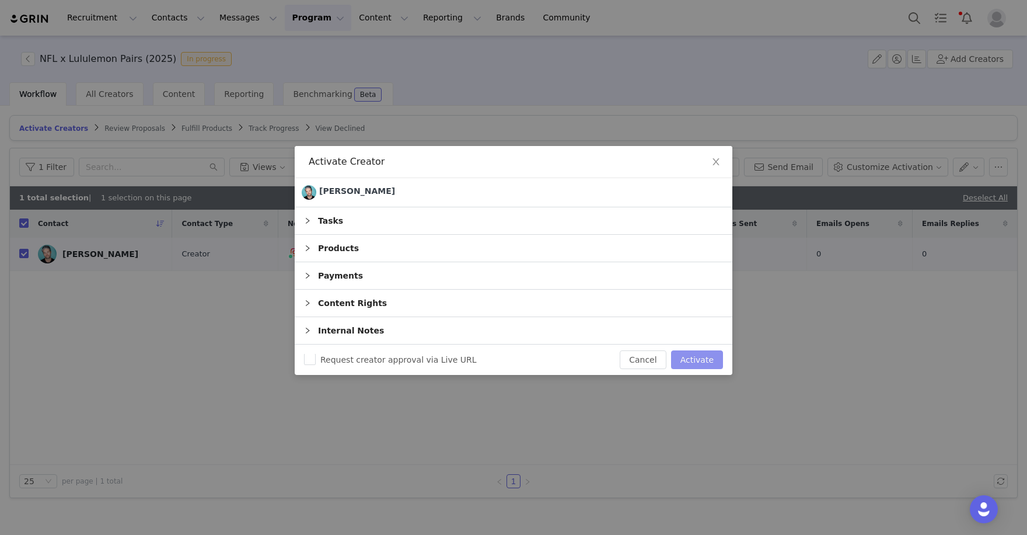
click at [706, 356] on button "Activate" at bounding box center [697, 359] width 52 height 19
checkbox input "false"
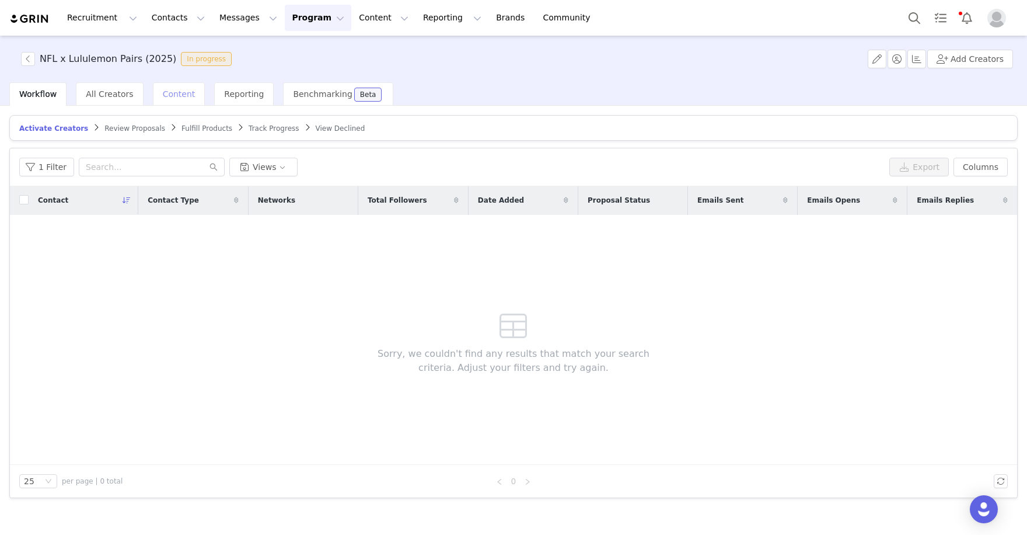
click at [179, 92] on span "Content" at bounding box center [179, 93] width 33 height 9
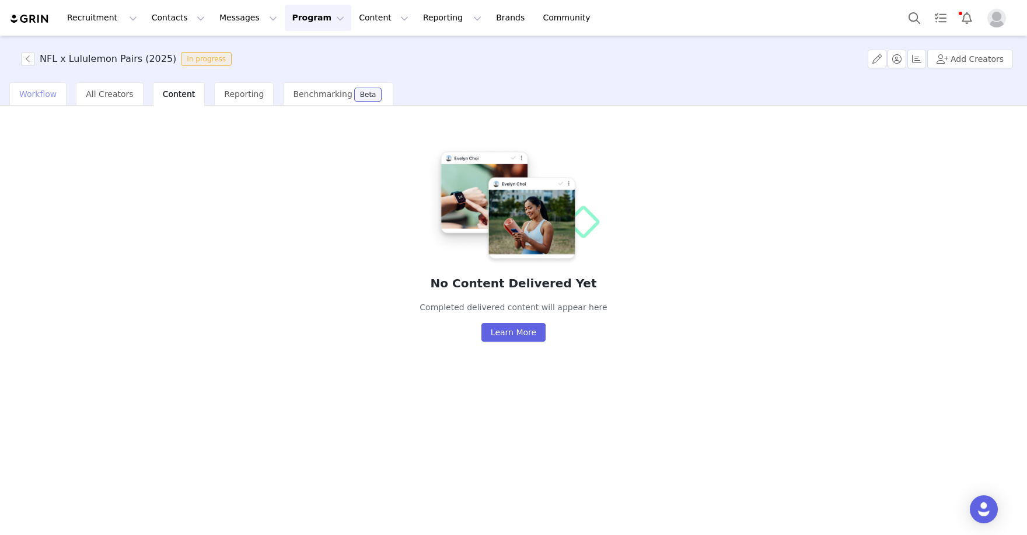
click at [48, 95] on span "Workflow" at bounding box center [37, 93] width 37 height 9
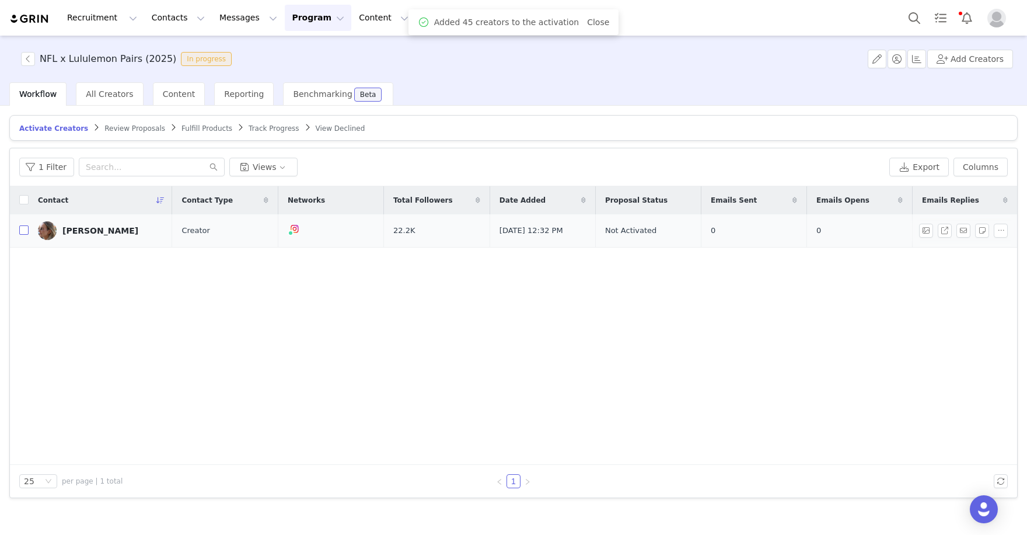
click at [23, 231] on input "checkbox" at bounding box center [23, 229] width 9 height 9
checkbox input "true"
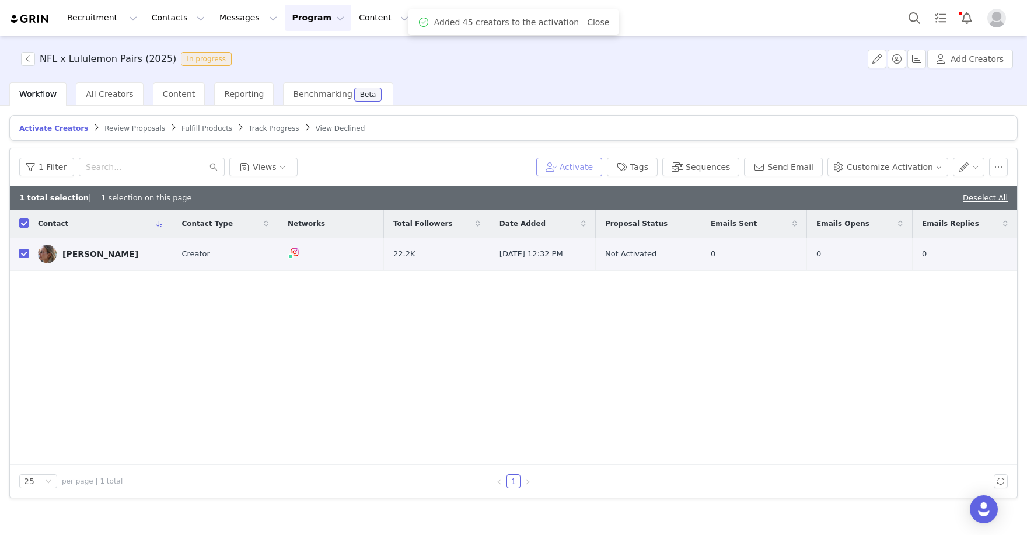
click at [600, 172] on button "Activate" at bounding box center [569, 167] width 66 height 19
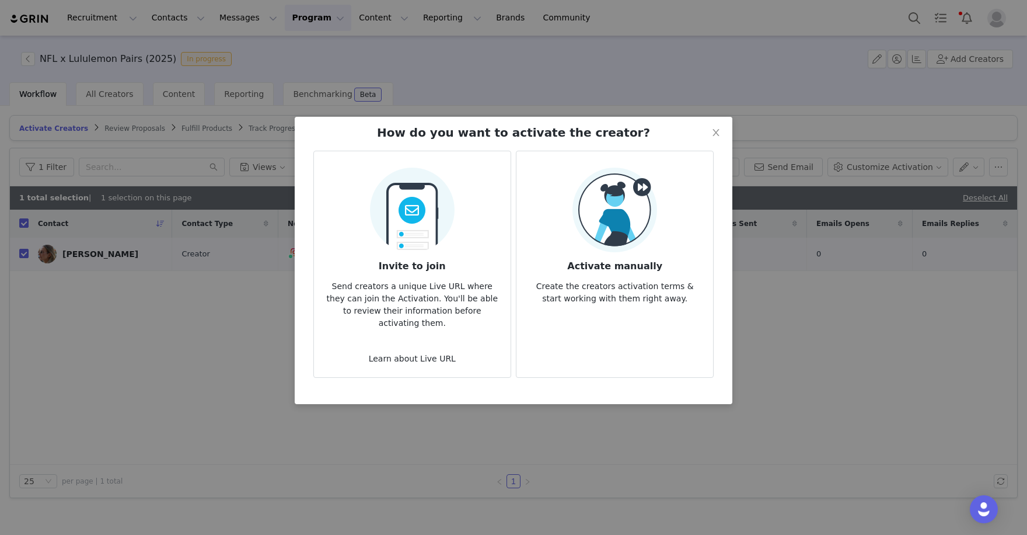
click at [598, 212] on img at bounding box center [615, 210] width 85 height 85
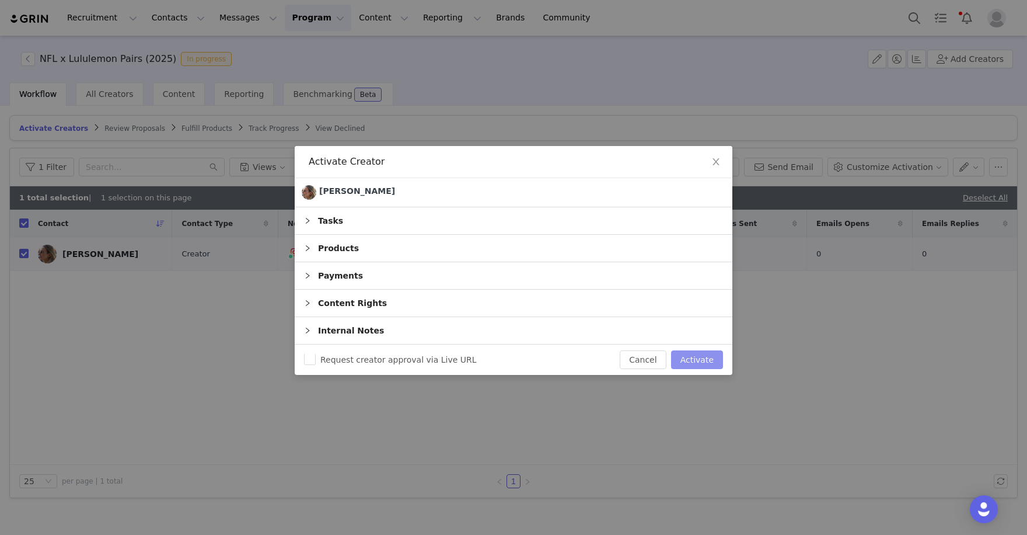
click at [684, 359] on button "Activate" at bounding box center [697, 359] width 52 height 19
checkbox input "false"
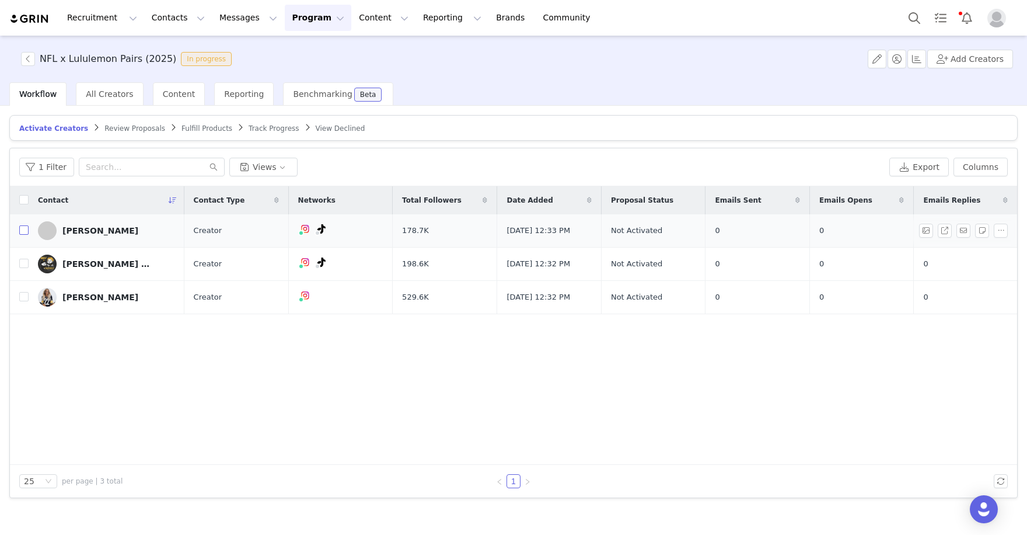
click at [22, 231] on input "checkbox" at bounding box center [23, 229] width 9 height 9
checkbox input "true"
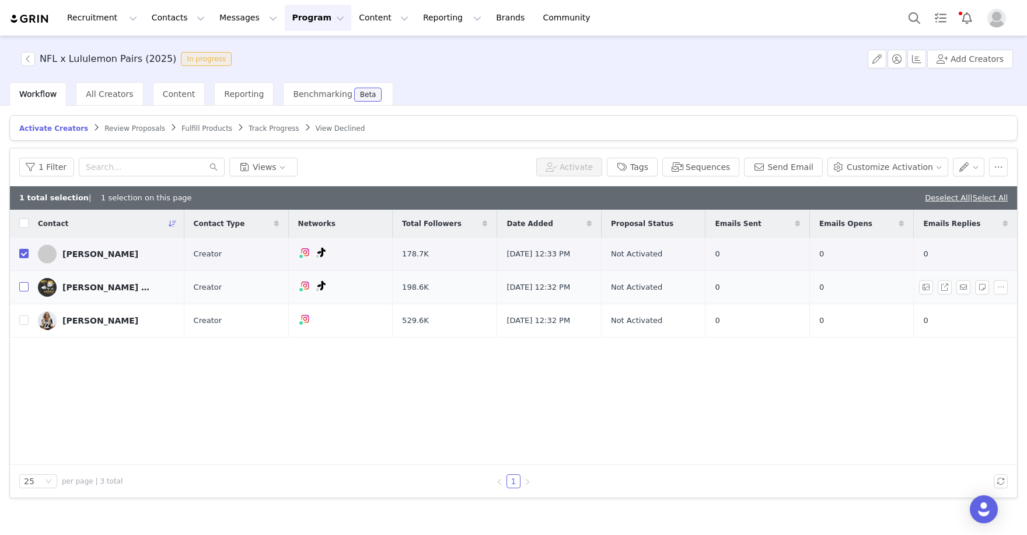
click at [23, 281] on label at bounding box center [23, 287] width 9 height 12
click at [23, 282] on input "checkbox" at bounding box center [23, 286] width 9 height 9
checkbox input "true"
click at [27, 326] on td at bounding box center [19, 320] width 19 height 33
click at [22, 320] on input "checkbox" at bounding box center [23, 319] width 9 height 9
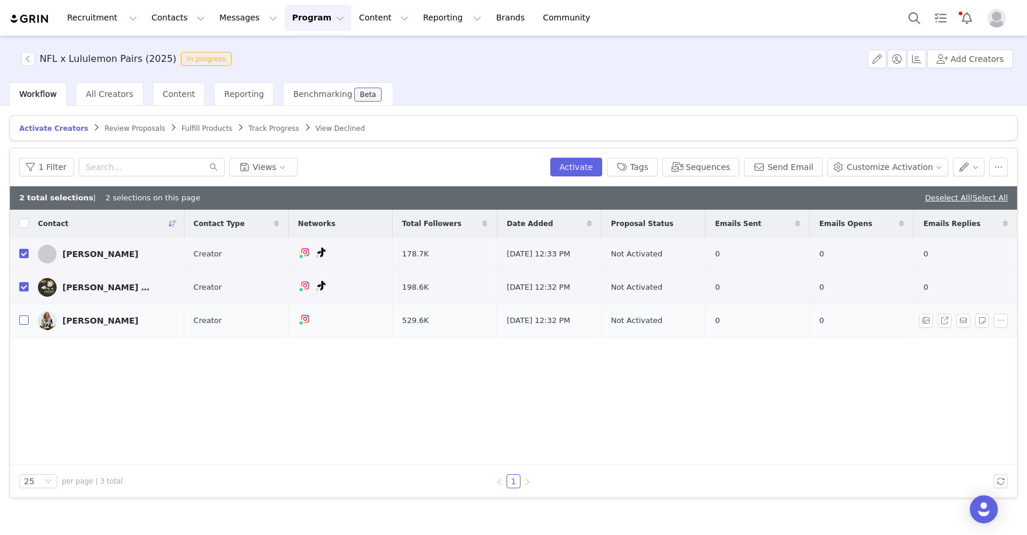
checkbox input "true"
click at [574, 162] on button "Activate" at bounding box center [576, 167] width 52 height 19
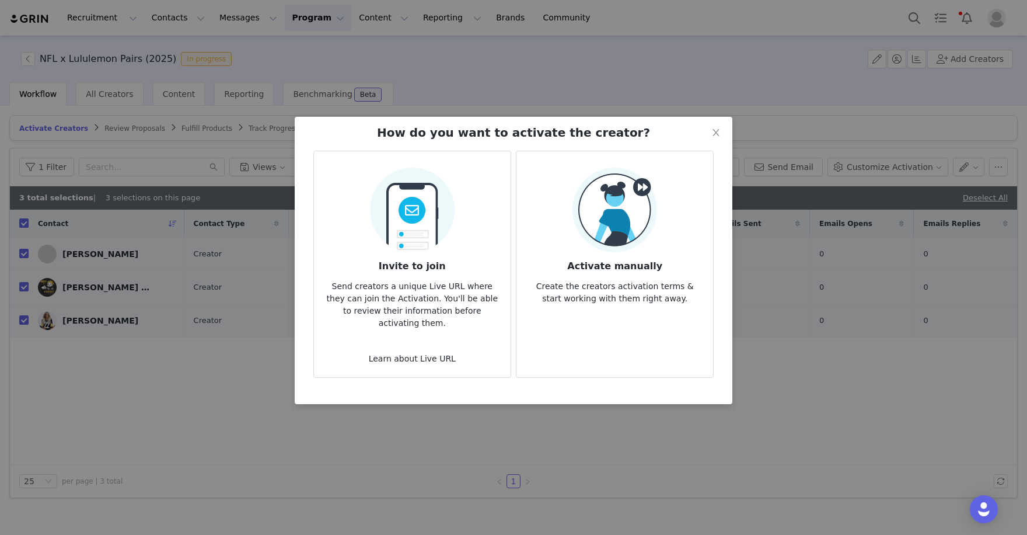
click at [568, 196] on div "Activate manually Create the creators activation terms & start working with the…" at bounding box center [615, 236] width 178 height 137
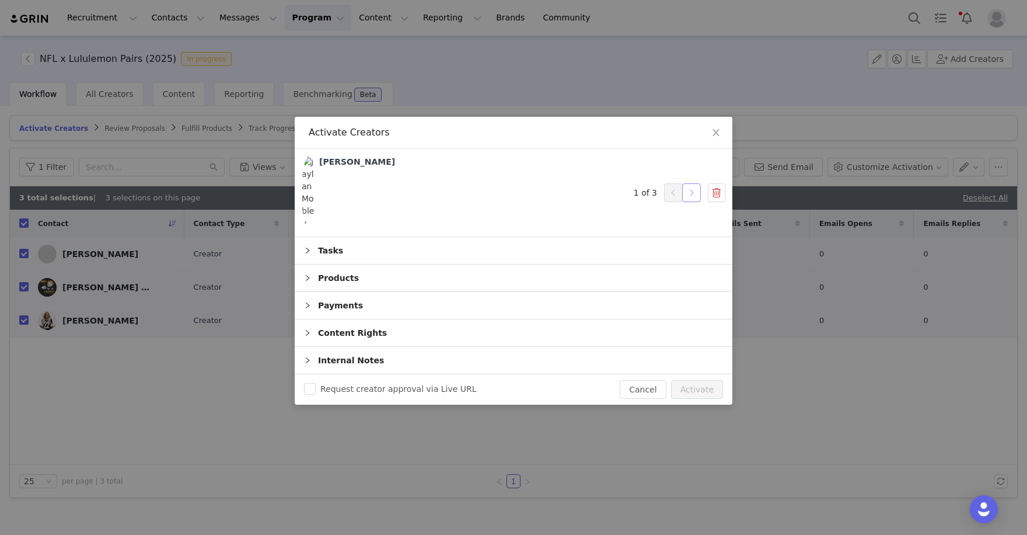
click at [690, 194] on button "button" at bounding box center [691, 192] width 19 height 19
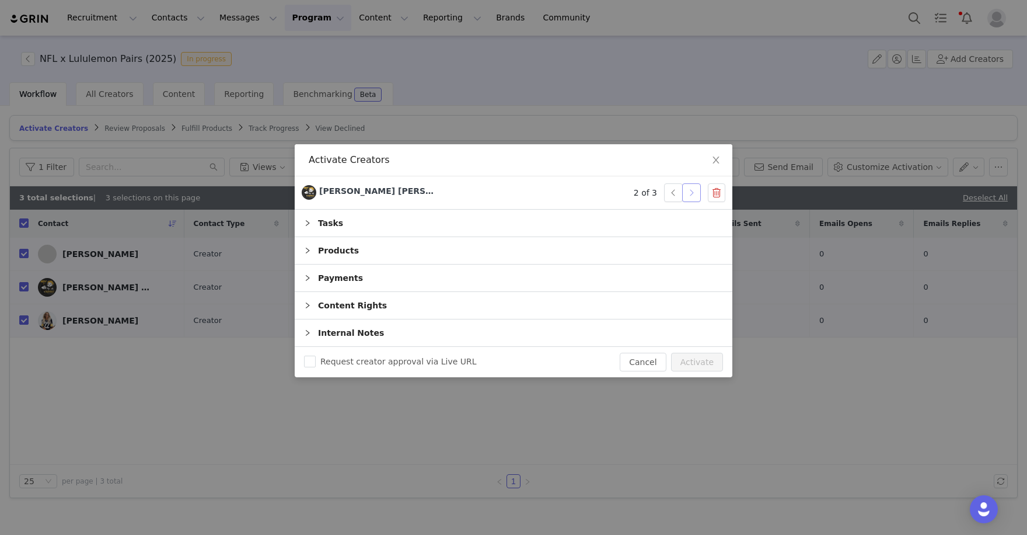
click at [690, 194] on button "button" at bounding box center [691, 192] width 19 height 19
click at [699, 353] on button "Activate" at bounding box center [697, 362] width 52 height 19
checkbox input "false"
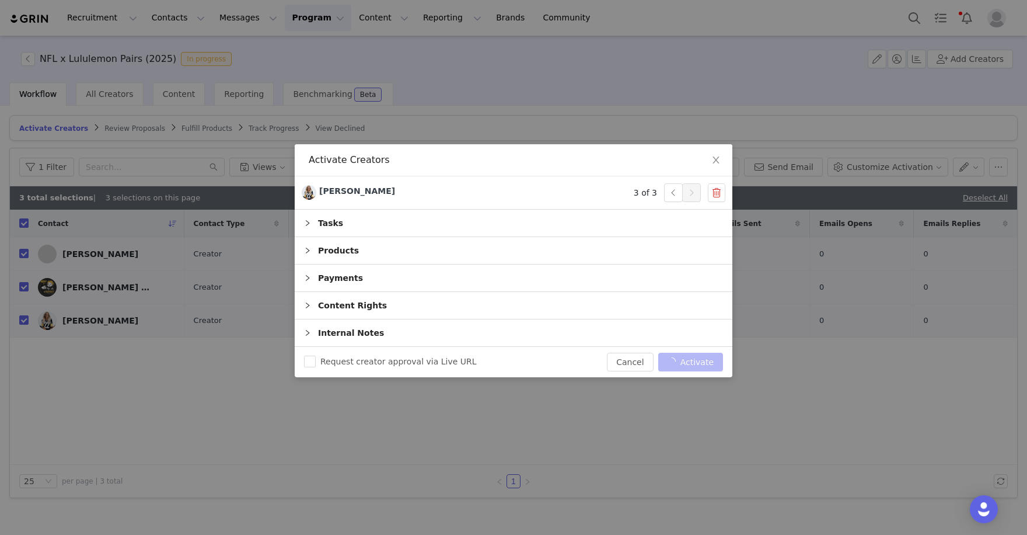
checkbox input "false"
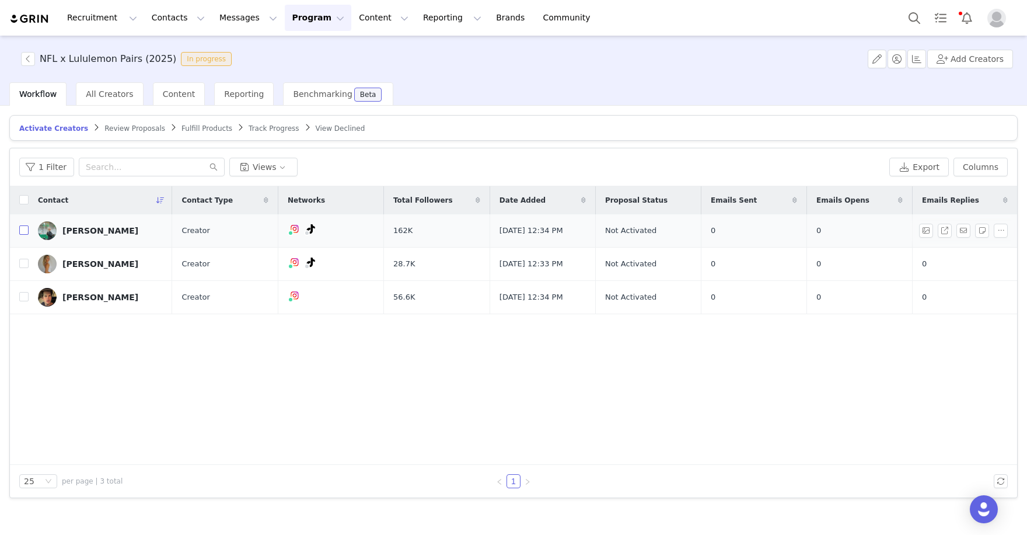
click at [21, 231] on input "checkbox" at bounding box center [23, 229] width 9 height 9
checkbox input "true"
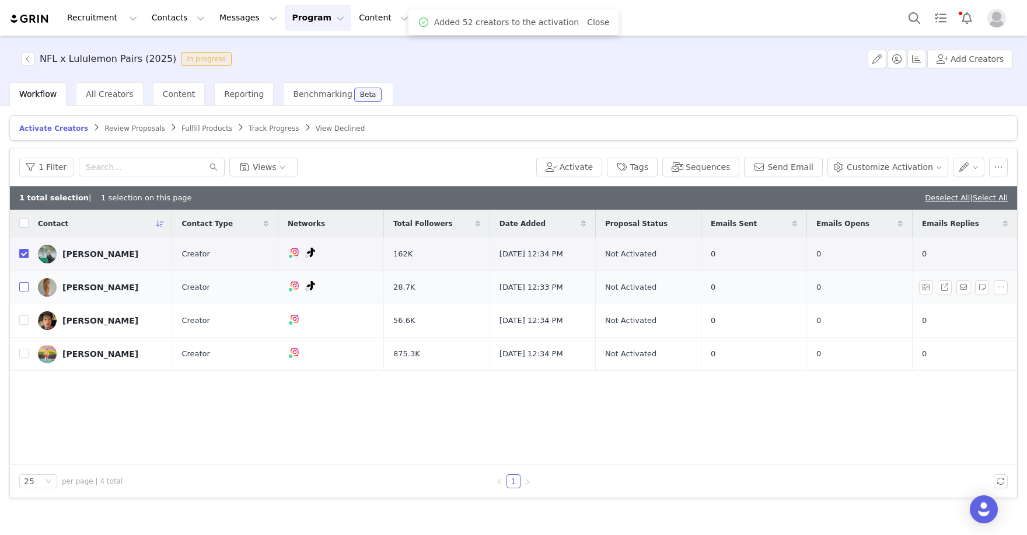
click at [25, 286] on input "checkbox" at bounding box center [23, 286] width 9 height 9
checkbox input "true"
click at [25, 318] on input "checkbox" at bounding box center [23, 319] width 9 height 9
checkbox input "true"
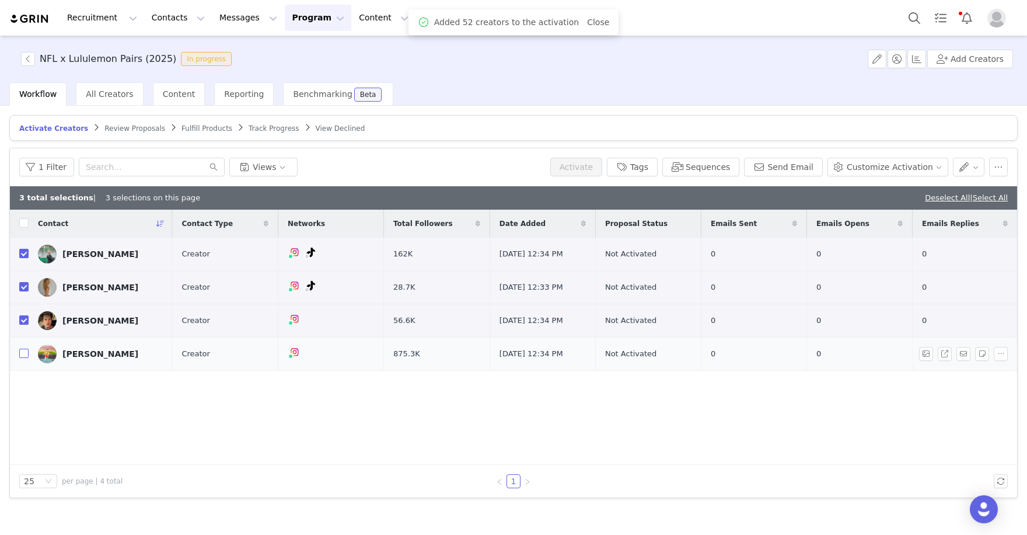
click at [25, 355] on input "checkbox" at bounding box center [23, 352] width 9 height 9
checkbox input "true"
click at [577, 161] on button "Activate" at bounding box center [576, 167] width 52 height 19
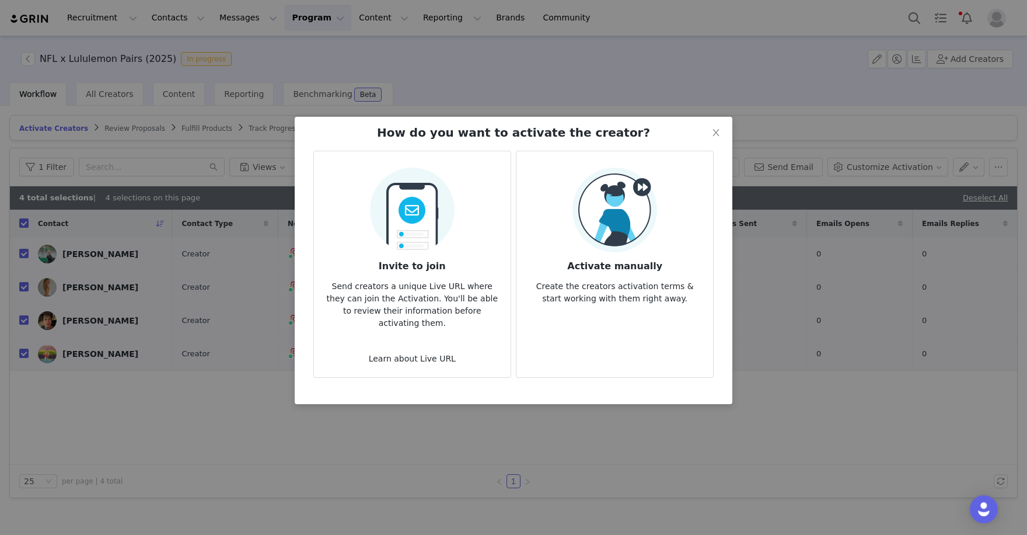
click at [594, 231] on img at bounding box center [615, 210] width 85 height 85
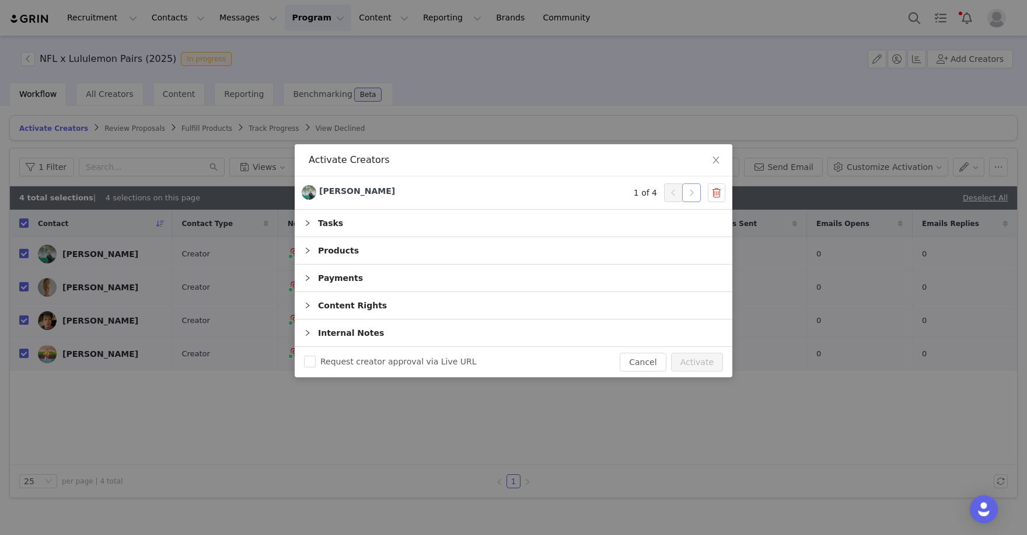
click at [686, 188] on button "button" at bounding box center [691, 192] width 19 height 19
click at [698, 362] on button "Activate" at bounding box center [697, 362] width 52 height 19
checkbox input "false"
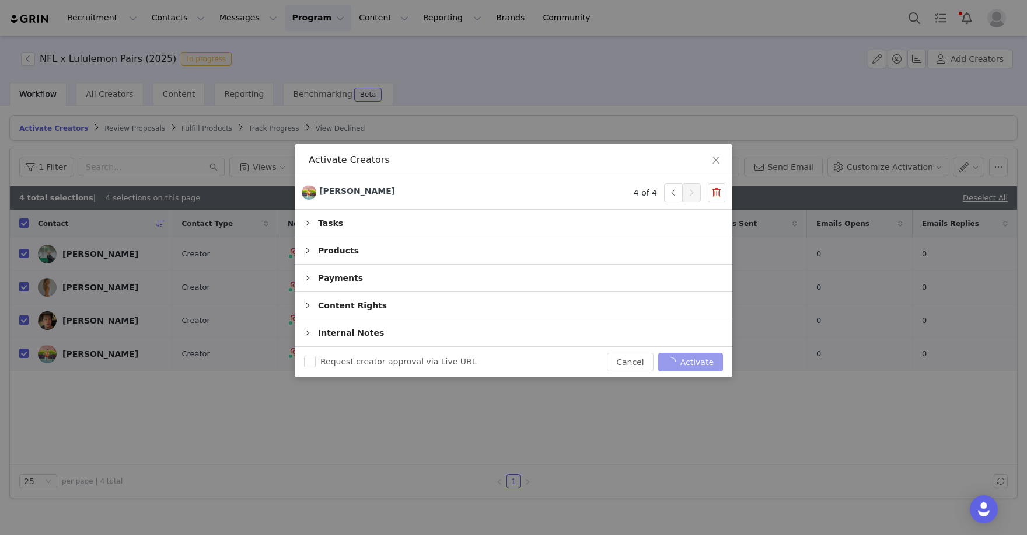
checkbox input "false"
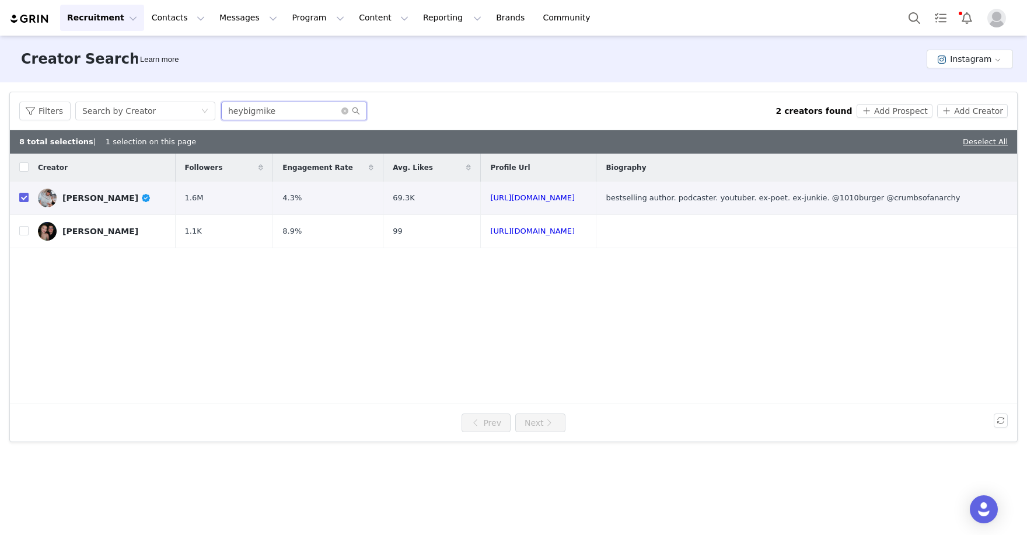
drag, startPoint x: 297, startPoint y: 107, endPoint x: 118, endPoint y: 76, distance: 181.3
click at [118, 76] on div "Creator Search Learn more Instagram Filters Creator Audience Performance Curren…" at bounding box center [513, 284] width 1027 height 497
paste input "thompsonfoto12"
type input "thompsonfoto12"
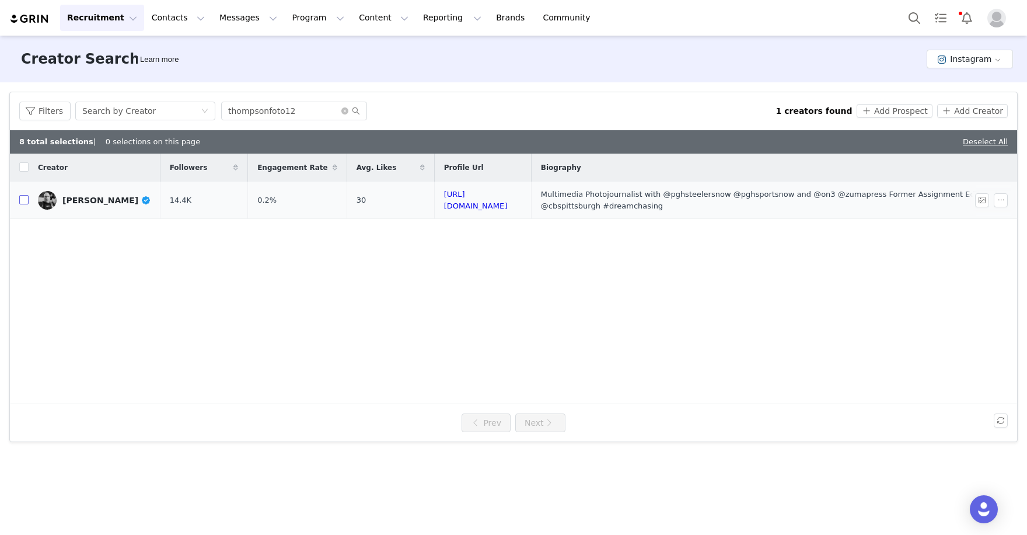
click at [23, 196] on input "checkbox" at bounding box center [23, 199] width 9 height 9
checkbox input "true"
click at [964, 111] on button "Add Creator" at bounding box center [972, 111] width 71 height 14
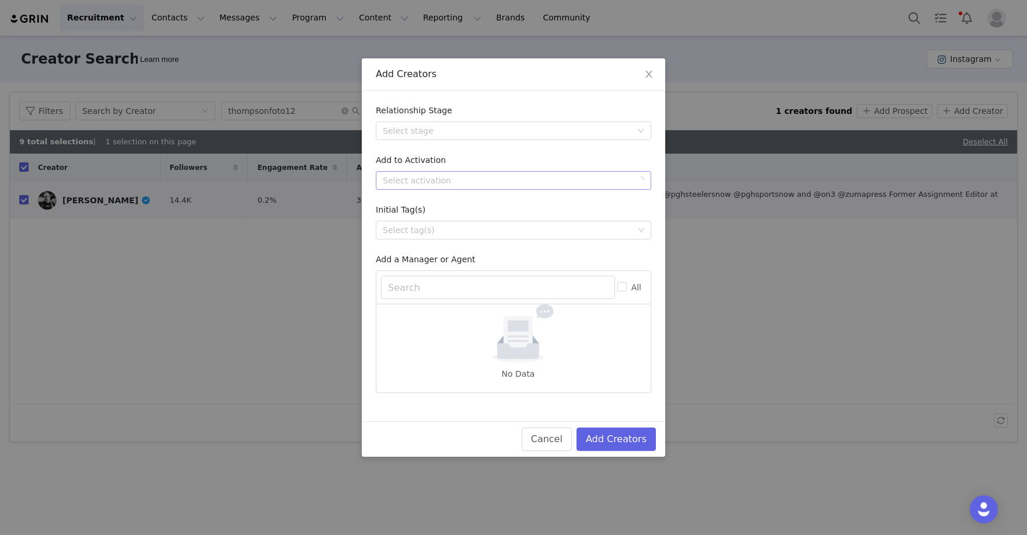
click at [557, 177] on div "Select activation" at bounding box center [507, 181] width 249 height 12
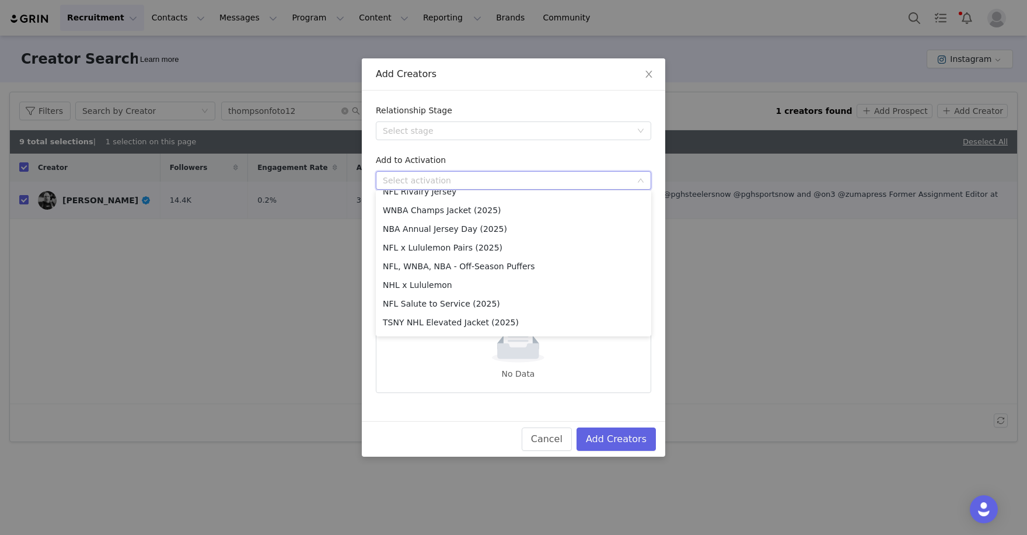
scroll to position [477, 0]
click at [493, 239] on li "NFL x Lululemon Pairs (2025)" at bounding box center [513, 248] width 275 height 19
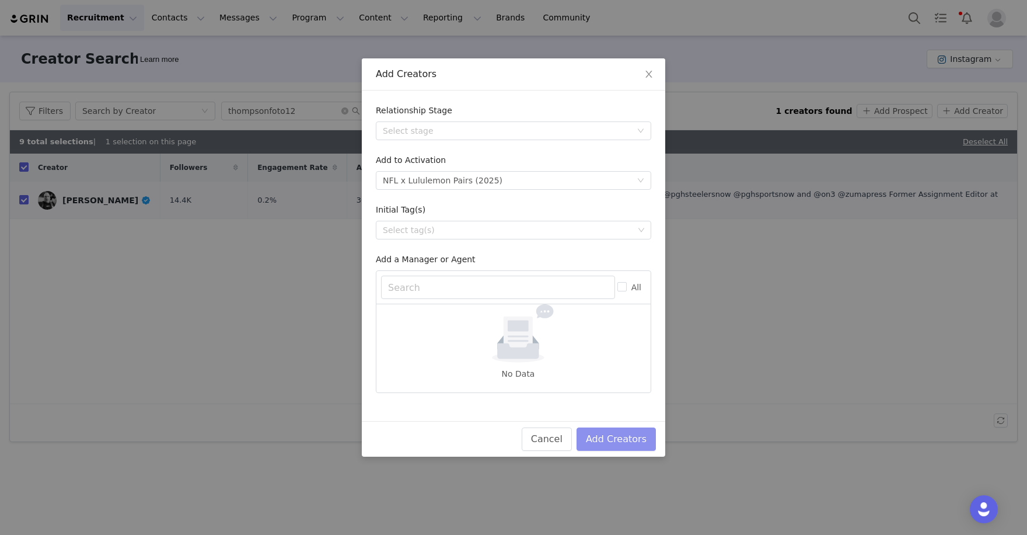
click at [633, 437] on button "Add Creators" at bounding box center [616, 438] width 79 height 23
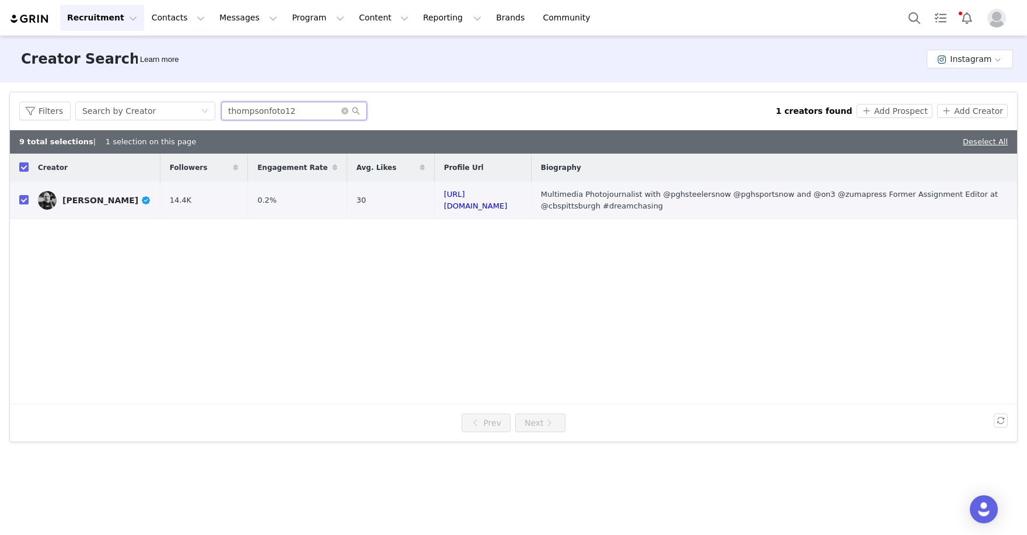
click at [340, 109] on input "thompsonfoto12" at bounding box center [294, 111] width 146 height 19
click at [341, 109] on icon "icon: close-circle" at bounding box center [344, 110] width 7 height 7
click at [262, 112] on input "text" at bounding box center [294, 111] width 146 height 19
paste input "nissa_mariah7"
type input "nissa_mariah7"
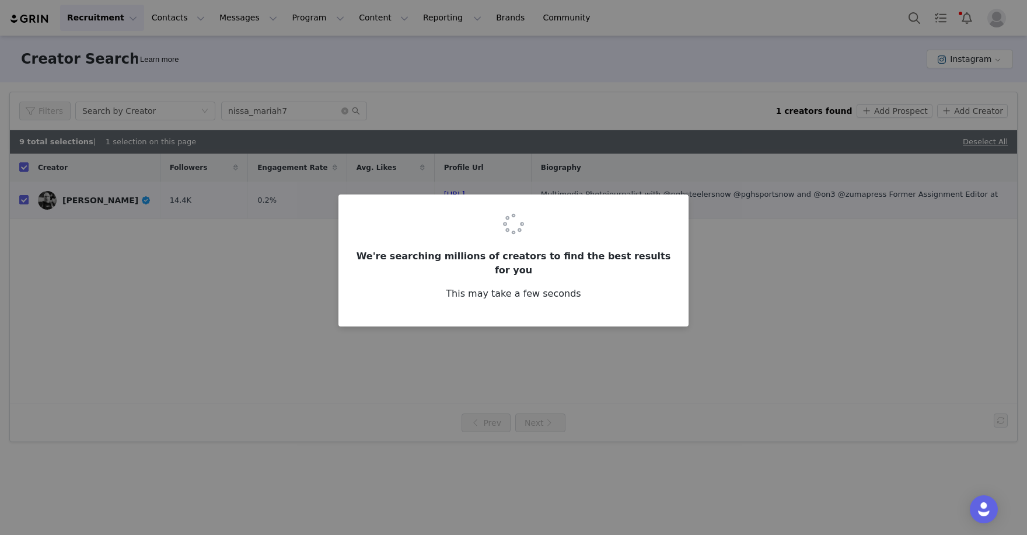
checkbox input "false"
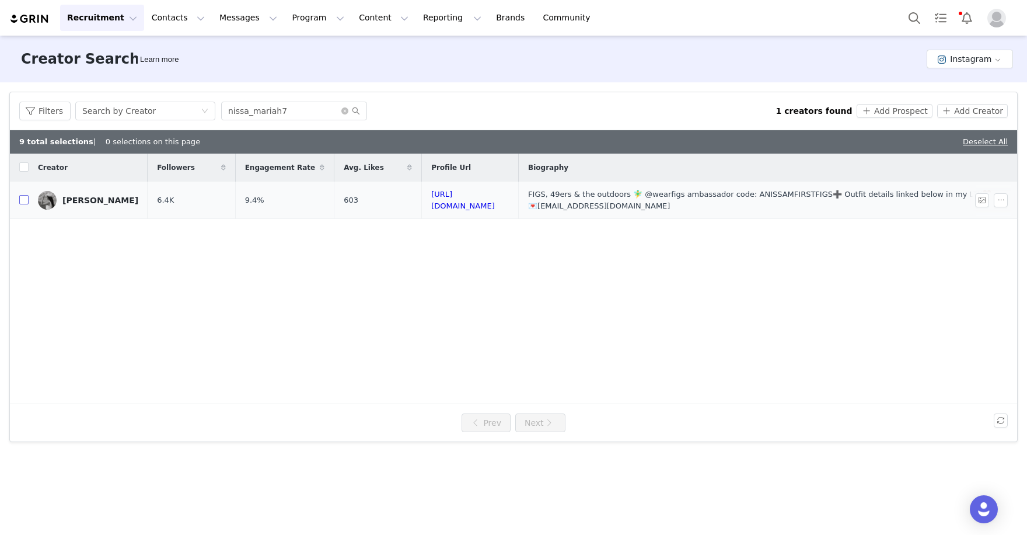
click at [25, 200] on input "checkbox" at bounding box center [23, 199] width 9 height 9
checkbox input "true"
click at [974, 102] on div "Filters Search by Creator nissa_mariah7 1 creators found Add Prospect Add Creat…" at bounding box center [513, 111] width 989 height 19
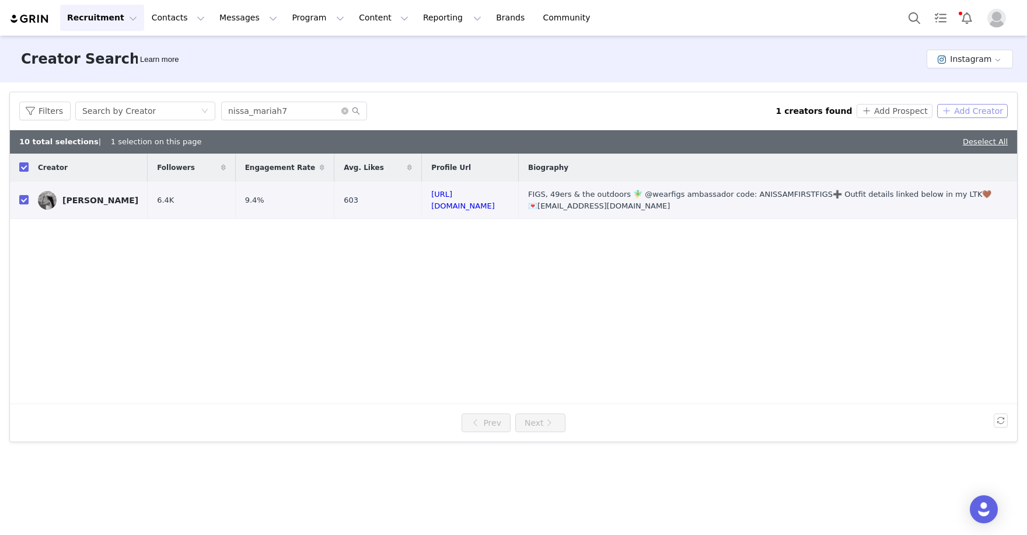
click at [974, 108] on button "Add Creator" at bounding box center [972, 111] width 71 height 14
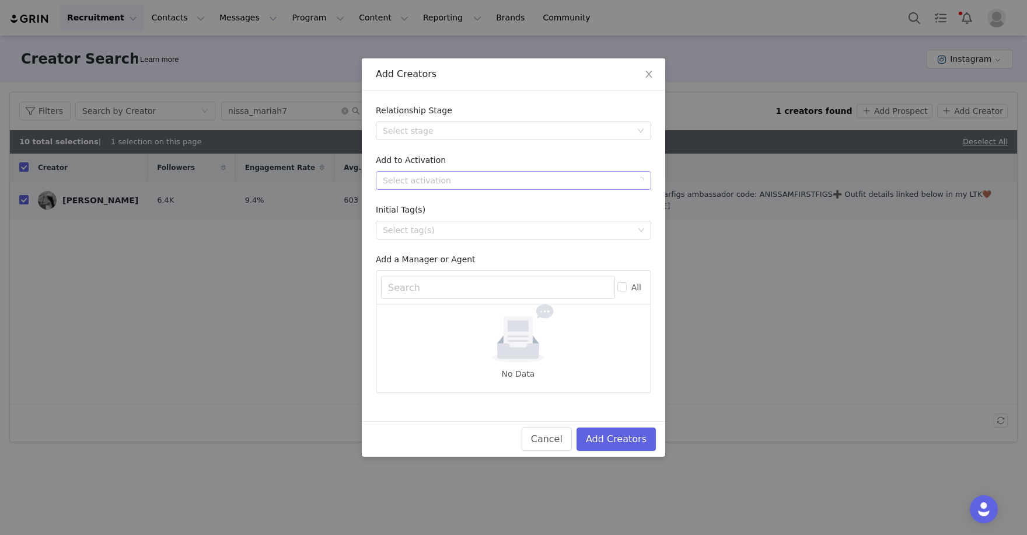
click at [581, 175] on div "Select activation" at bounding box center [507, 181] width 249 height 12
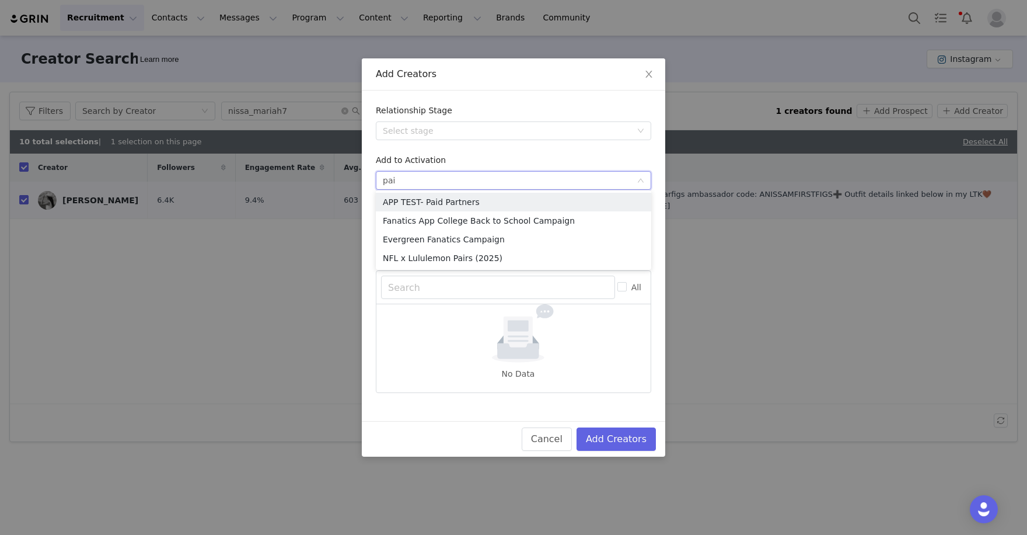
type input "pair"
click at [508, 203] on li "NFL x Lululemon Pairs (2025)" at bounding box center [513, 202] width 275 height 19
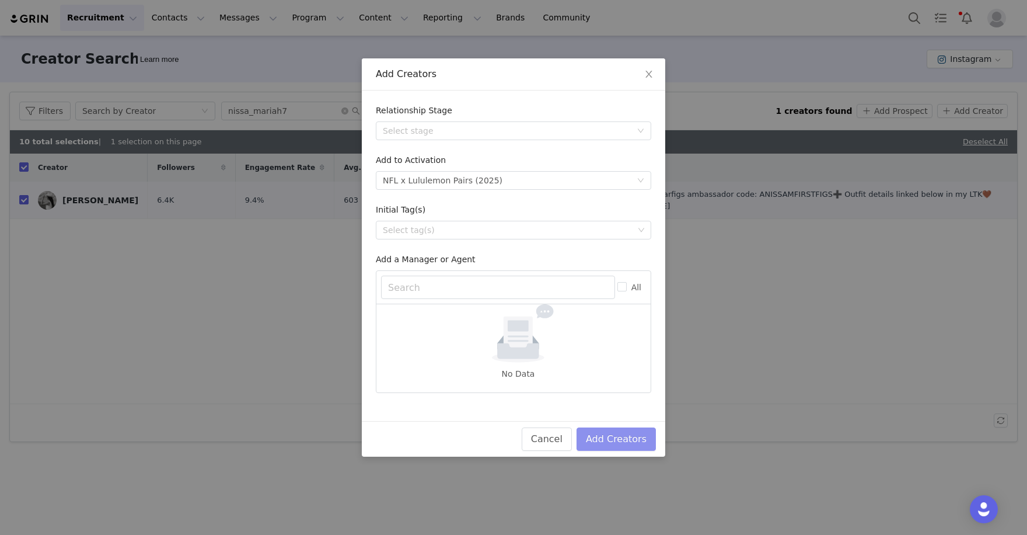
click at [630, 433] on button "Add Creators" at bounding box center [616, 438] width 79 height 23
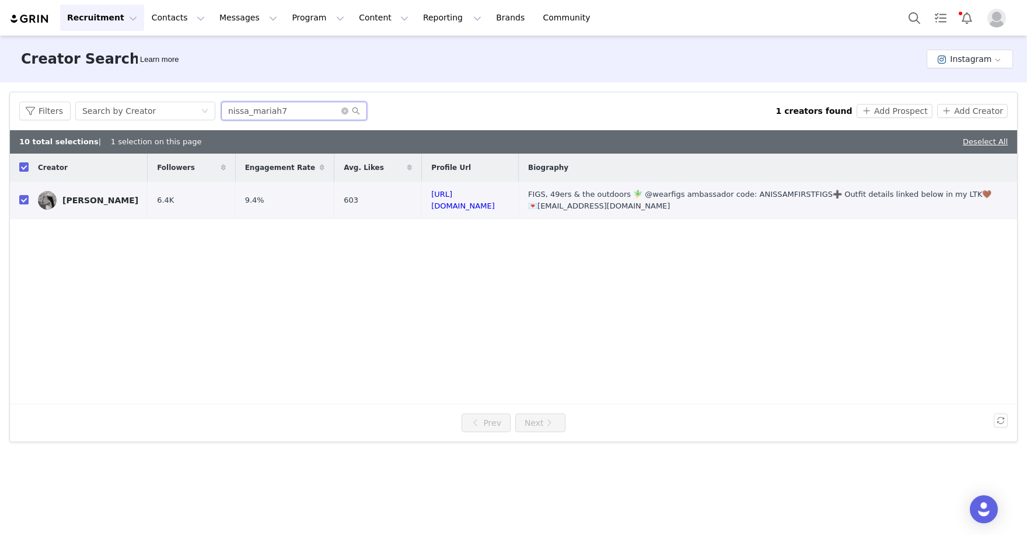
drag, startPoint x: 266, startPoint y: 110, endPoint x: 116, endPoint y: 99, distance: 149.9
click at [116, 99] on div "Filters Search by Creator nissa_mariah7 1 creators found Add Prospect Add Creat…" at bounding box center [513, 111] width 1007 height 38
paste input "clairekittle"
type input "clairekittle"
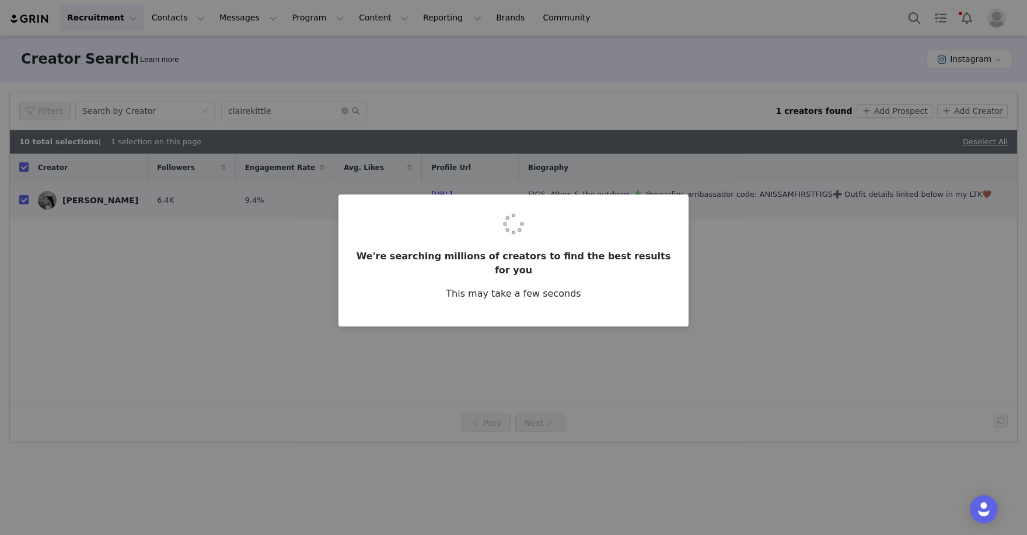
checkbox input "false"
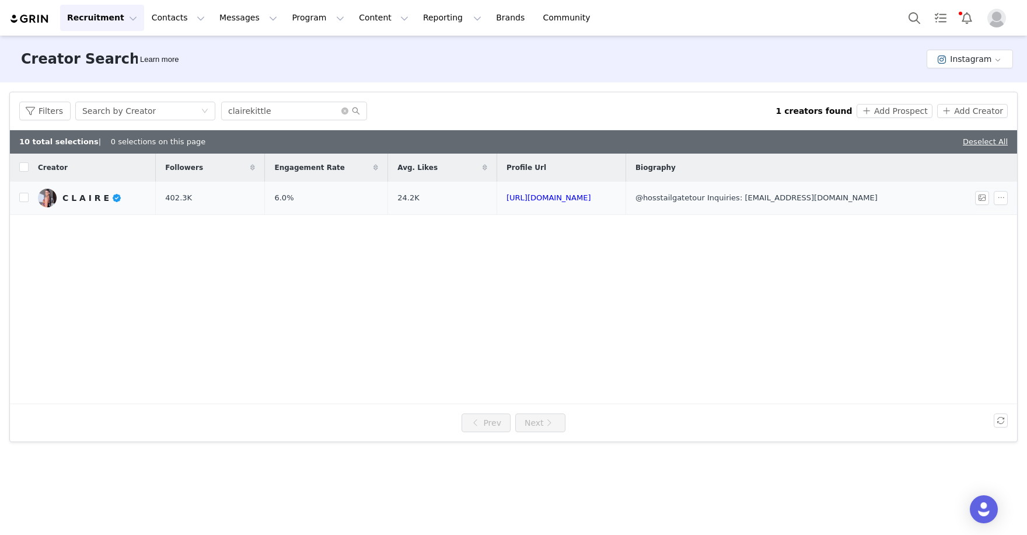
click at [29, 197] on td "C L A I R E" at bounding box center [92, 198] width 127 height 33
click at [26, 197] on input "checkbox" at bounding box center [23, 197] width 9 height 9
checkbox input "true"
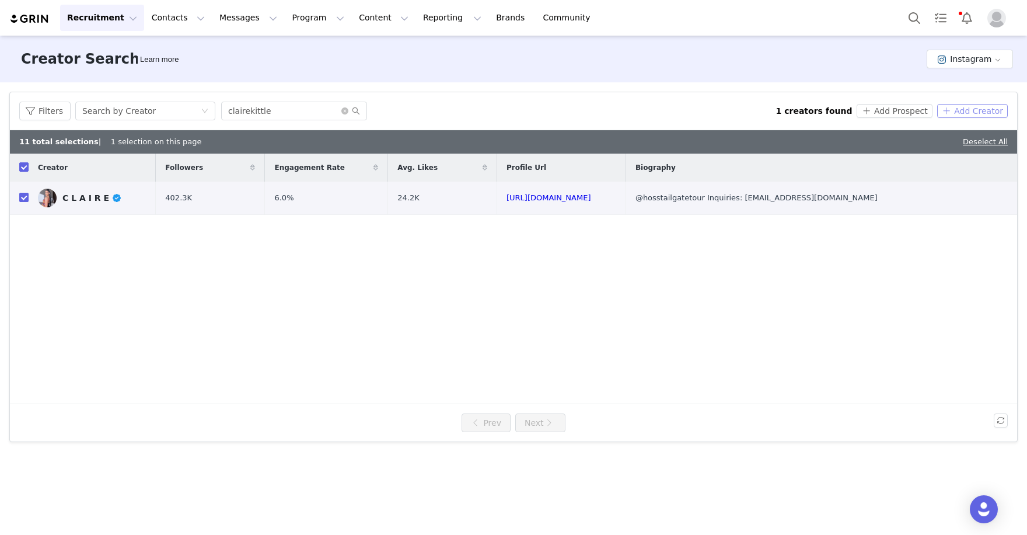
click at [968, 106] on button "Add Creator" at bounding box center [972, 111] width 71 height 14
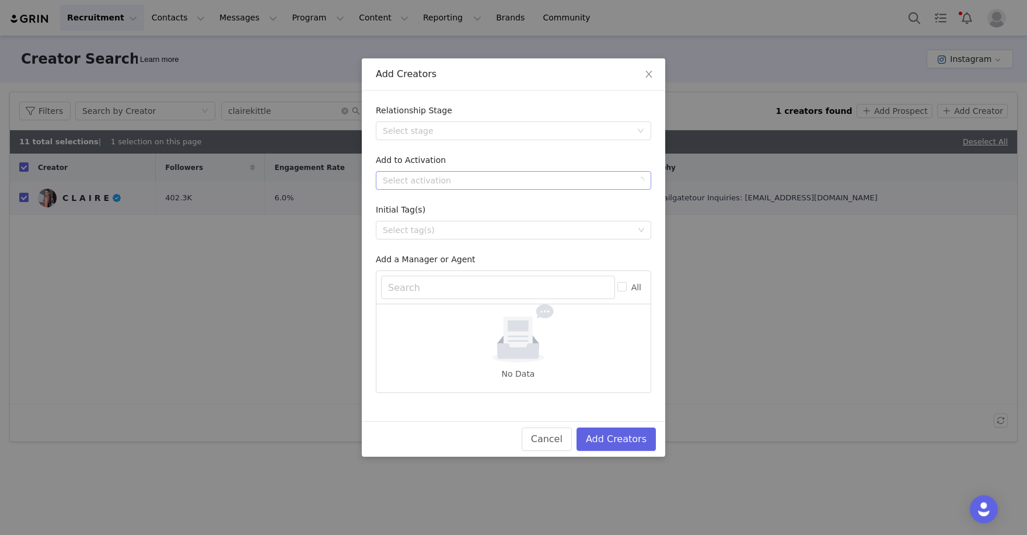
click at [625, 175] on div "Select activation" at bounding box center [507, 181] width 249 height 12
type input "pairs"
click at [535, 200] on li "NFL x Lululemon Pairs (2025)" at bounding box center [513, 202] width 275 height 19
click at [626, 437] on button "Add Creators" at bounding box center [616, 438] width 79 height 23
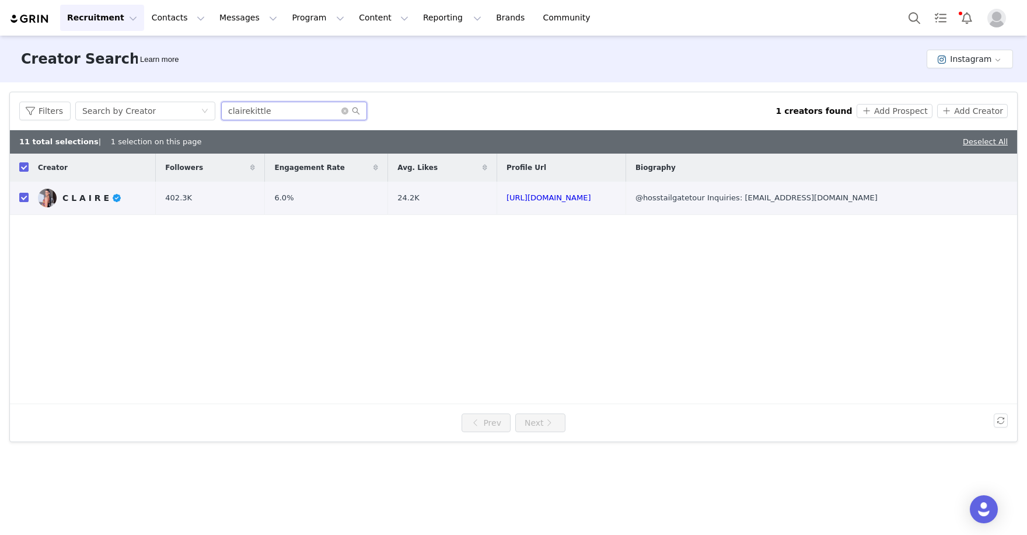
drag, startPoint x: 290, startPoint y: 112, endPoint x: 151, endPoint y: 85, distance: 141.6
click at [200, 100] on div "Filters Search by Creator clairekittle 1 creators found Add Prospect Add Creator" at bounding box center [513, 111] width 1007 height 38
paste input "[PERSON_NAME]"
type input "[PERSON_NAME]"
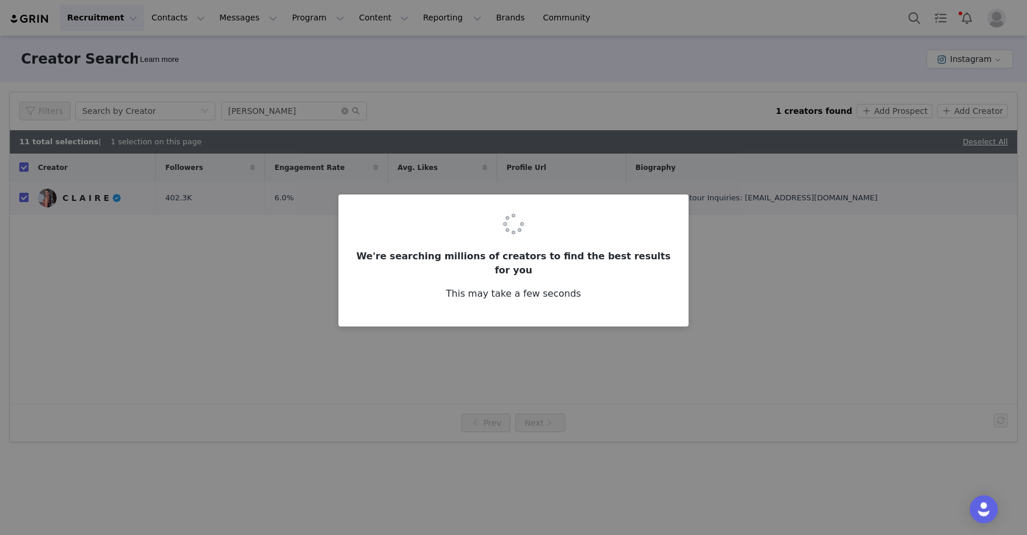
checkbox input "false"
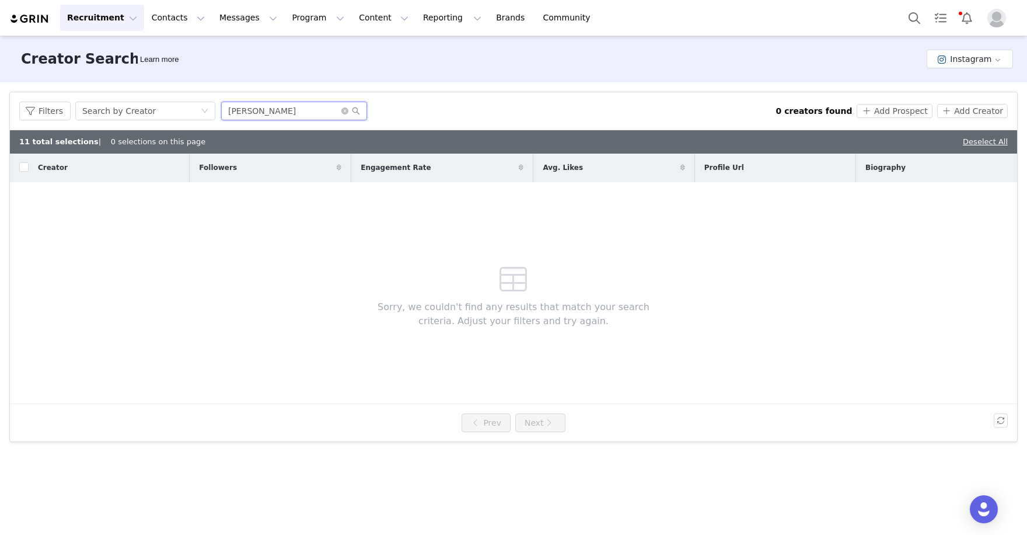
drag, startPoint x: 287, startPoint y: 112, endPoint x: 120, endPoint y: 86, distance: 169.6
click at [120, 86] on div "Filters Creator Audience Performance Current Creators Hide creators in my CRM B…" at bounding box center [513, 266] width 1027 height 369
paste input "[PERSON_NAME]"
type input "[PERSON_NAME]"
